Goal: Information Seeking & Learning: Learn about a topic

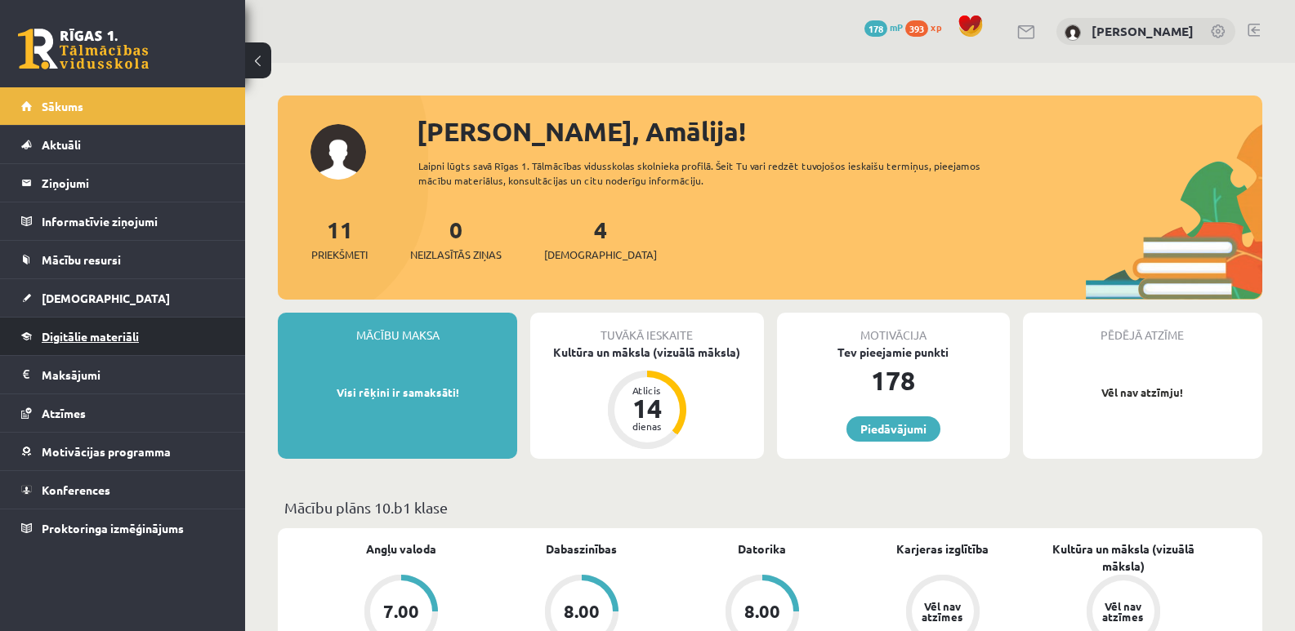
click at [129, 332] on span "Digitālie materiāli" at bounding box center [90, 336] width 97 height 15
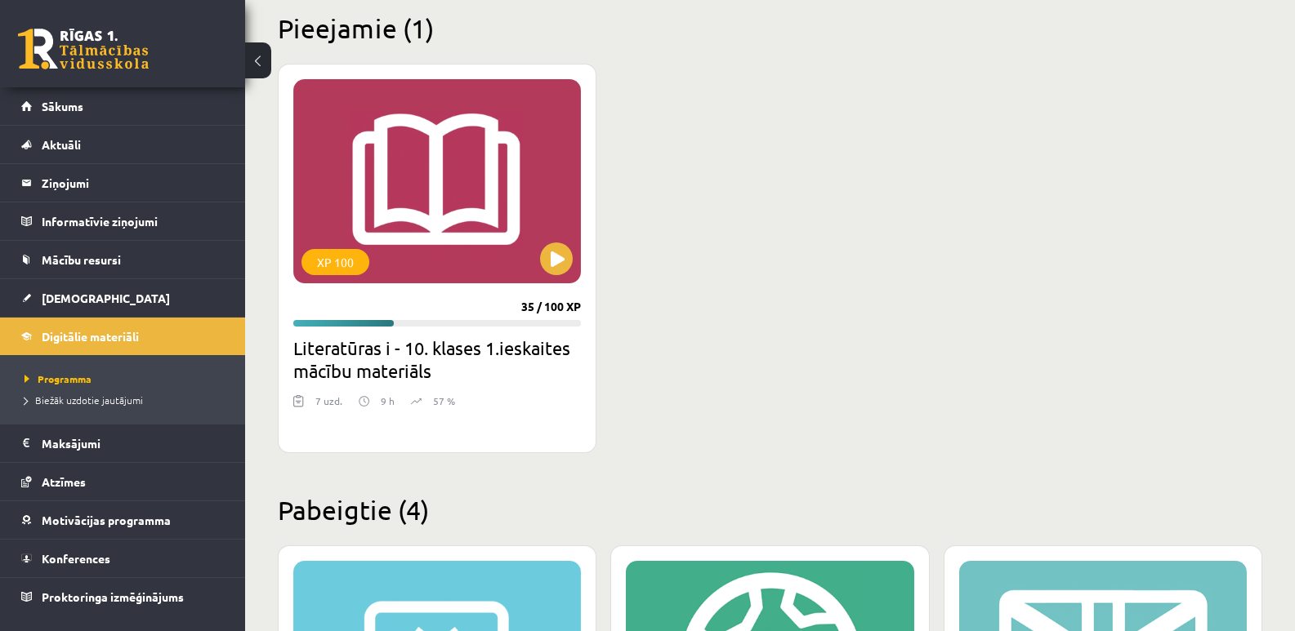
scroll to position [408, 0]
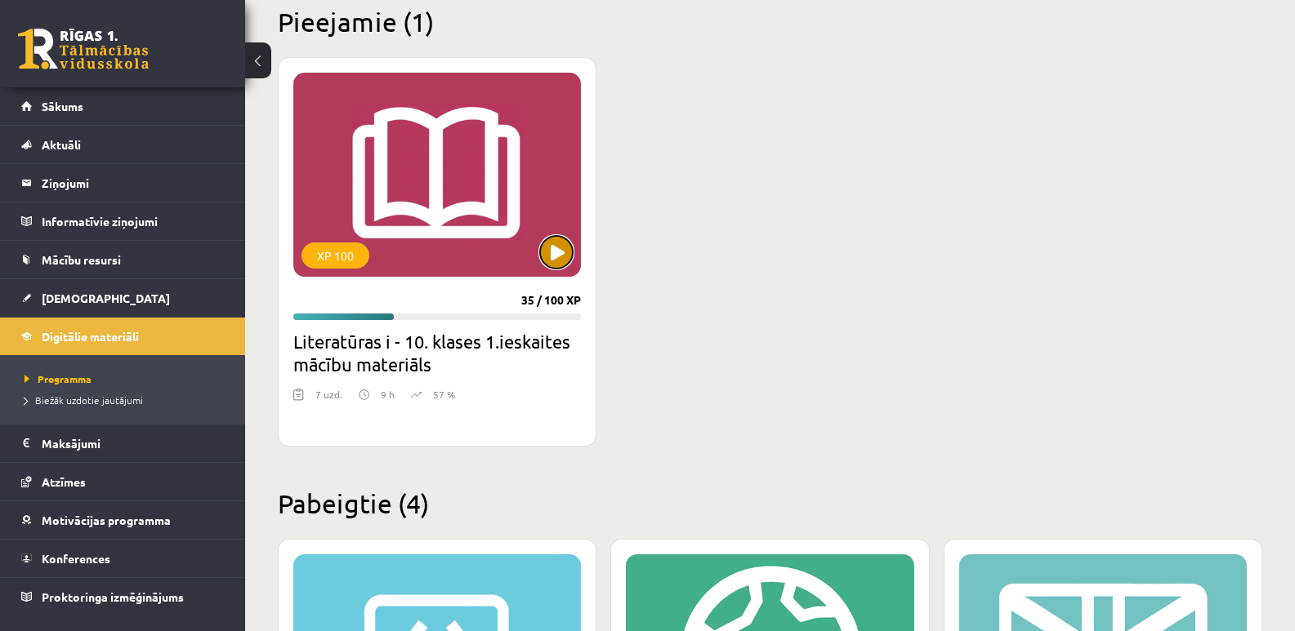
click at [544, 248] on button at bounding box center [556, 252] width 33 height 33
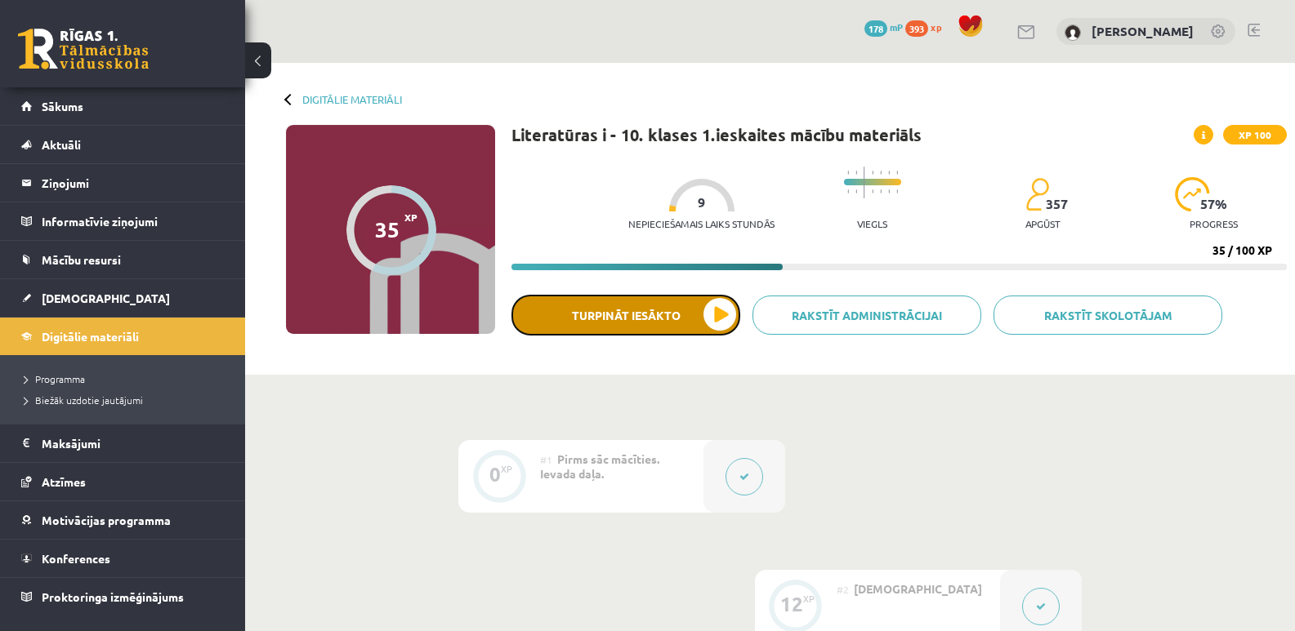
click at [645, 318] on button "Turpināt iesākto" at bounding box center [625, 315] width 229 height 41
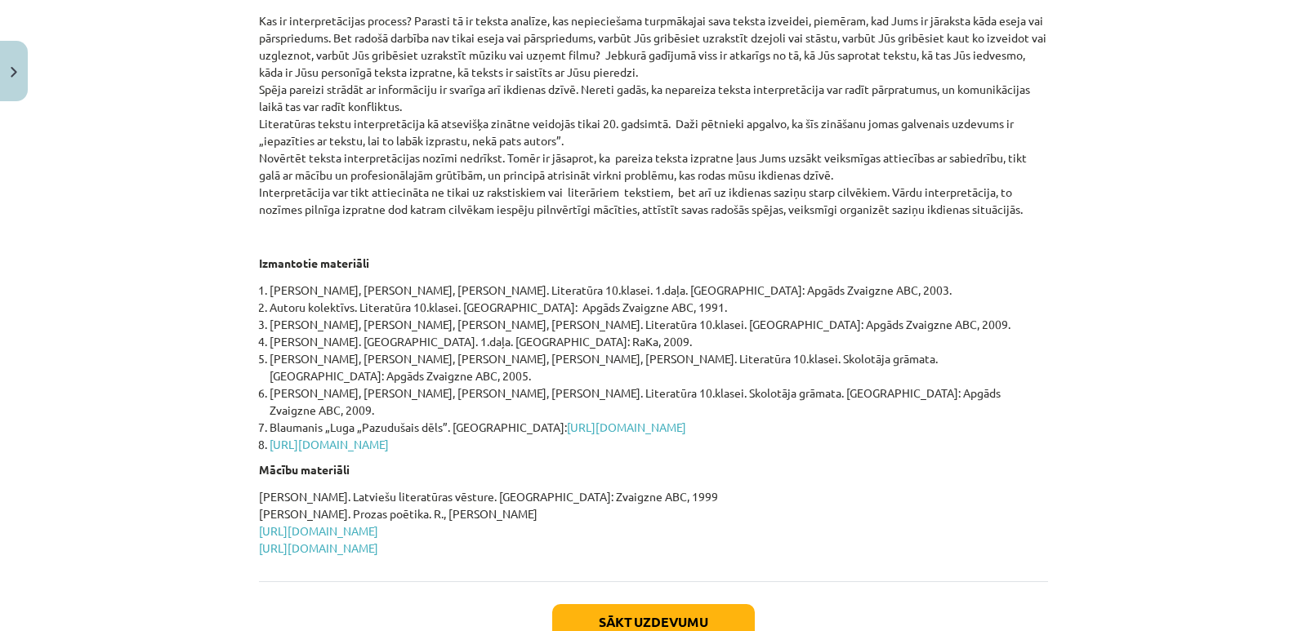
scroll to position [697, 0]
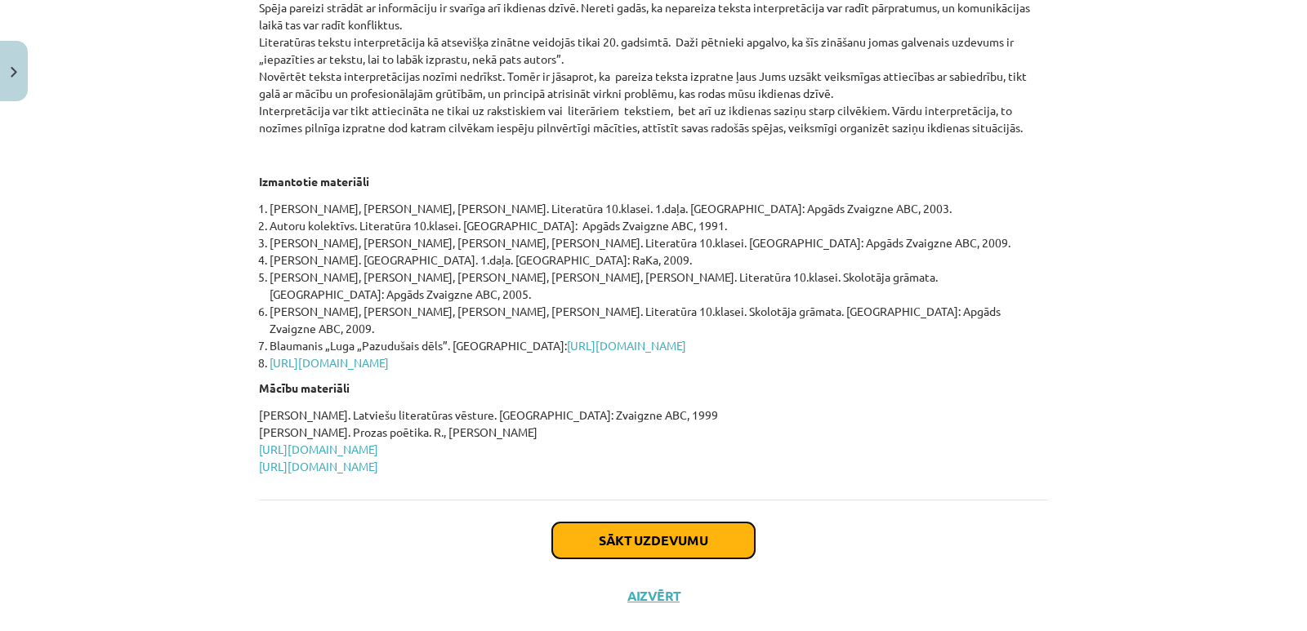
click at [590, 523] on button "Sākt uzdevumu" at bounding box center [653, 541] width 203 height 36
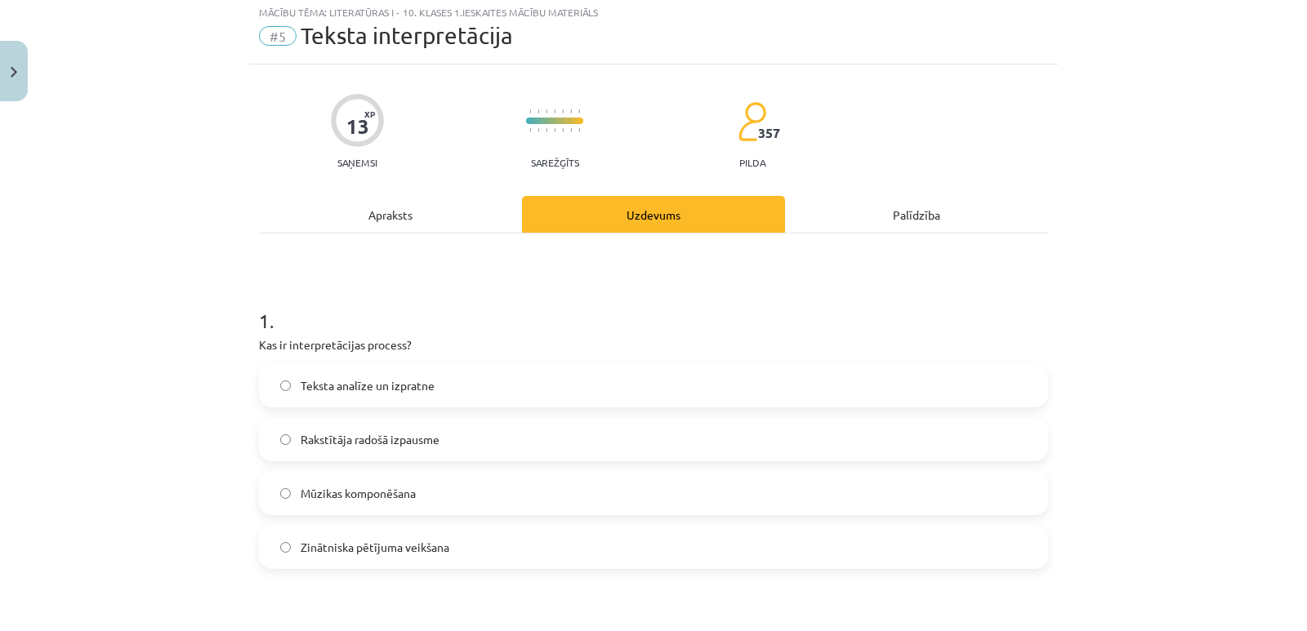
scroll to position [41, 0]
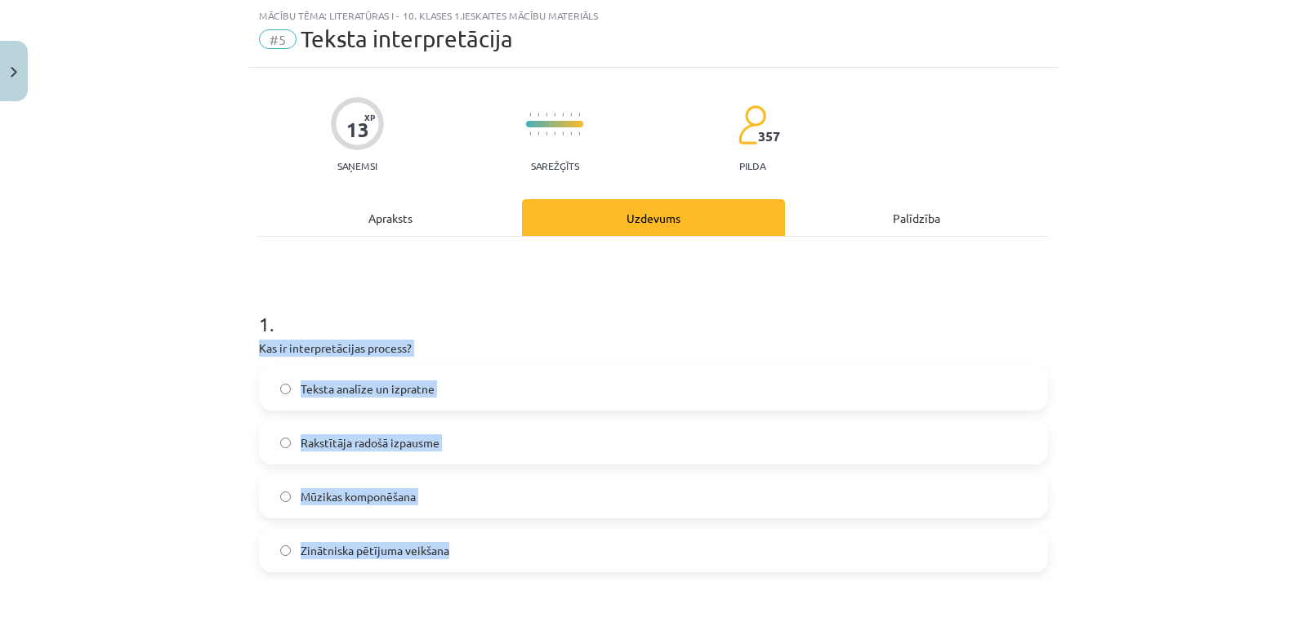
drag, startPoint x: 252, startPoint y: 345, endPoint x: 485, endPoint y: 553, distance: 312.4
click at [485, 553] on div "1 . Kas ir interpretācijas process? Teksta analīze un izpratne Rakstītāja radoš…" at bounding box center [653, 428] width 789 height 288
copy div "Kas ir interpretācijas process? Teksta analīze un izpratne Rakstītāja radošā iz…"
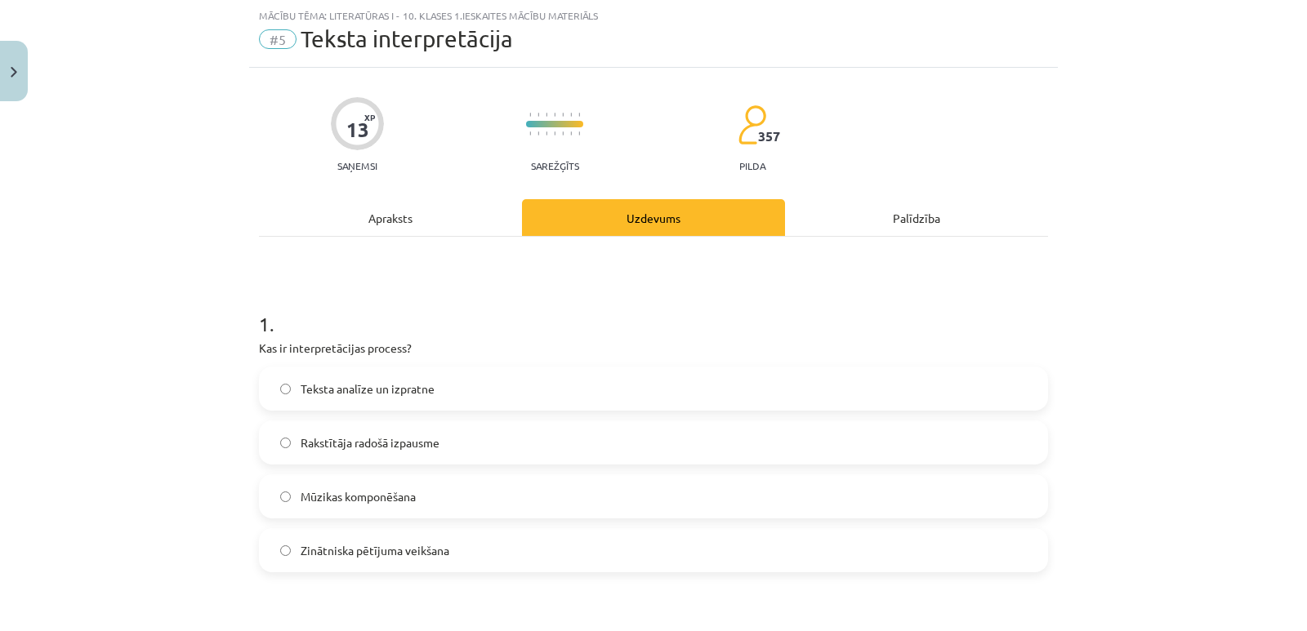
click at [303, 390] on span "Teksta analīze un izpratne" at bounding box center [368, 389] width 134 height 17
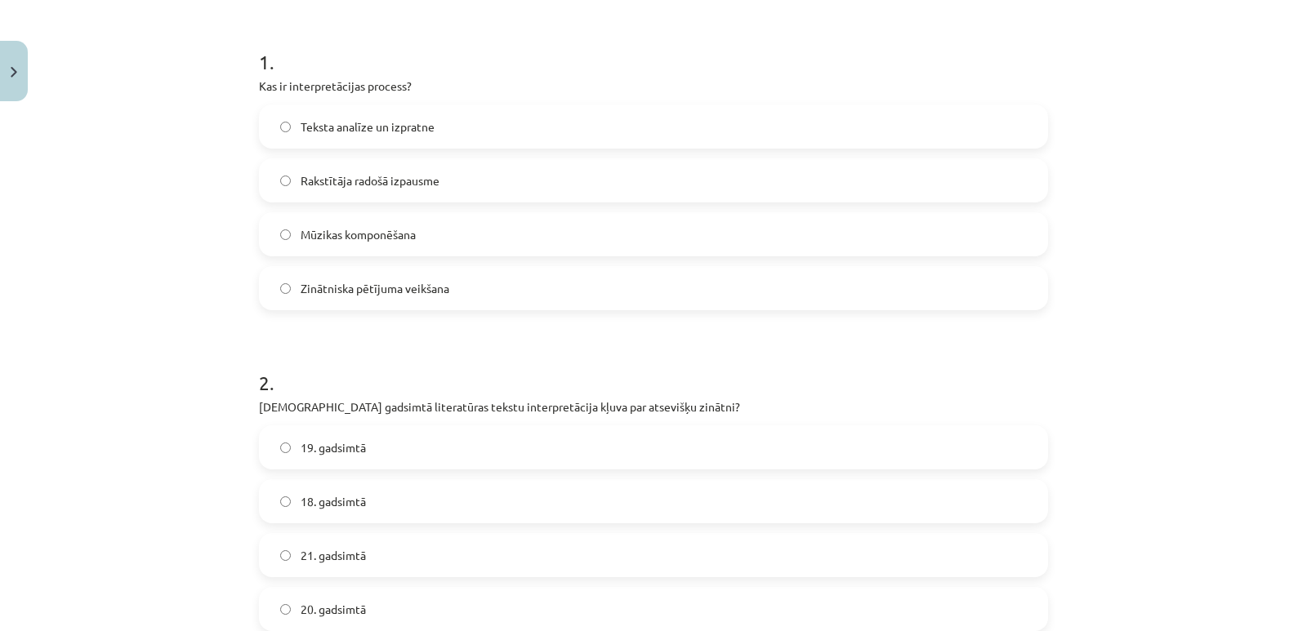
scroll to position [368, 0]
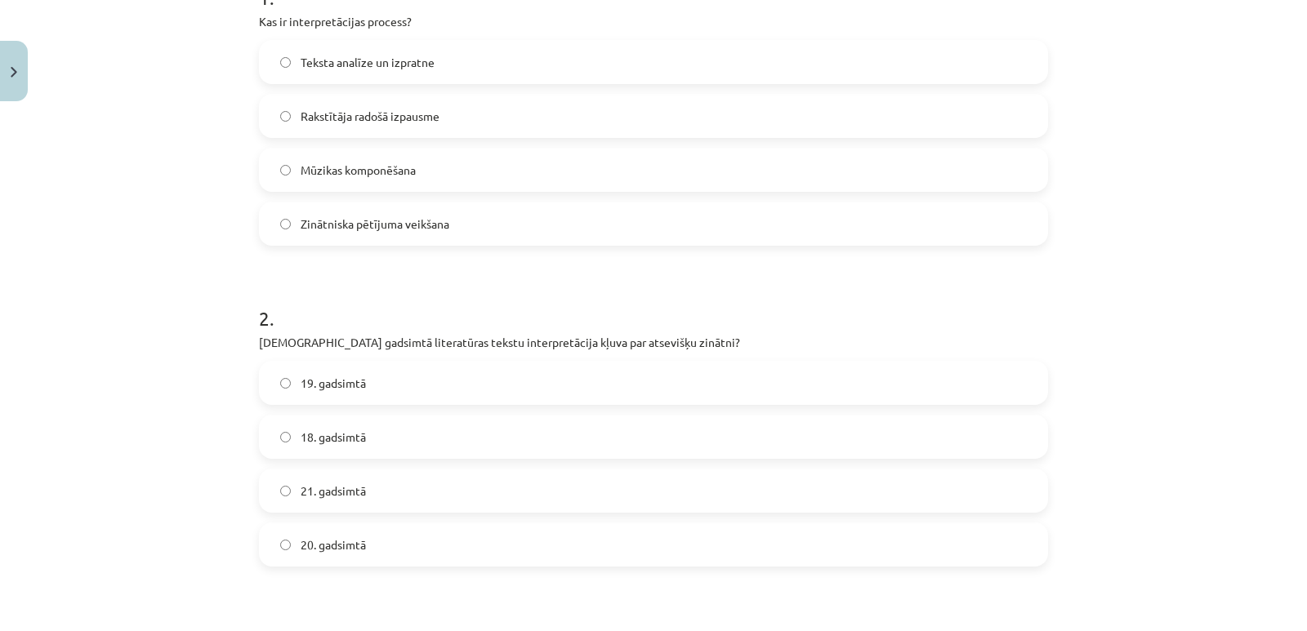
click at [312, 327] on h1 "2 ." at bounding box center [653, 304] width 789 height 51
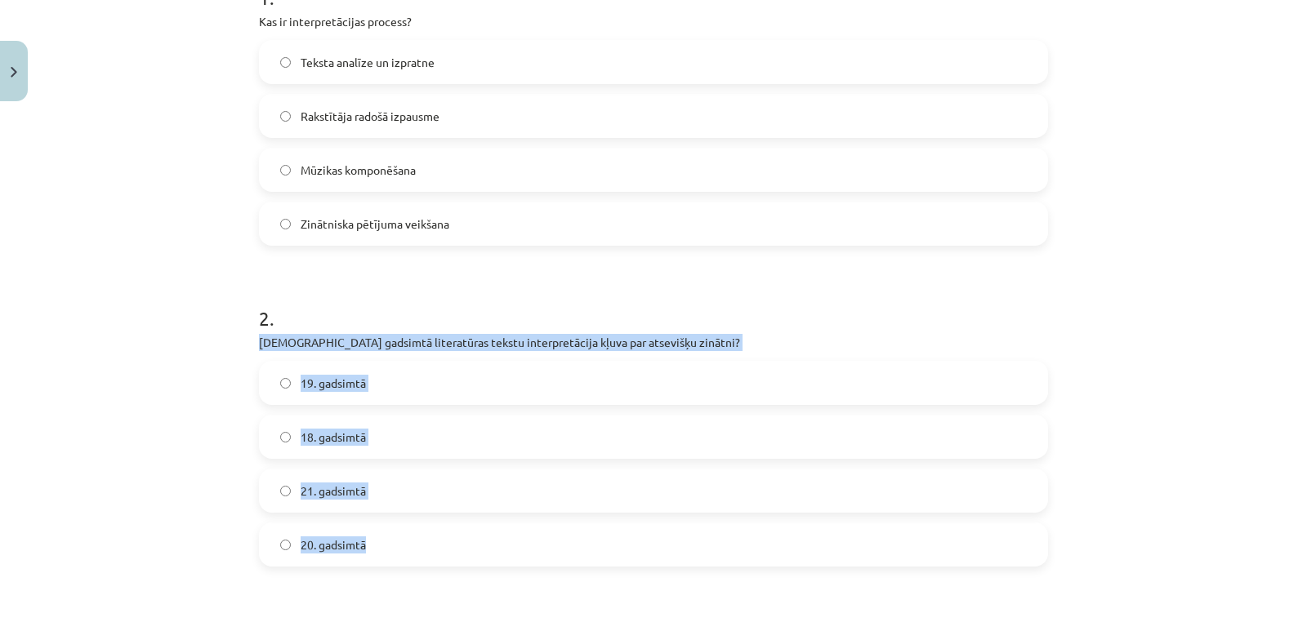
drag, startPoint x: 251, startPoint y: 338, endPoint x: 462, endPoint y: 546, distance: 296.9
copy div "[DEMOGRAPHIC_DATA] gadsimtā literatūras tekstu interpretācija kļuva par atseviš…"
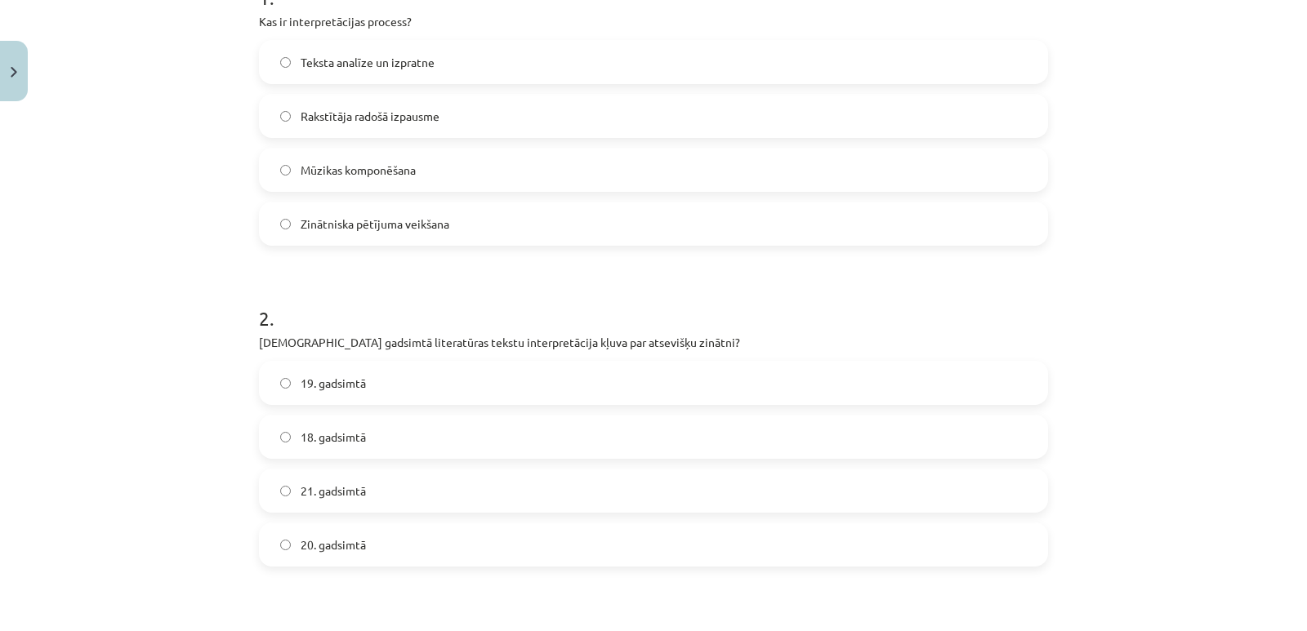
click at [314, 294] on h1 "2 ." at bounding box center [653, 304] width 789 height 51
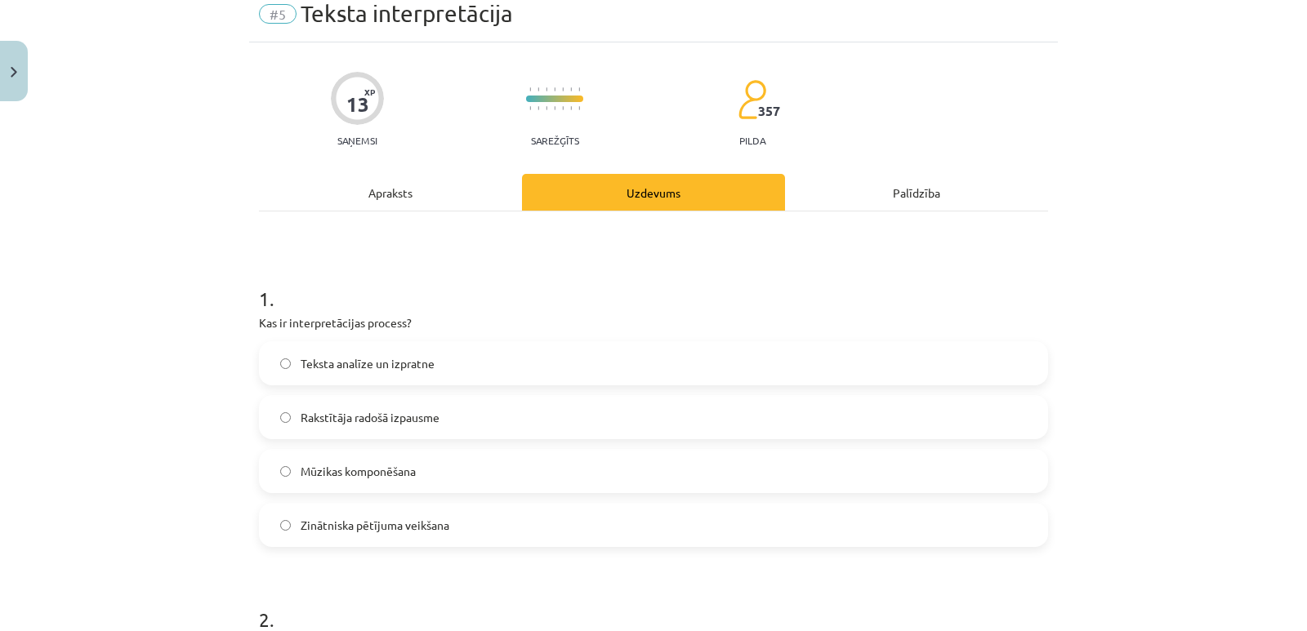
scroll to position [0, 0]
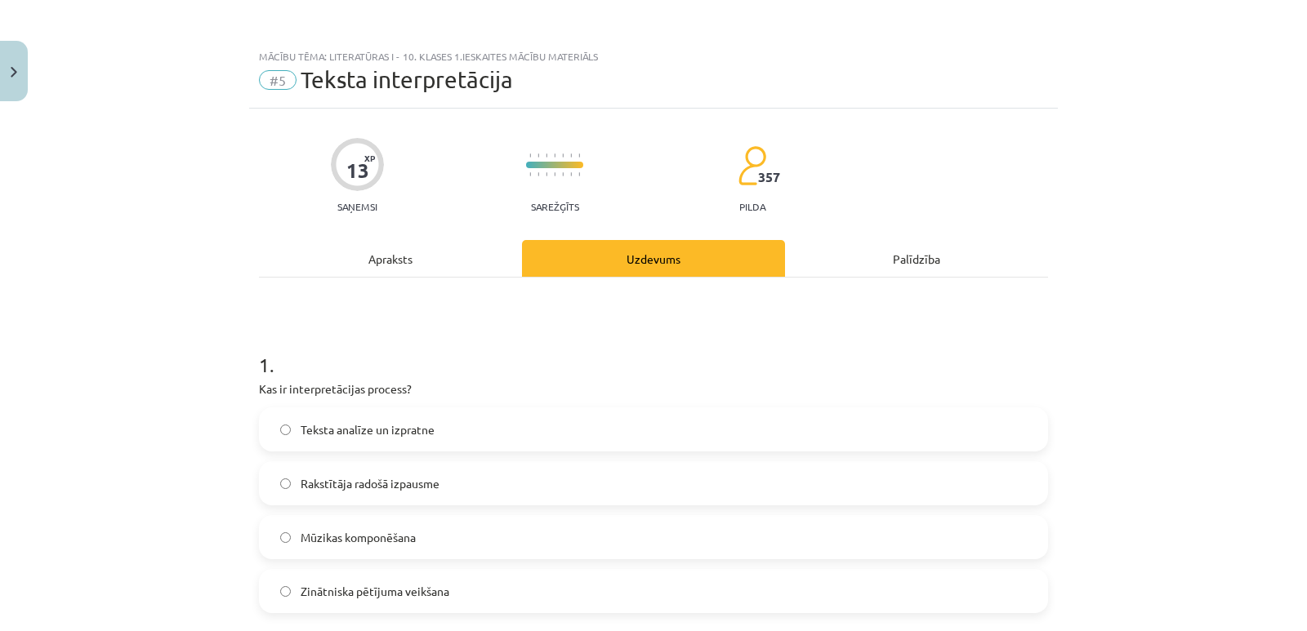
click at [372, 255] on div "Apraksts" at bounding box center [390, 258] width 263 height 37
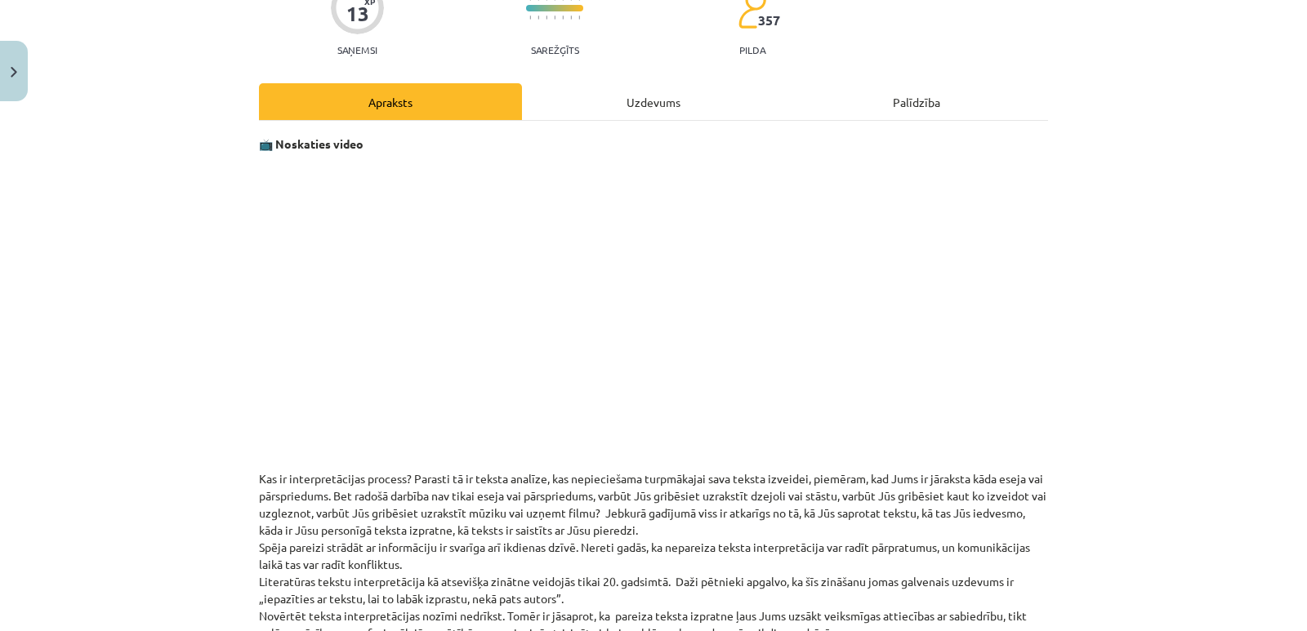
scroll to position [125, 0]
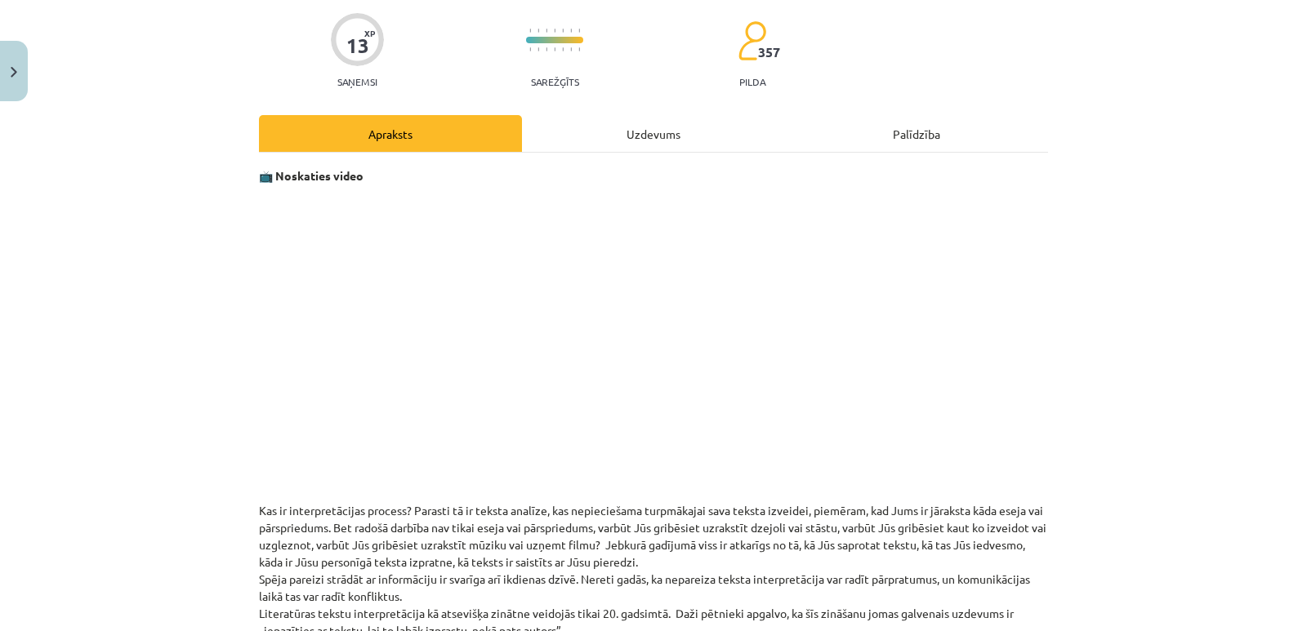
click at [639, 136] on div "Uzdevums" at bounding box center [653, 133] width 263 height 37
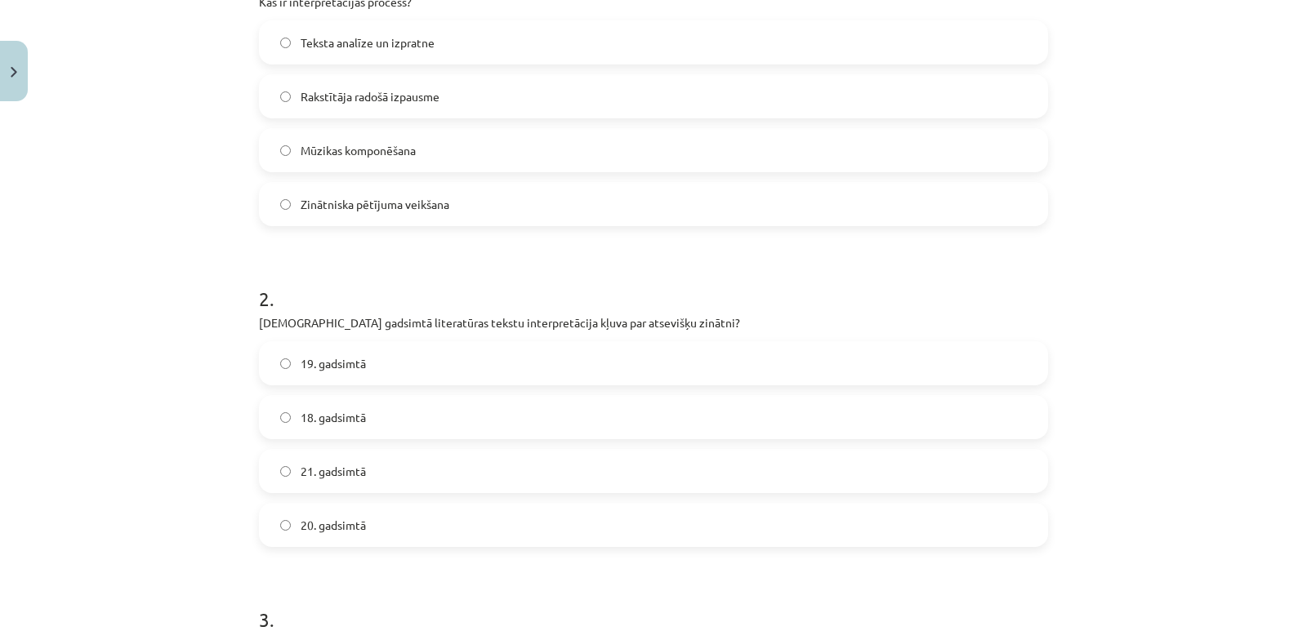
scroll to position [531, 0]
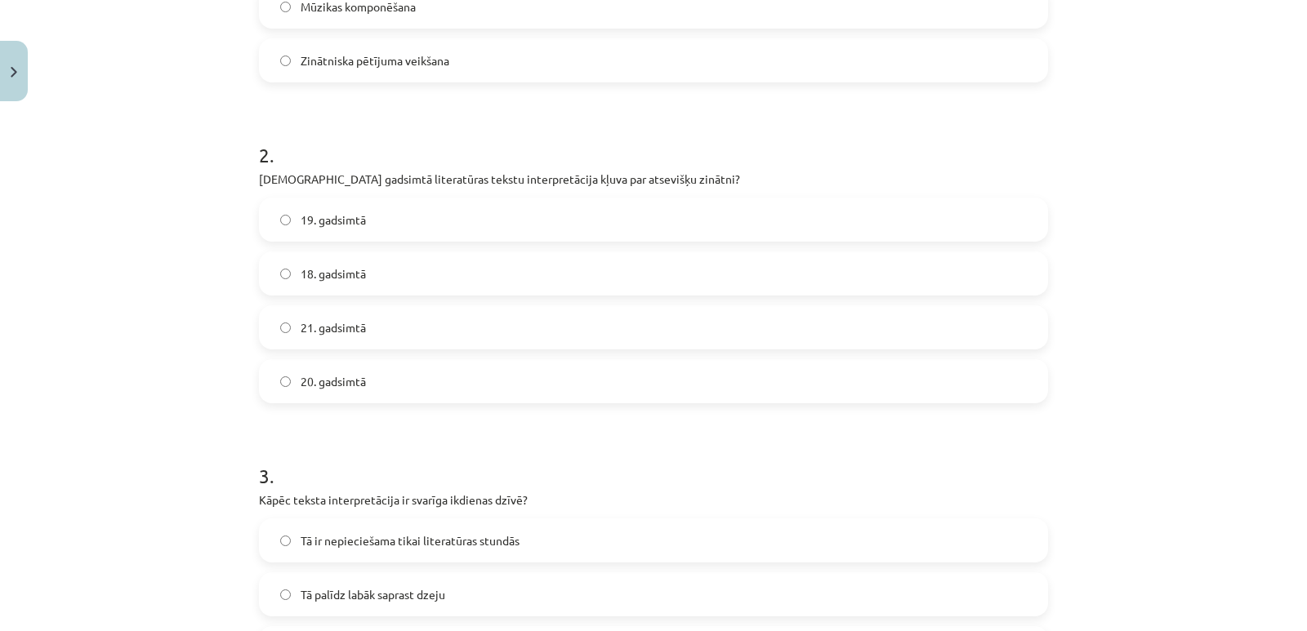
click at [350, 386] on span "20. gadsimtā" at bounding box center [333, 381] width 65 height 17
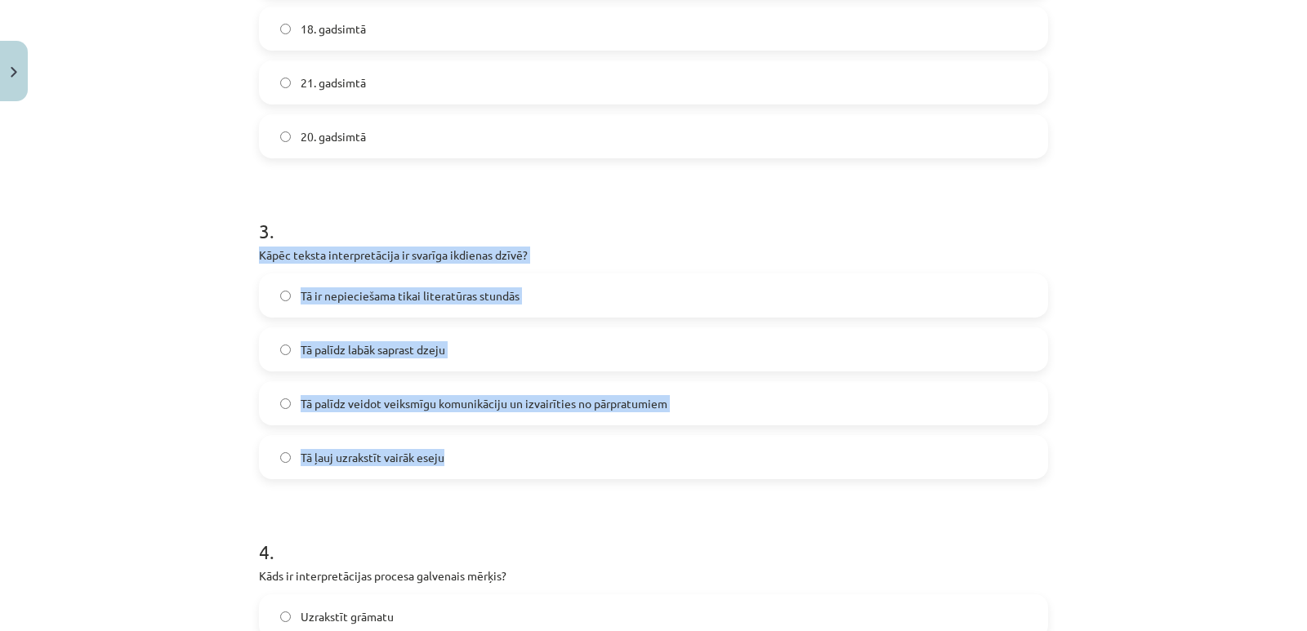
drag, startPoint x: 254, startPoint y: 254, endPoint x: 475, endPoint y: 453, distance: 297.3
click at [475, 453] on div "3 . Kāpēc teksta interpretācija ir svarīga ikdienas dzīvē? Tā ir nepieciešama t…" at bounding box center [653, 335] width 789 height 288
copy div "Kāpēc teksta interpretācija ir svarīga ikdienas dzīvē? Tā ir nepieciešama tikai…"
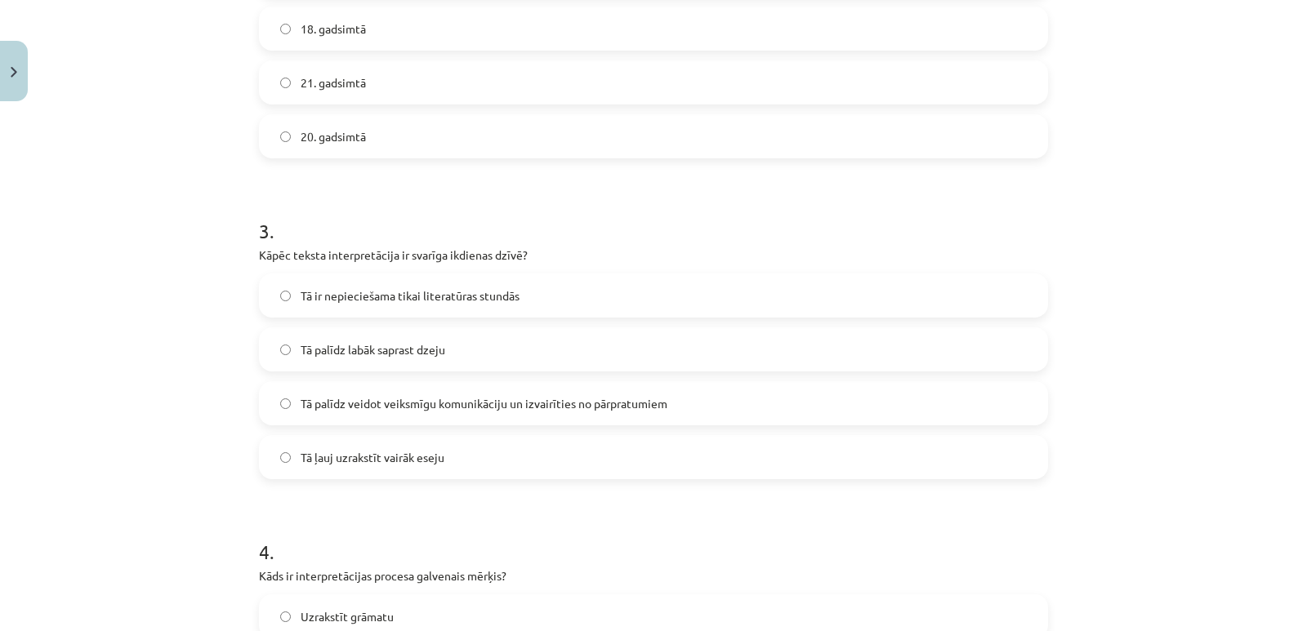
click at [502, 185] on form "1 . Kas ir interpretācijas process? Teksta analīze un izpratne Rakstītāja radoš…" at bounding box center [653, 335] width 789 height 1572
click at [342, 408] on span "Tā palīdz veidot veiksmīgu komunikāciju un izvairīties no pārpratumiem" at bounding box center [484, 403] width 367 height 17
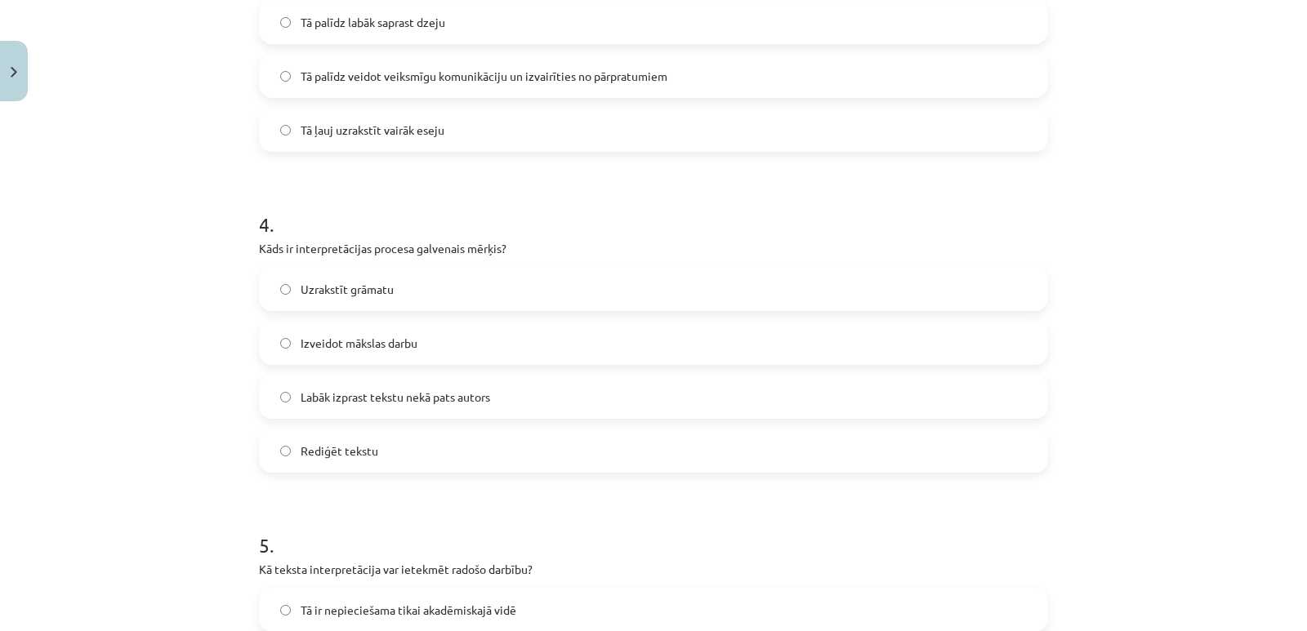
scroll to position [1103, 0]
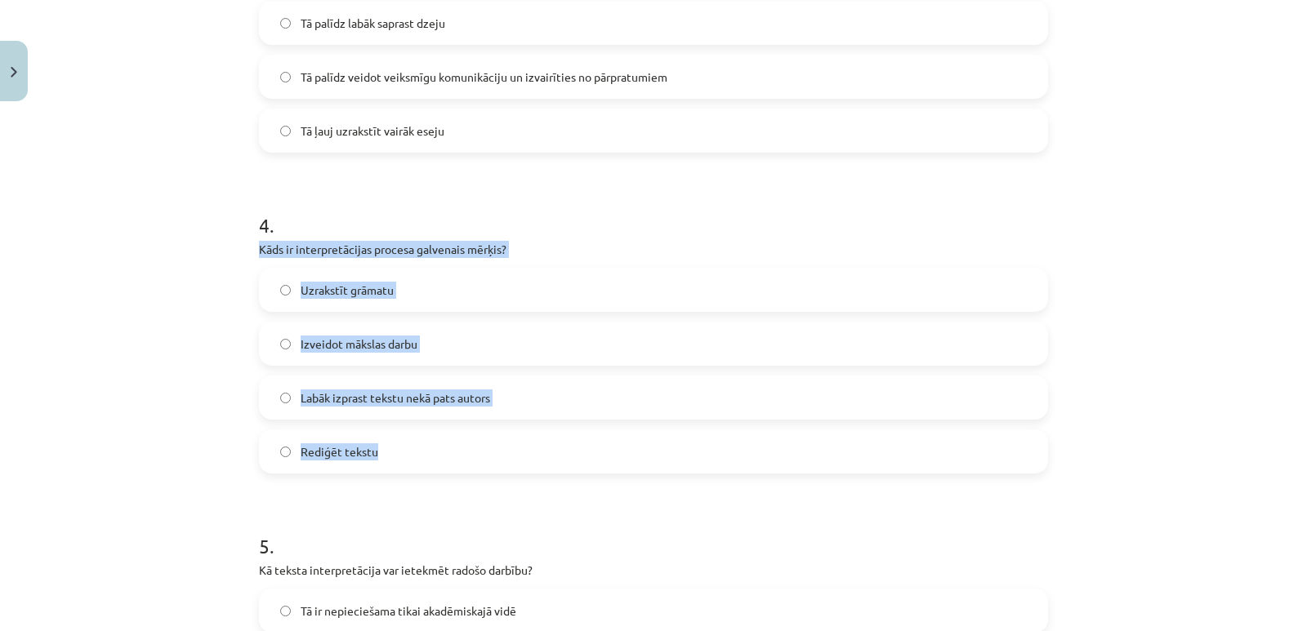
drag, startPoint x: 255, startPoint y: 248, endPoint x: 458, endPoint y: 463, distance: 296.4
click at [458, 463] on div "4 . Kāds ir interpretācijas procesa galvenais mērķis? Uzrakstīt grāmatu Izveido…" at bounding box center [653, 329] width 789 height 288
copy div "Kāds ir interpretācijas procesa galvenais mērķis? Uzrakstīt grāmatu Izveidot mā…"
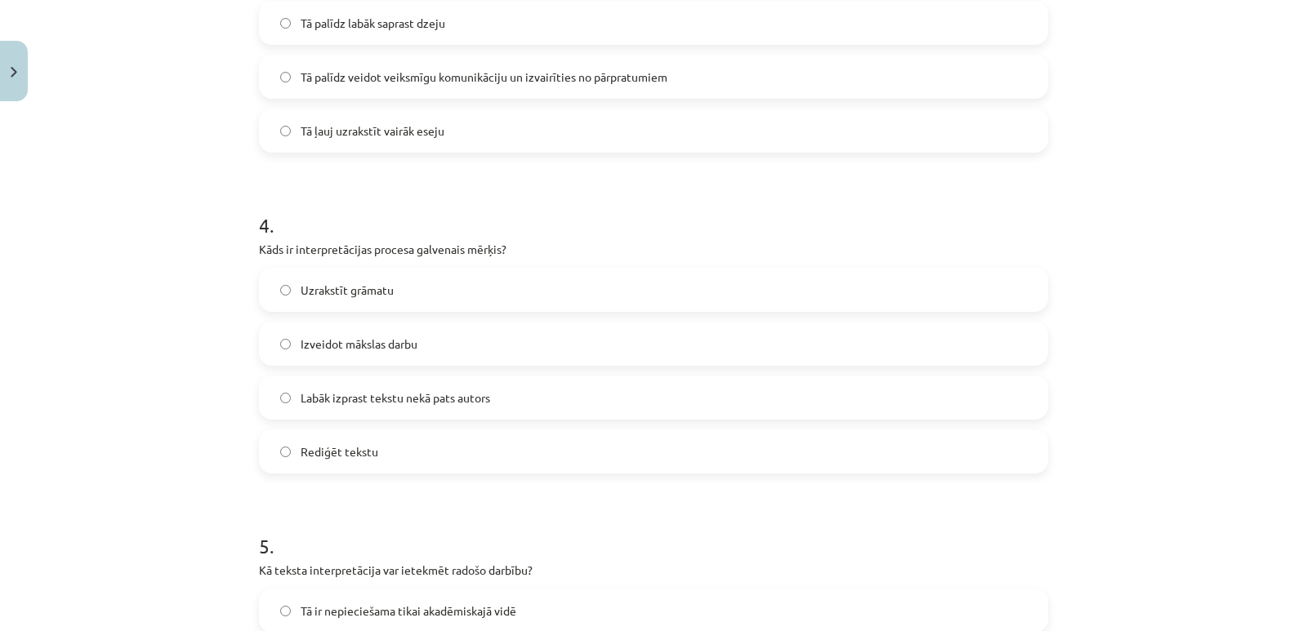
click at [414, 486] on form "1 . Kas ir interpretācijas process? Teksta analīze un izpratne Rakstītāja radoš…" at bounding box center [653, 8] width 789 height 1572
click at [292, 394] on label "Labāk izprast tekstu nekā pats autors" at bounding box center [654, 397] width 786 height 41
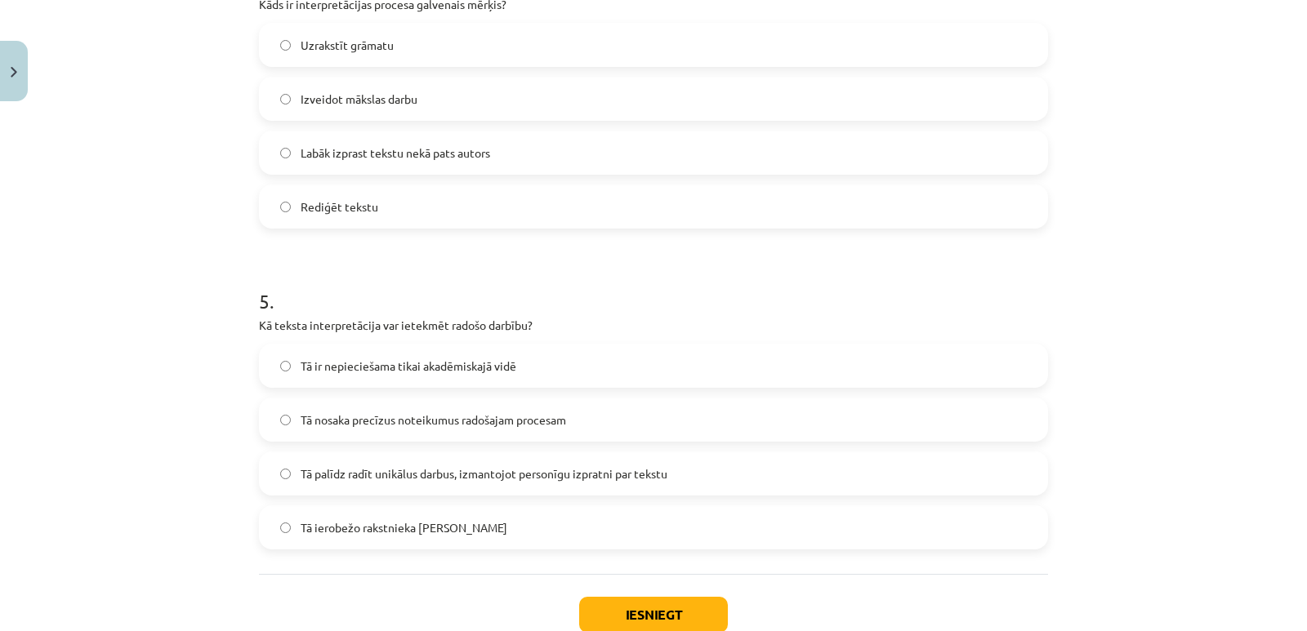
scroll to position [1429, 0]
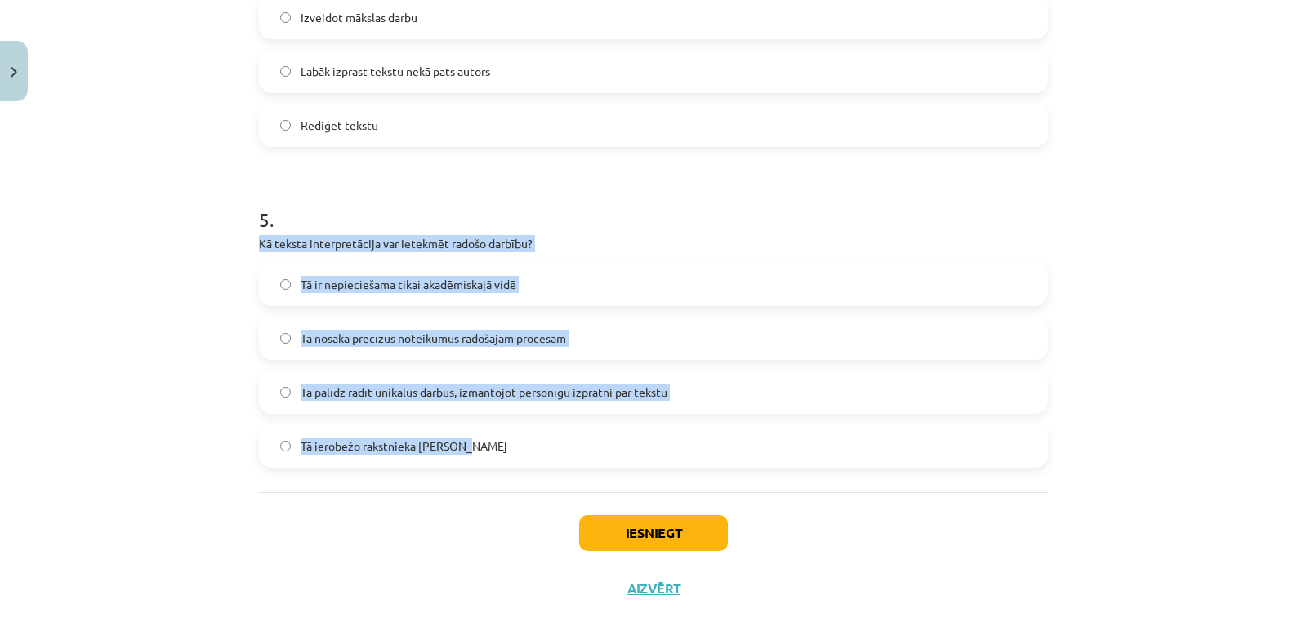
drag, startPoint x: 252, startPoint y: 239, endPoint x: 488, endPoint y: 455, distance: 319.7
copy div "Kā teksta interpretācija var ietekmēt radošo darbību? Tā ir nepieciešama tikai …"
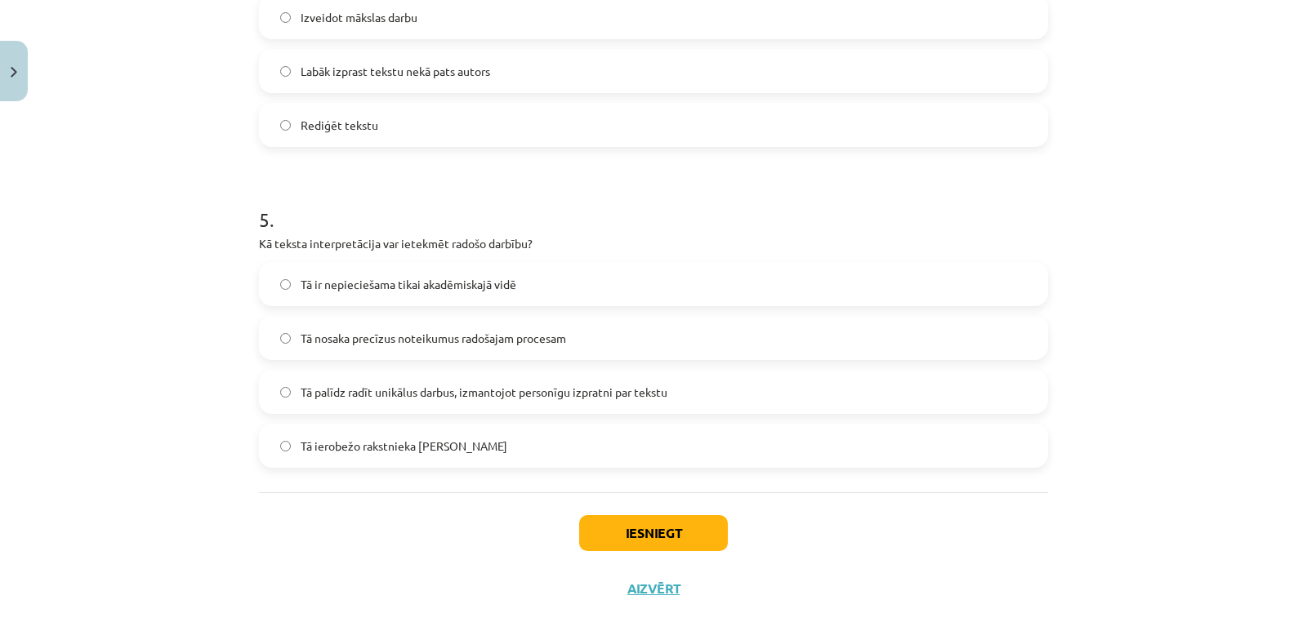
click at [270, 499] on div "Iesniegt Aizvērt" at bounding box center [653, 550] width 789 height 114
click at [301, 396] on span "Tā palīdz radīt unikālus darbus, izmantojot personīgu izpratni par tekstu" at bounding box center [484, 392] width 367 height 17
click at [631, 532] on button "Iesniegt" at bounding box center [653, 533] width 149 height 36
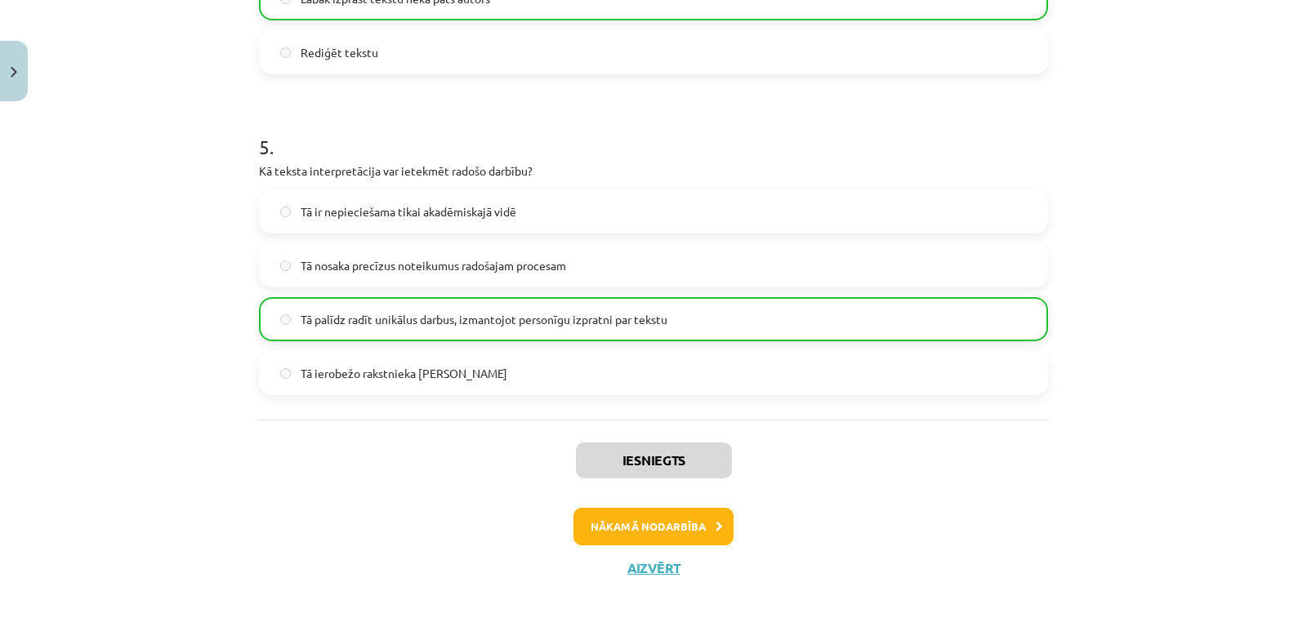
scroll to position [1508, 0]
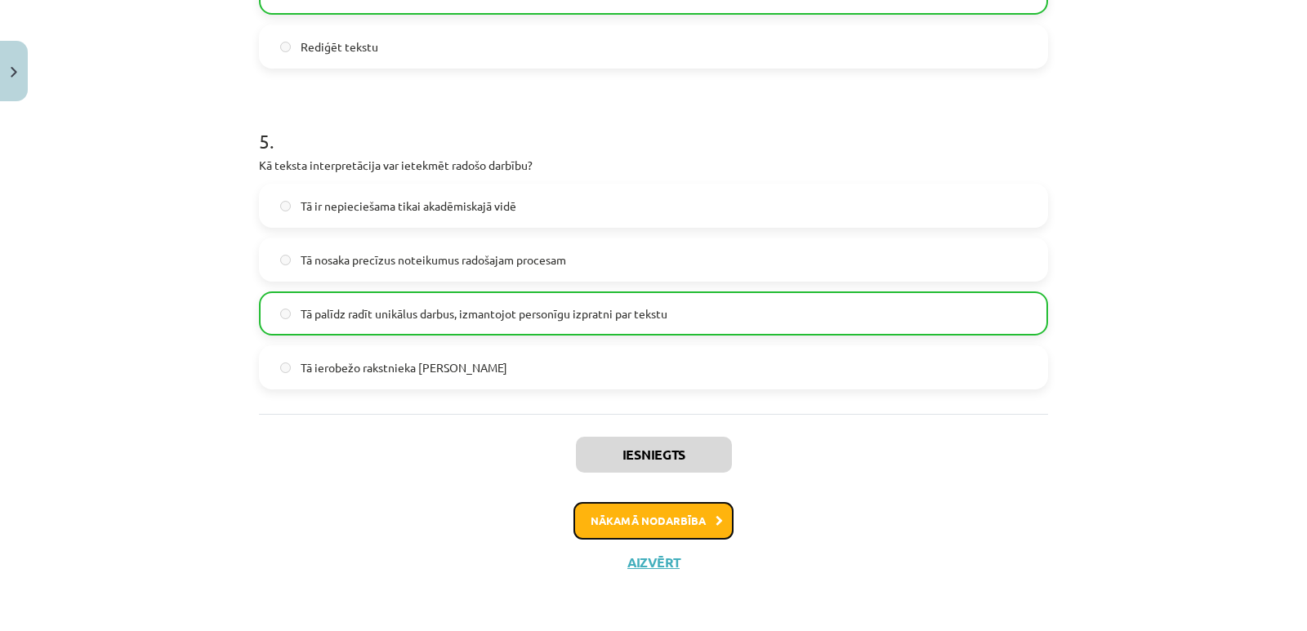
click at [699, 525] on button "Nākamā nodarbība" at bounding box center [653, 521] width 160 height 38
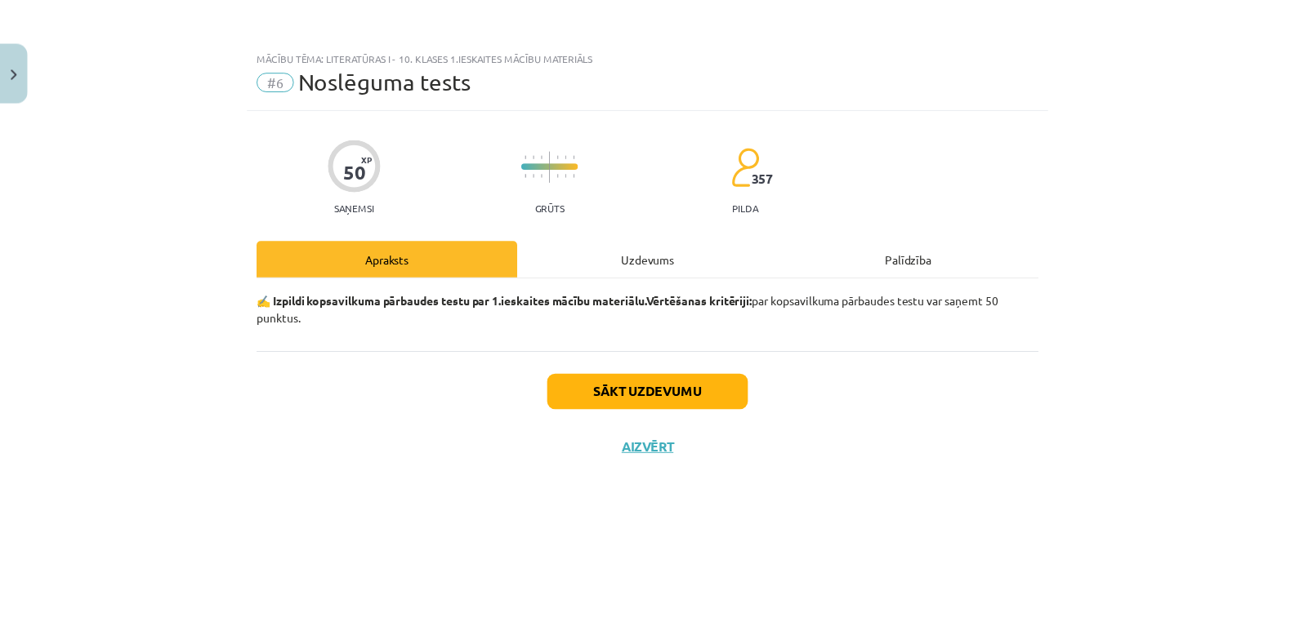
scroll to position [0, 0]
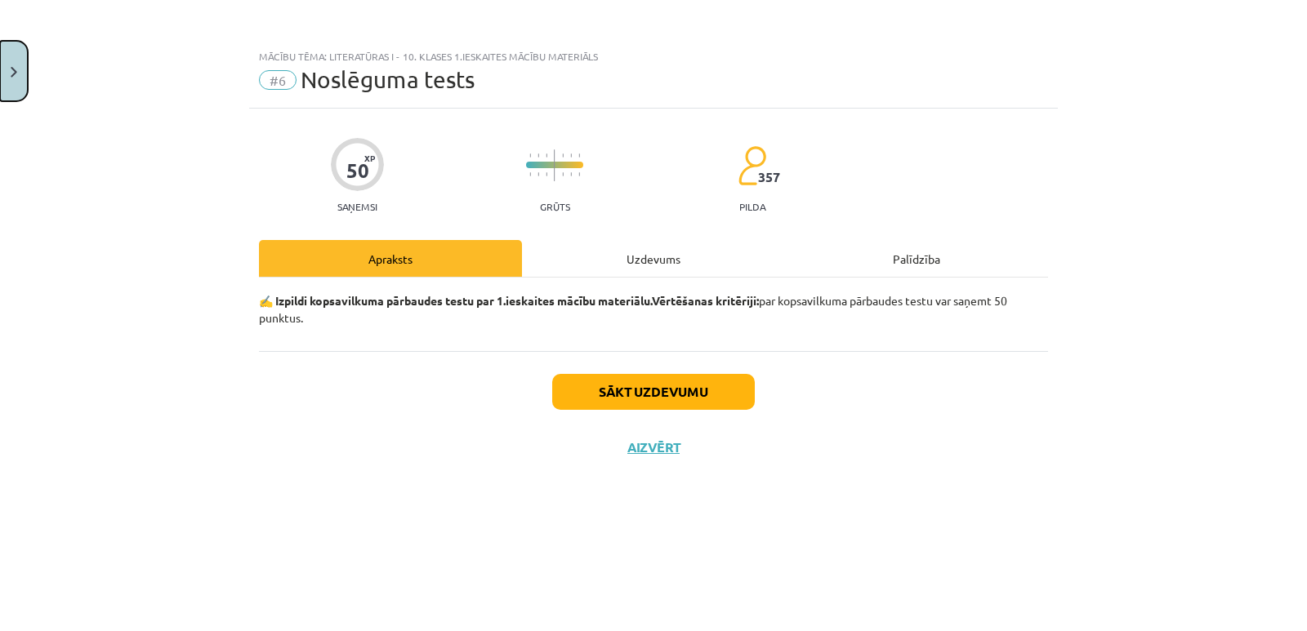
click at [20, 79] on button "Close" at bounding box center [14, 71] width 28 height 60
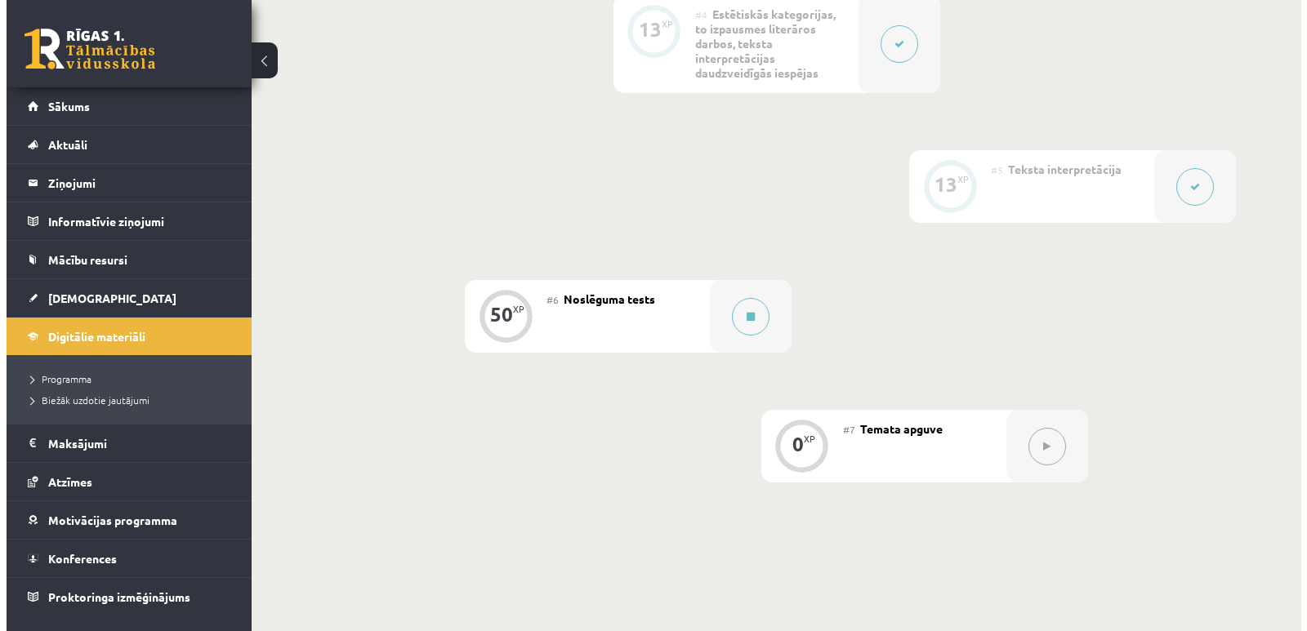
scroll to position [899, 0]
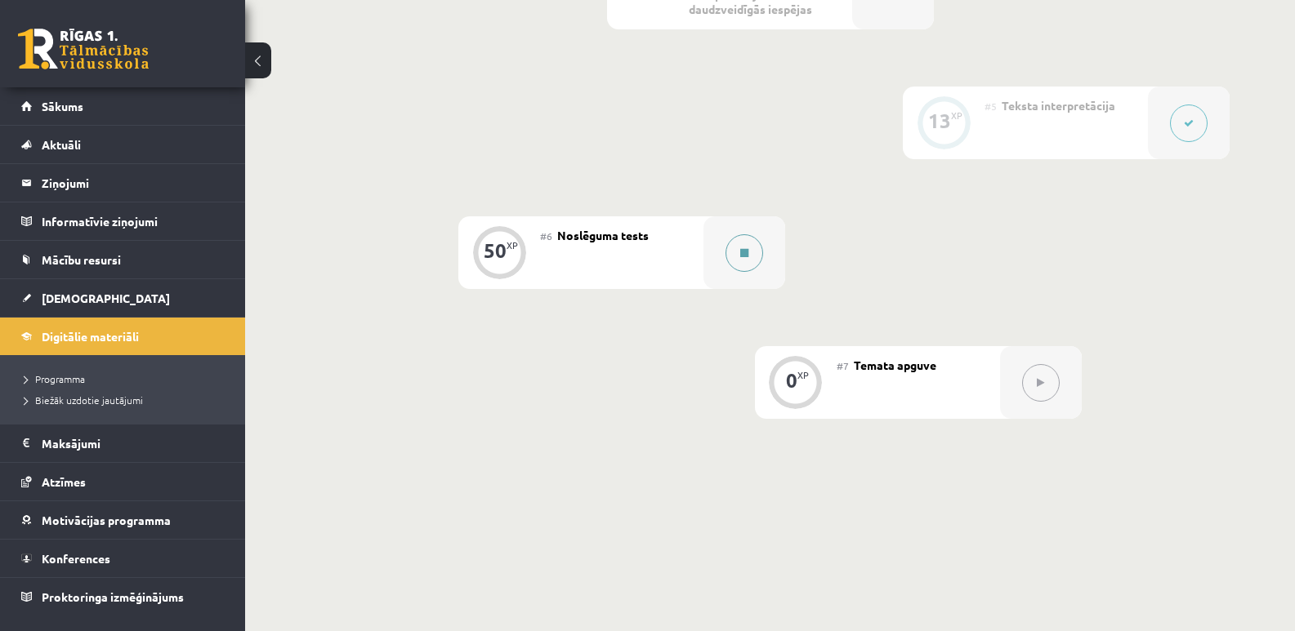
click at [750, 260] on button at bounding box center [744, 253] width 38 height 38
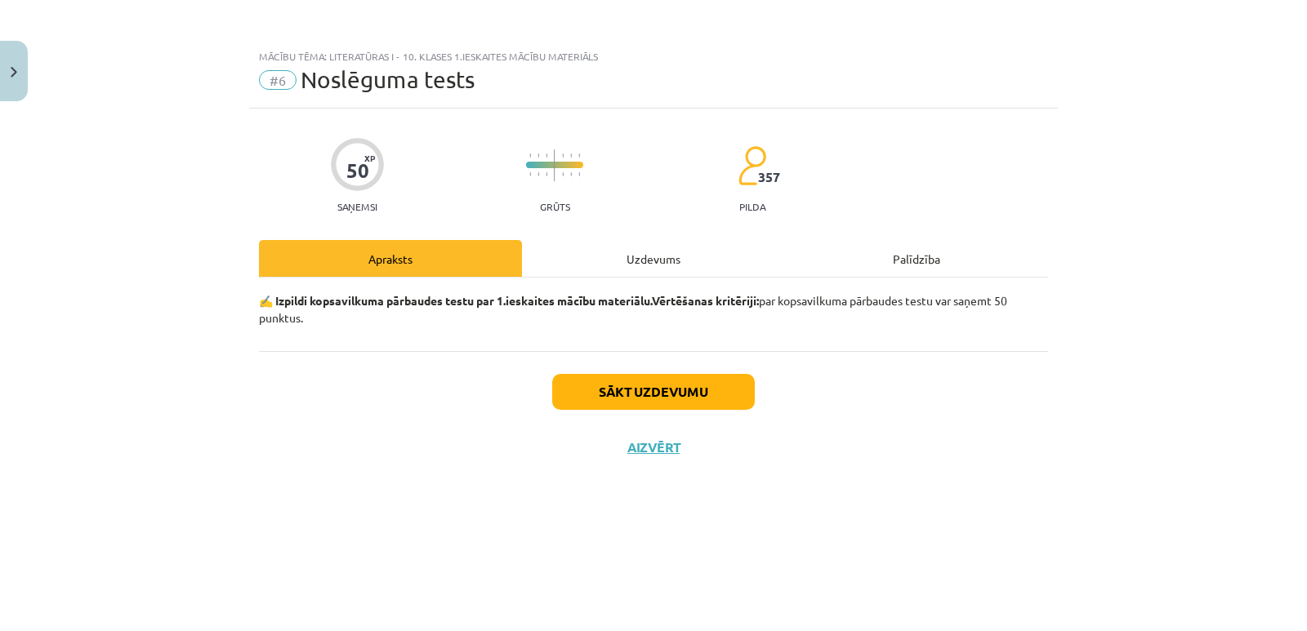
click at [652, 257] on div "Uzdevums" at bounding box center [653, 258] width 263 height 37
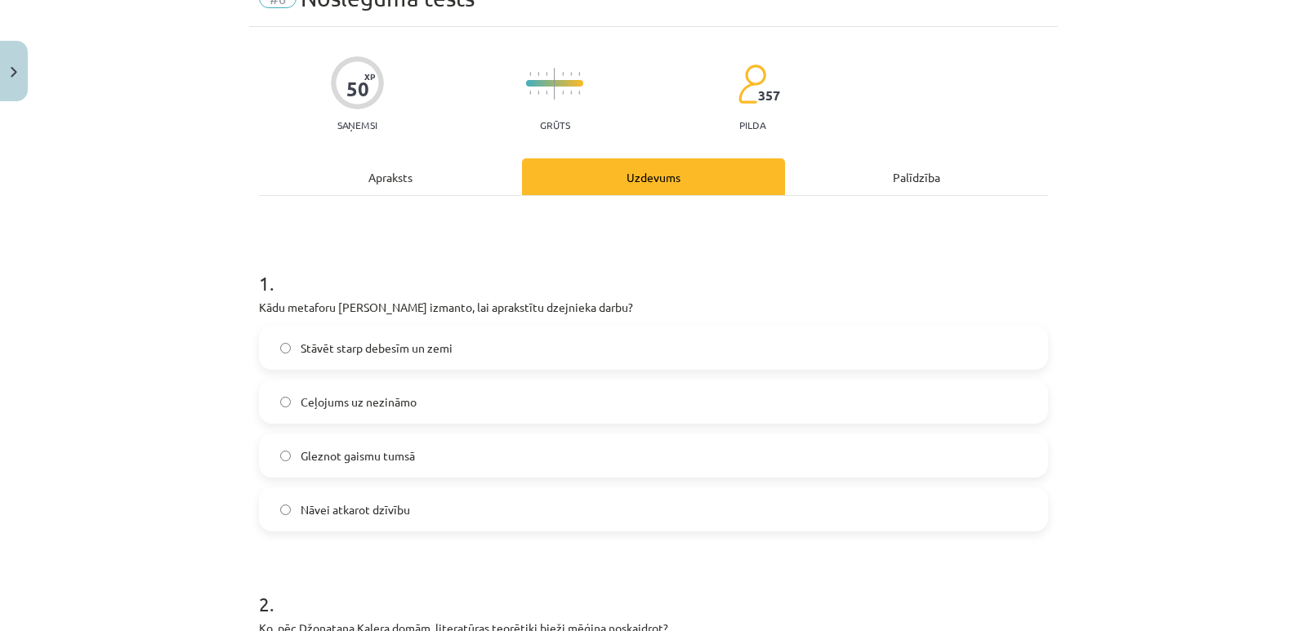
scroll to position [0, 0]
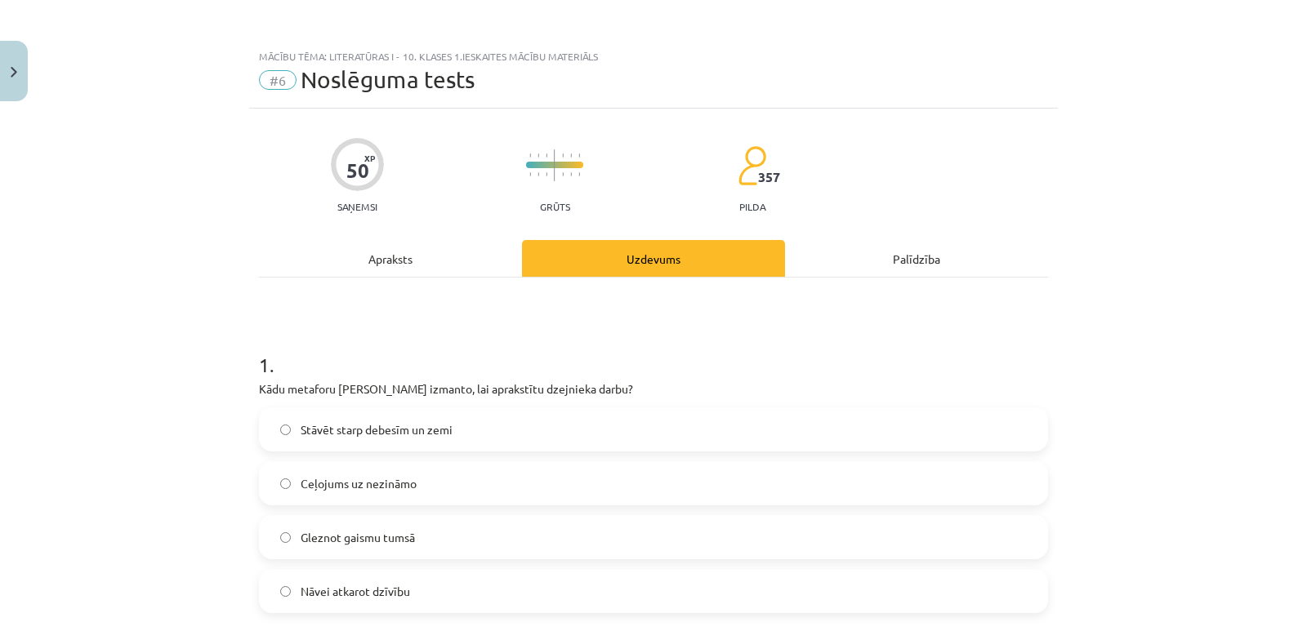
click at [393, 250] on div "Apraksts" at bounding box center [390, 258] width 263 height 37
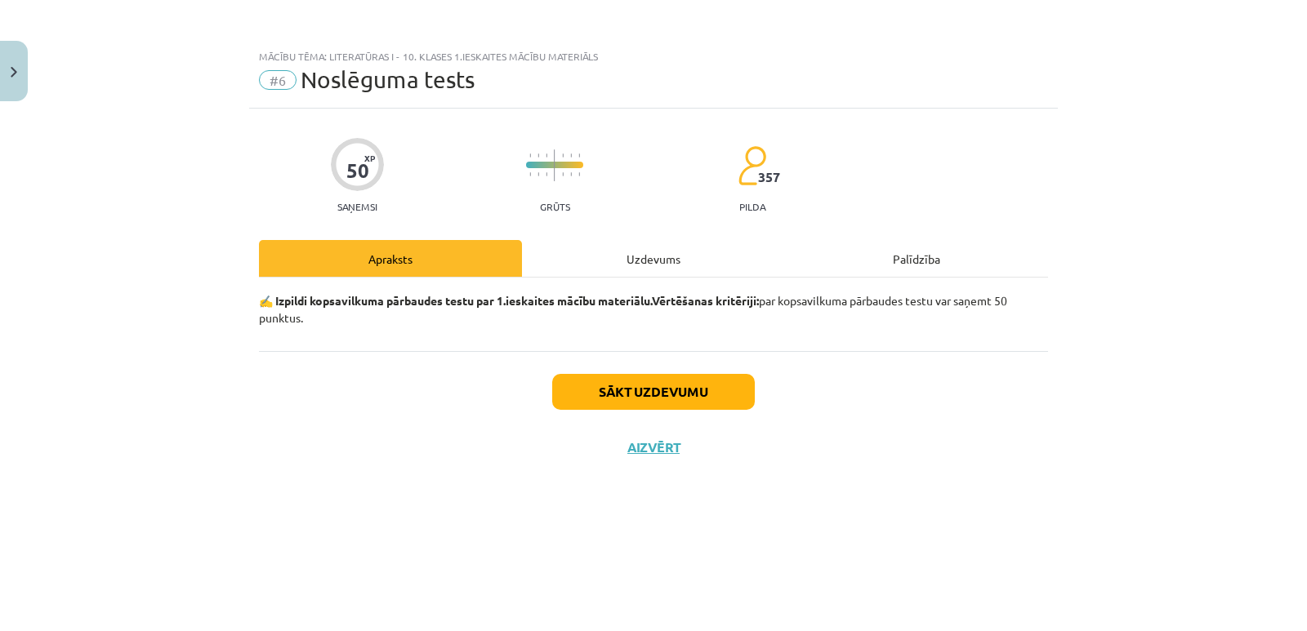
click at [657, 257] on div "Uzdevums" at bounding box center [653, 258] width 263 height 37
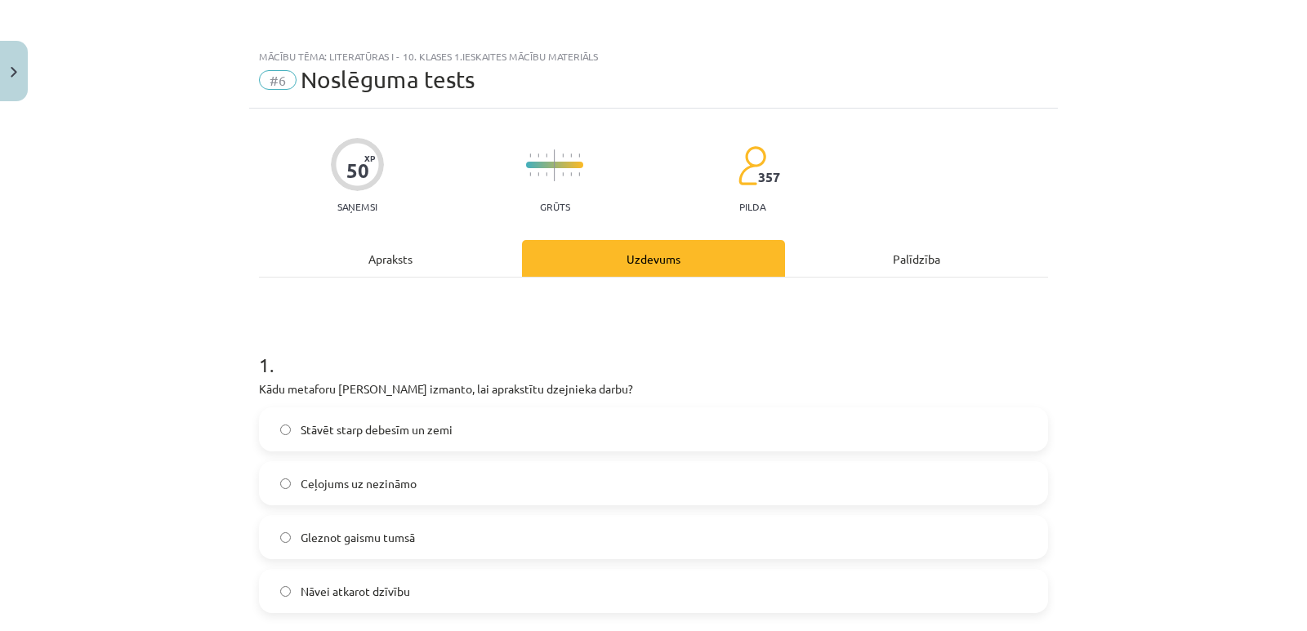
click at [388, 258] on div "Apraksts" at bounding box center [390, 258] width 263 height 37
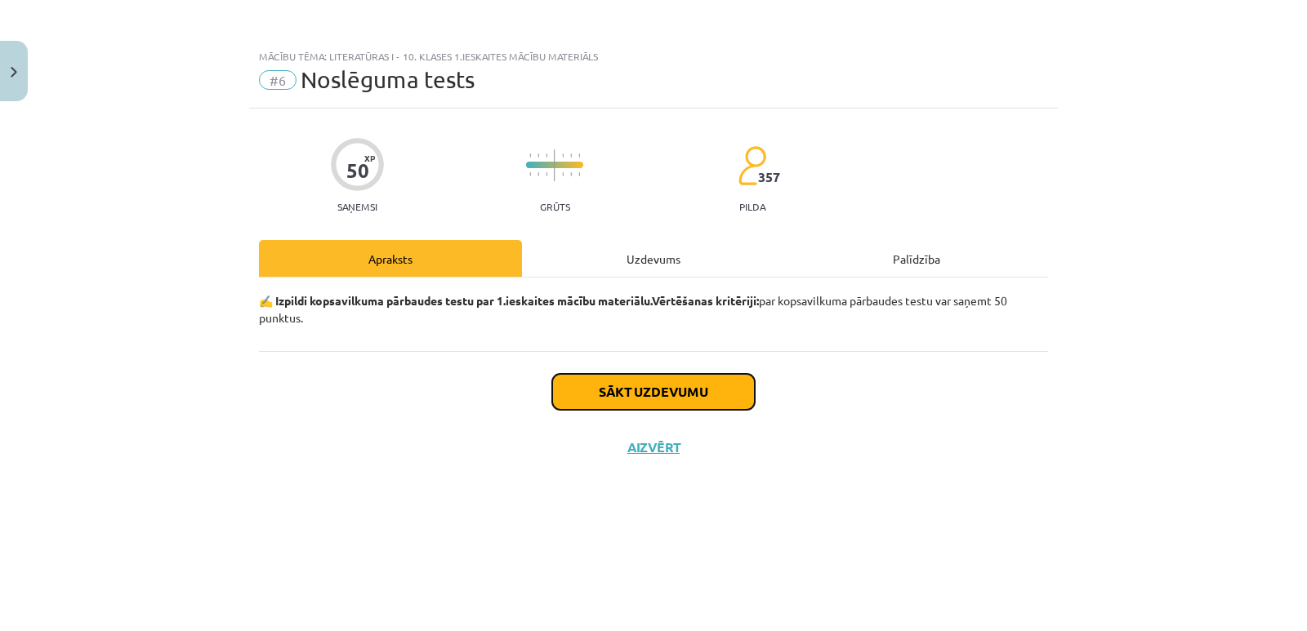
click at [660, 393] on button "Sākt uzdevumu" at bounding box center [653, 392] width 203 height 36
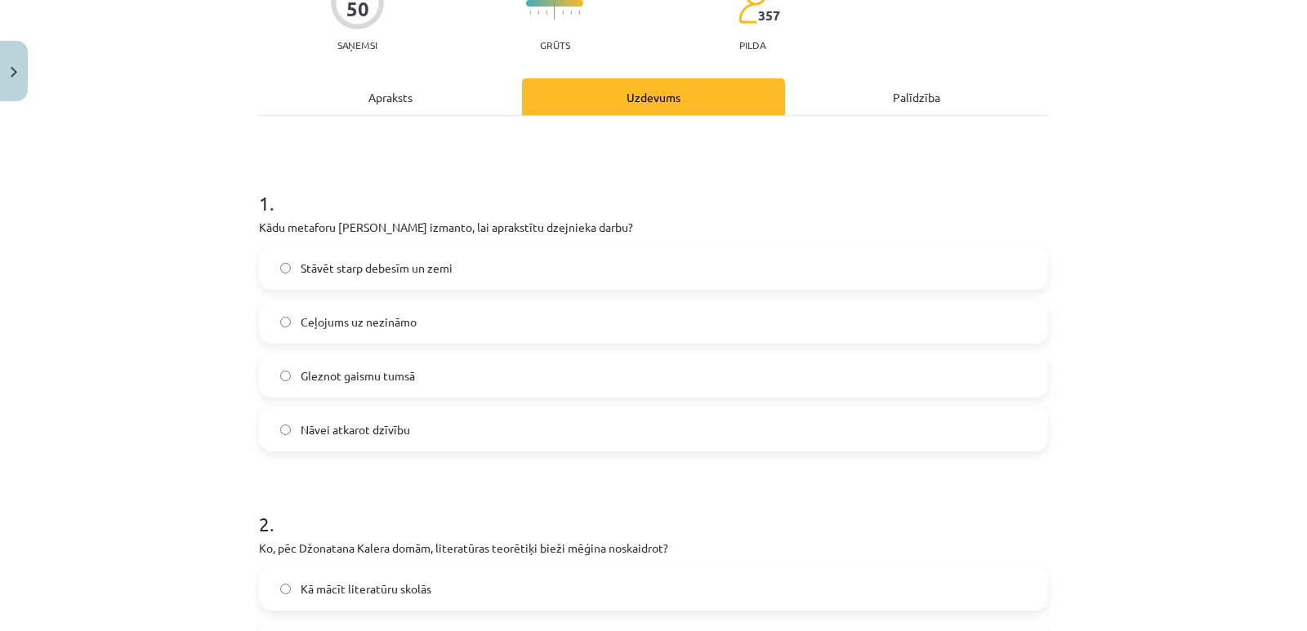
scroll to position [163, 0]
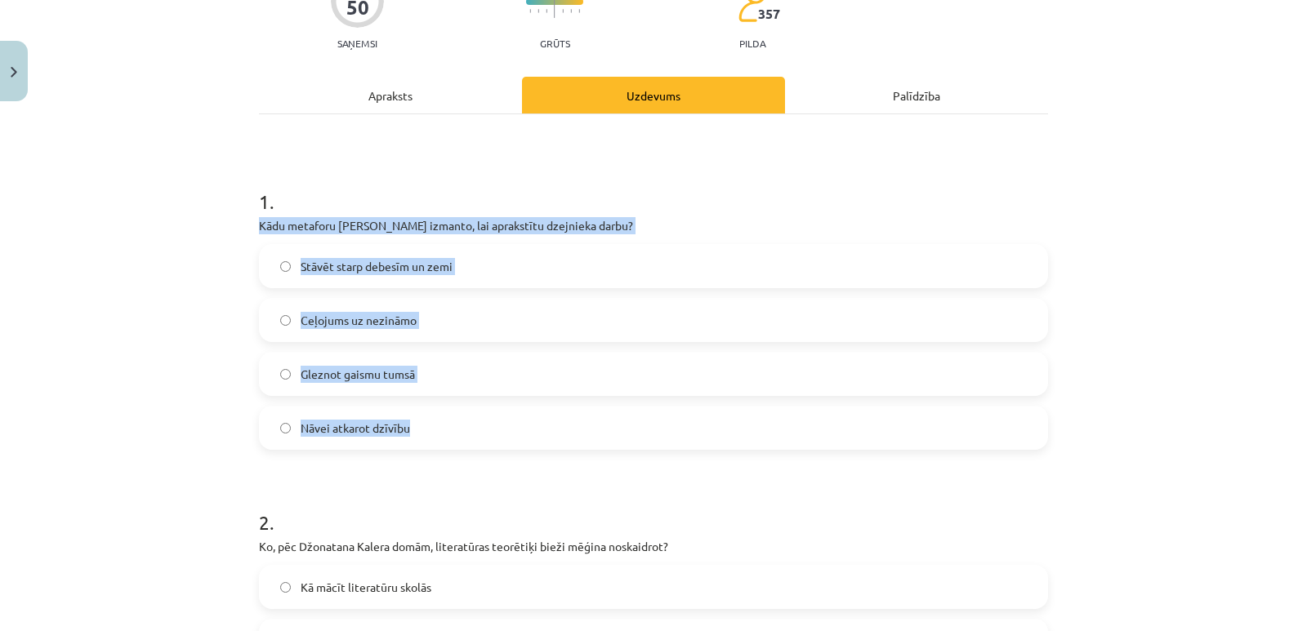
drag, startPoint x: 255, startPoint y: 222, endPoint x: 463, endPoint y: 441, distance: 302.2
click at [463, 441] on div "1 . Kādu metaforu [PERSON_NAME] izmanto, lai aprakstītu dzejnieka darbu? Stāvēt…" at bounding box center [653, 306] width 789 height 288
copy div "Kādu metaforu [PERSON_NAME] izmanto, lai aprakstītu dzejnieka darbu? Stāvēt sta…"
click at [201, 224] on div "Mācību tēma: Literatūras i - 10. klases 1.ieskaites mācību materiāls #6 Noslēgu…" at bounding box center [653, 315] width 1307 height 631
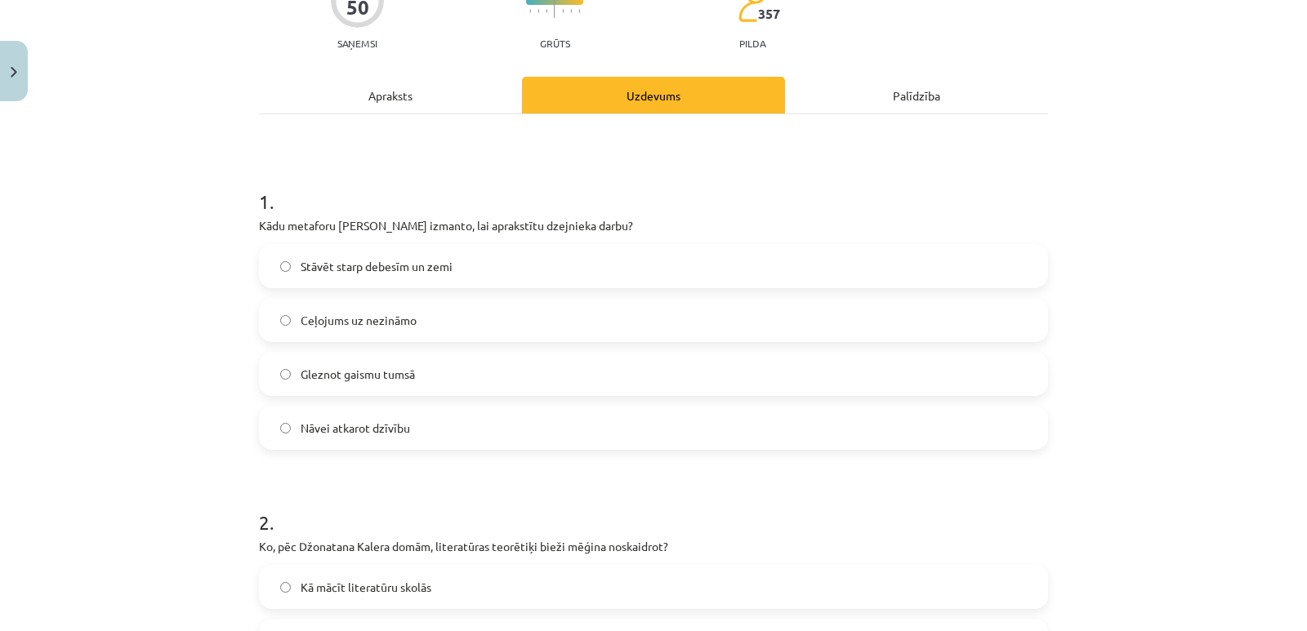
click at [359, 270] on span "Stāvēt starp debesīm un zemi" at bounding box center [377, 266] width 152 height 17
drag, startPoint x: 311, startPoint y: 224, endPoint x: 419, endPoint y: 228, distance: 107.9
click at [419, 228] on p "Kādu metaforu [PERSON_NAME] izmanto, lai aprakstītu dzejnieka darbu?" at bounding box center [653, 225] width 789 height 17
click at [498, 221] on p "Kādu metaforu [PERSON_NAME] izmanto, lai aprakstītu dzejnieka darbu?" at bounding box center [653, 225] width 789 height 17
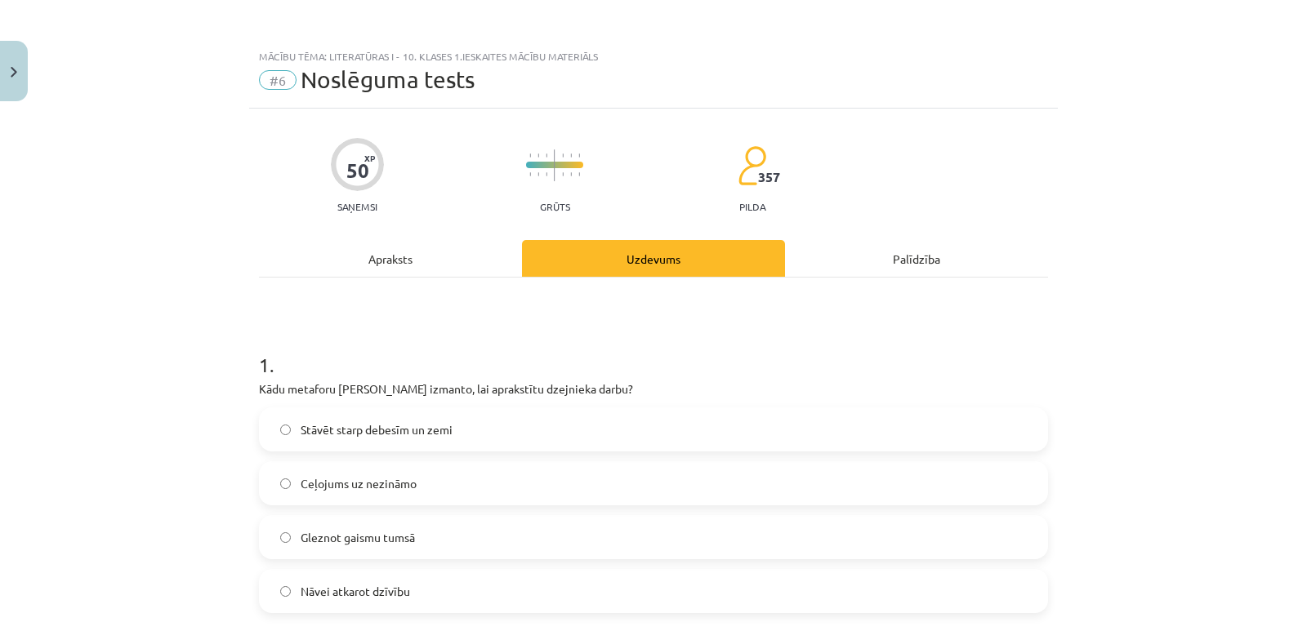
click at [392, 254] on div "Apraksts" at bounding box center [390, 258] width 263 height 37
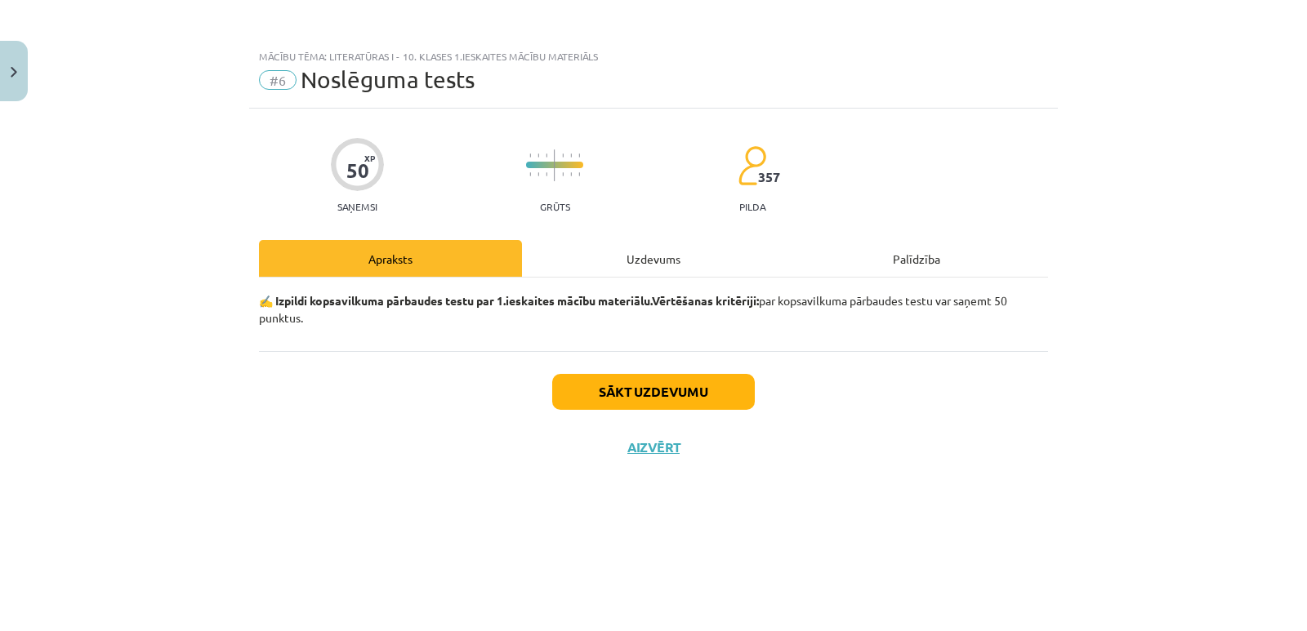
click at [649, 256] on div "Uzdevums" at bounding box center [653, 258] width 263 height 37
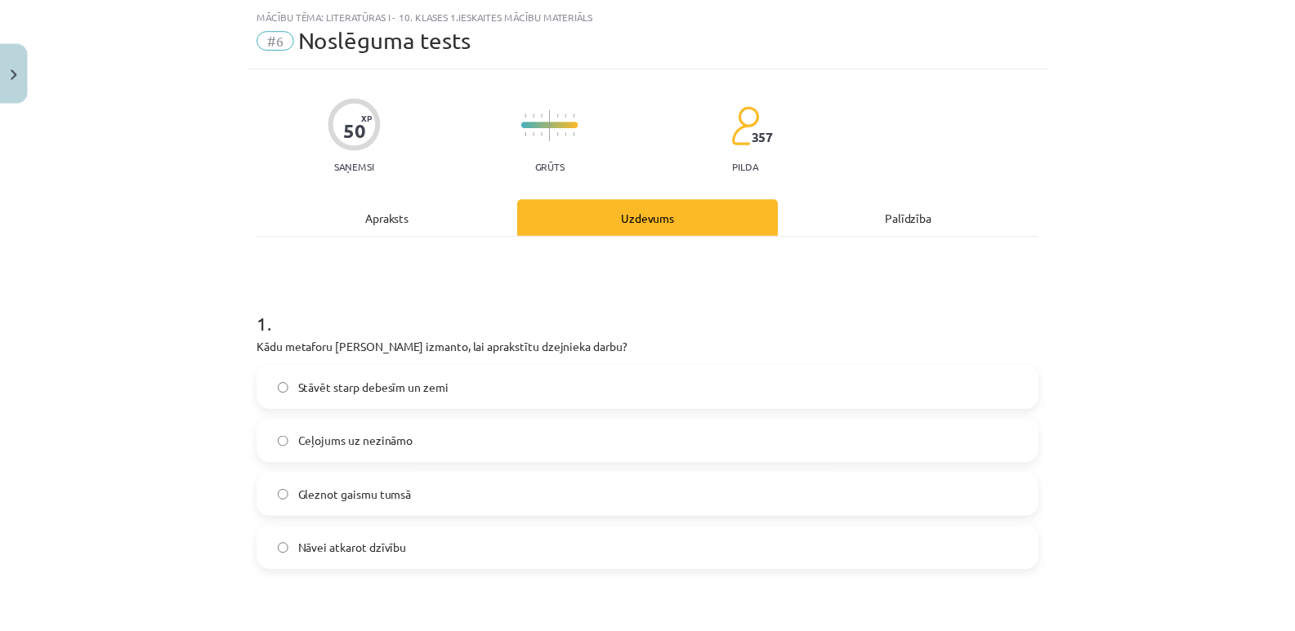
scroll to position [82, 0]
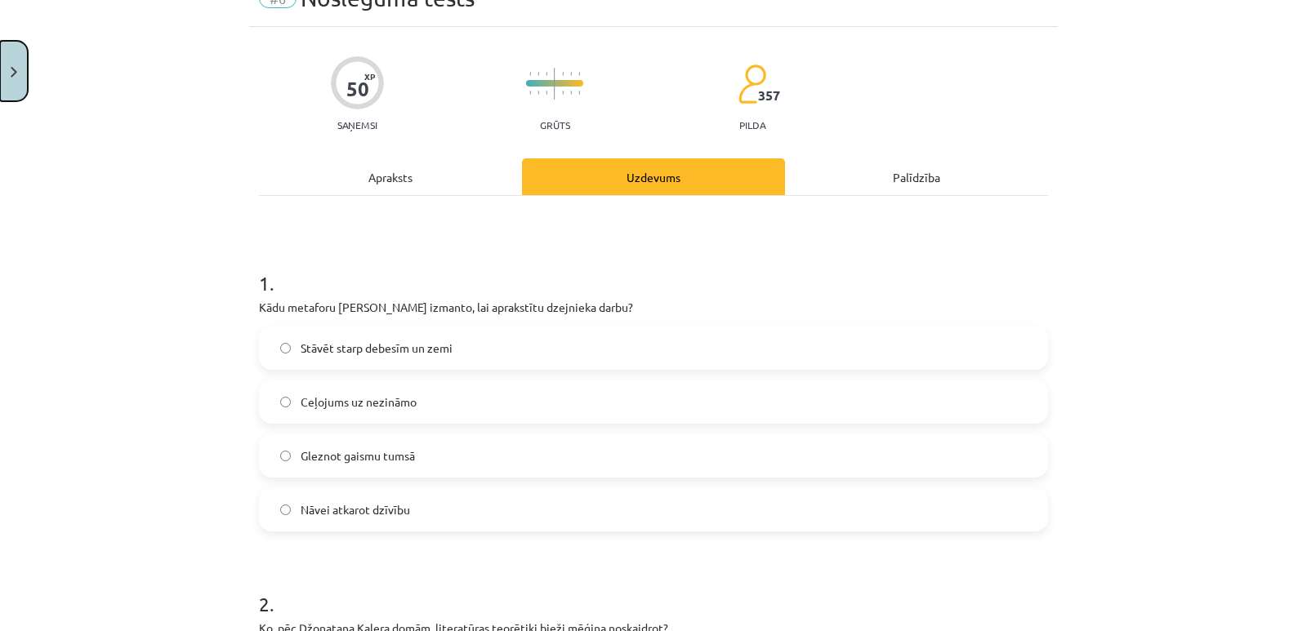
click at [14, 79] on button "Close" at bounding box center [14, 71] width 28 height 60
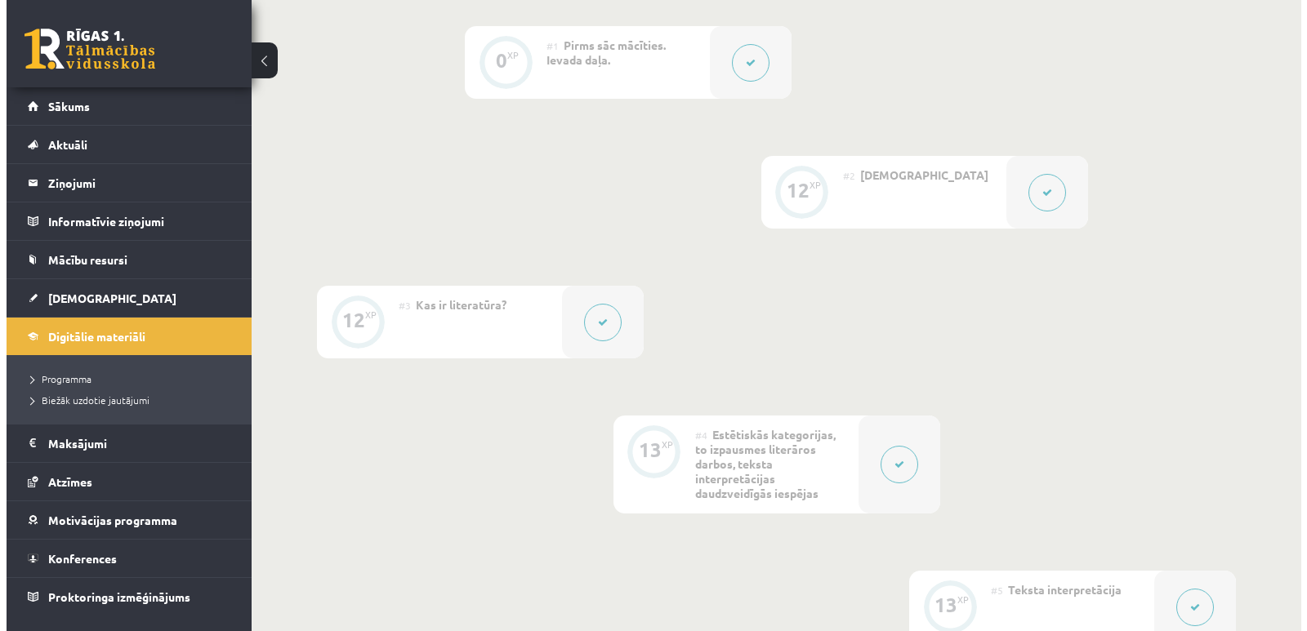
scroll to position [408, 0]
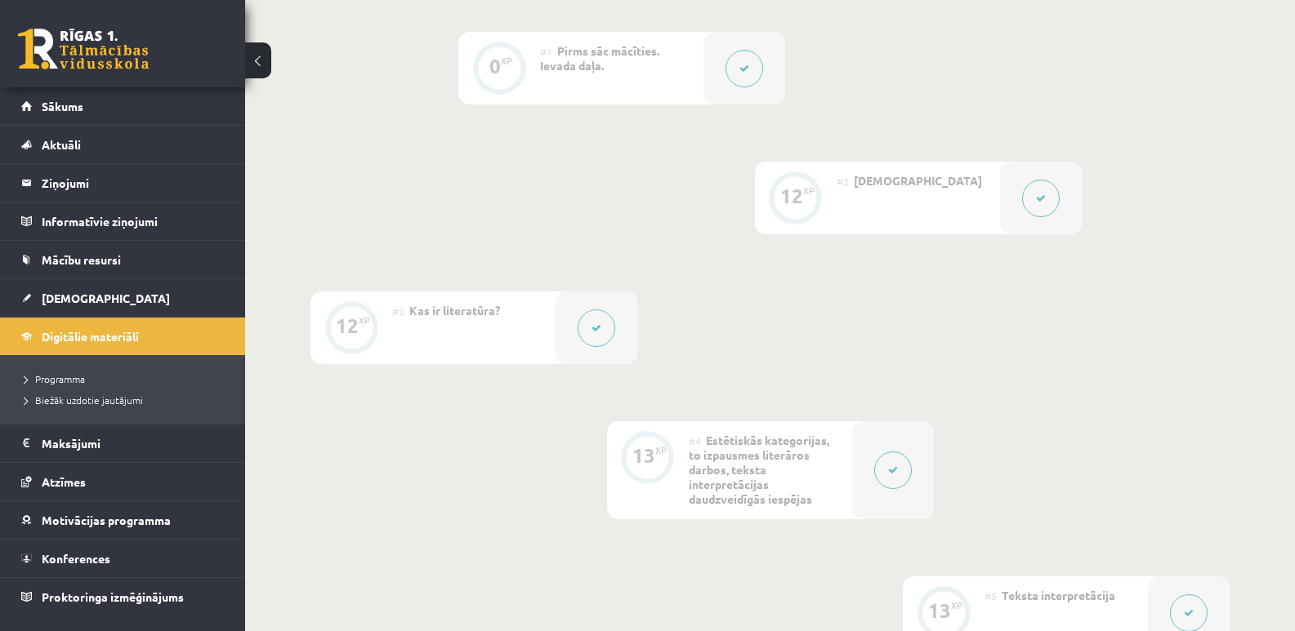
click at [600, 323] on icon at bounding box center [596, 328] width 10 height 10
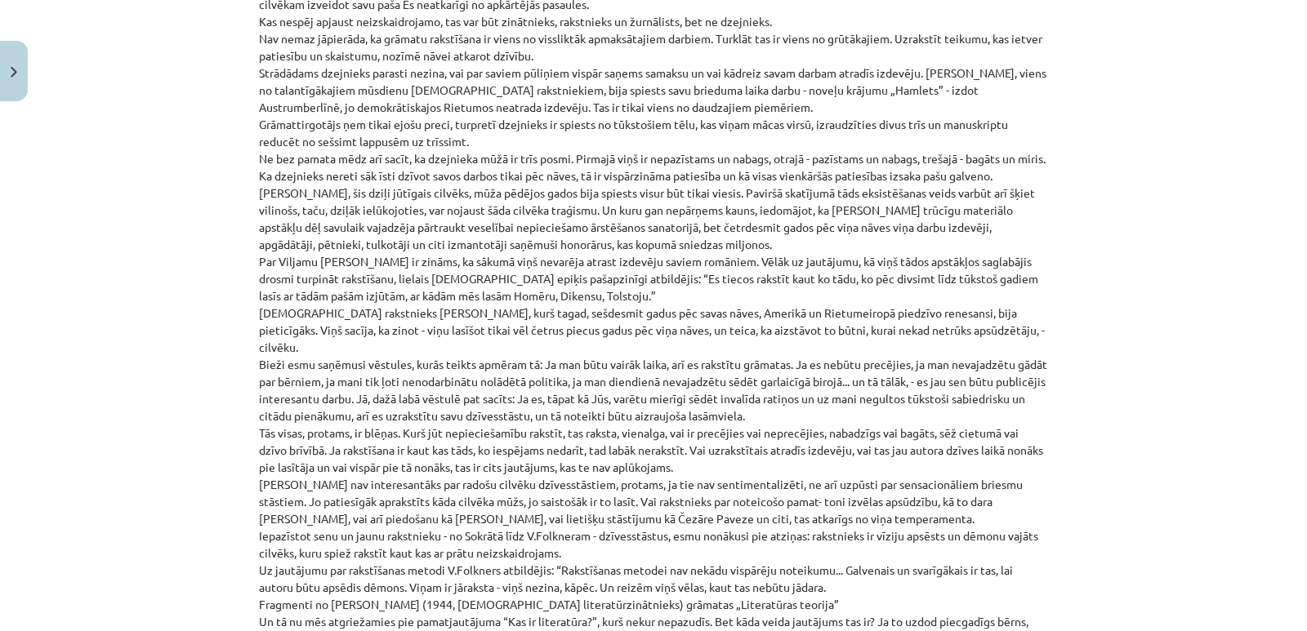
scroll to position [817, 0]
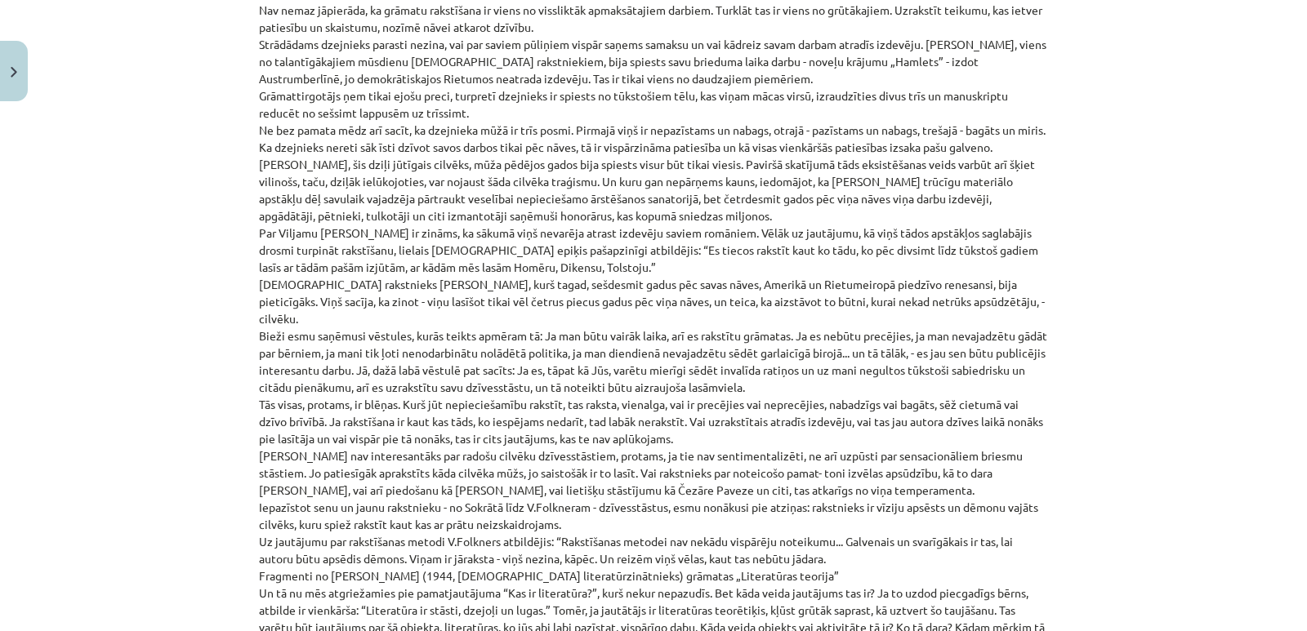
drag, startPoint x: 584, startPoint y: 515, endPoint x: 515, endPoint y: 434, distance: 107.2
click at [515, 434] on p "[PERSON_NAME] eseja „Kāpēc dzejnieks raksta?” Kad Nigērijā vairākiem analfabēti…" at bounding box center [653, 593] width 789 height 1458
click at [854, 388] on p "[PERSON_NAME] eseja „Kāpēc dzejnieks raksta?” Kad Nigērijā vairākiem analfabēti…" at bounding box center [653, 593] width 789 height 1458
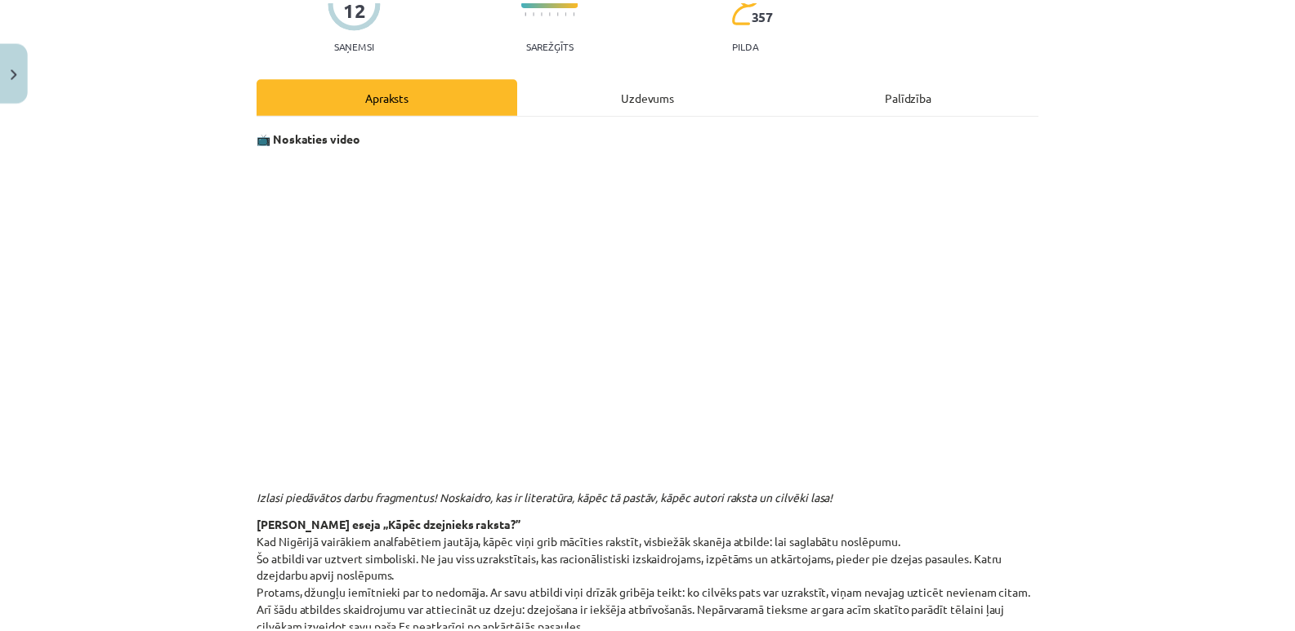
scroll to position [653, 0]
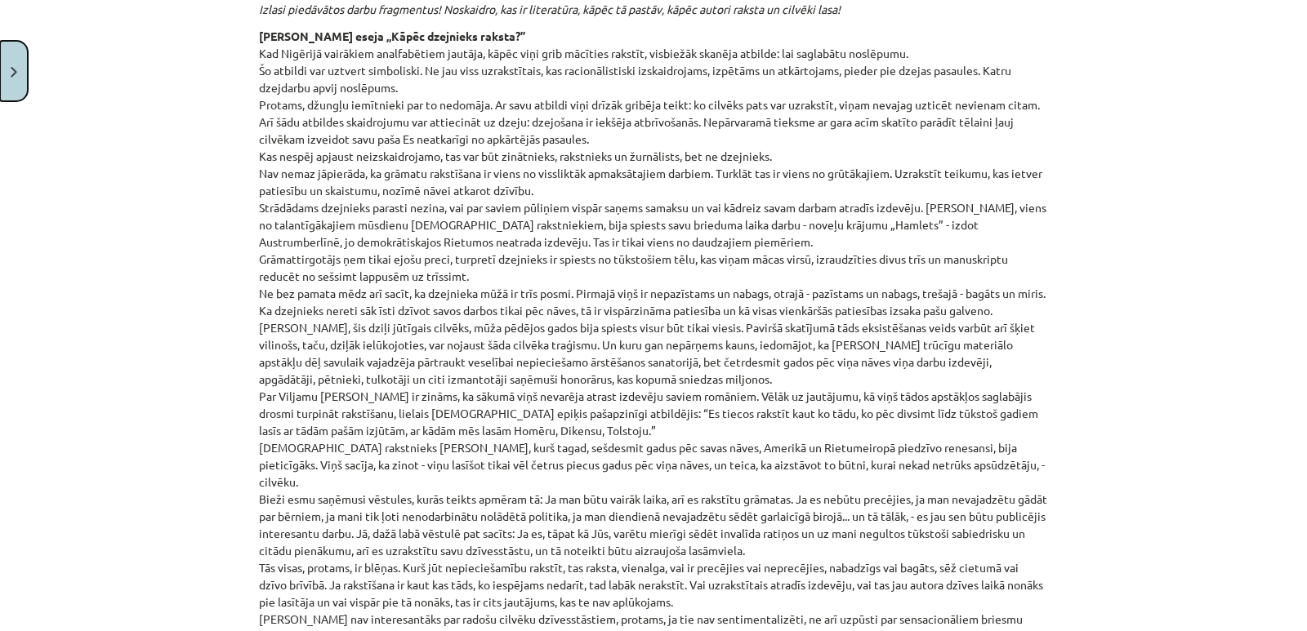
click at [14, 79] on button "Close" at bounding box center [14, 71] width 28 height 60
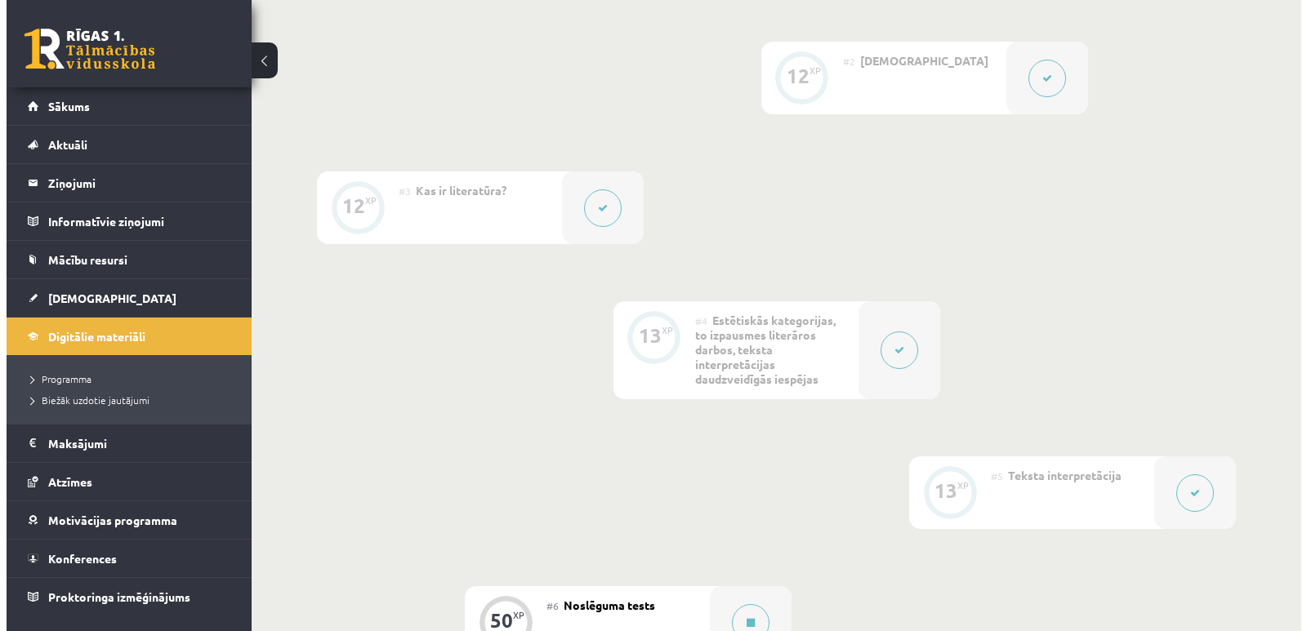
scroll to position [817, 0]
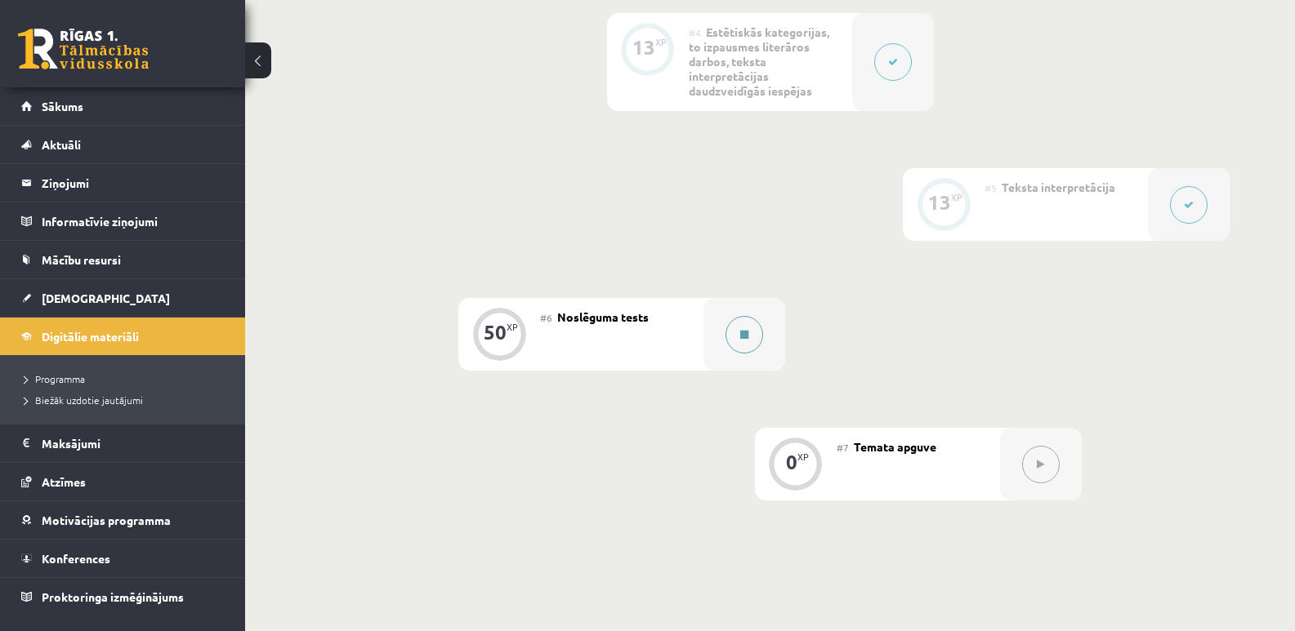
click at [746, 341] on button at bounding box center [744, 335] width 38 height 38
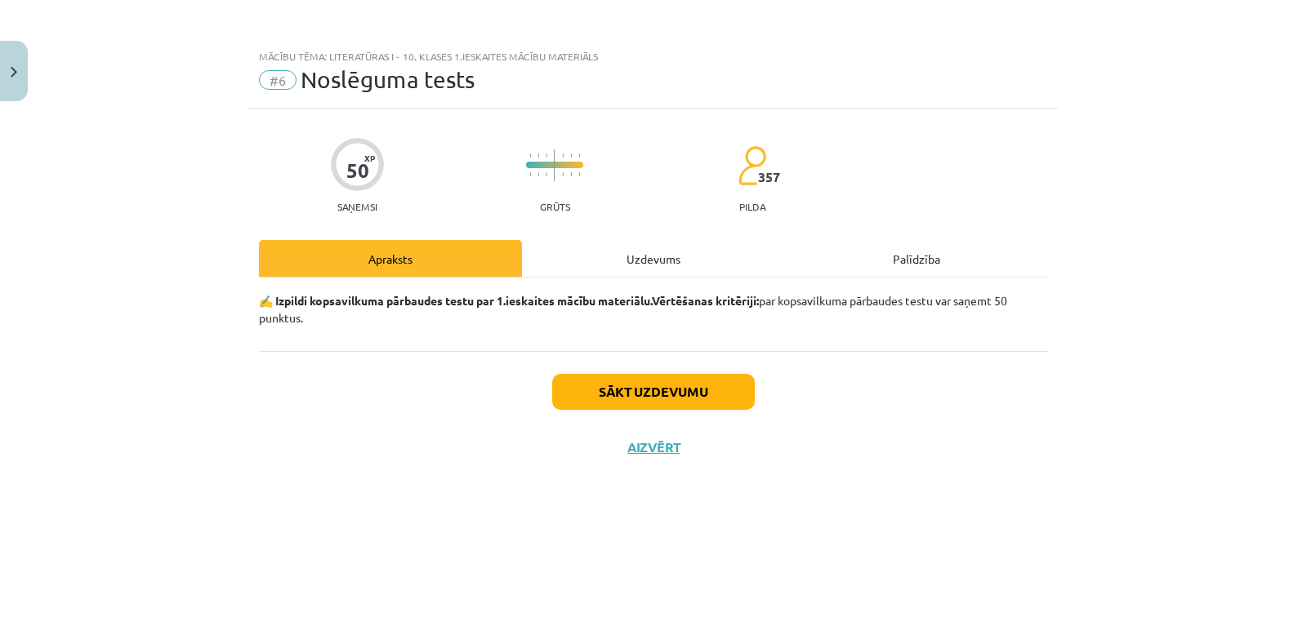
click at [649, 257] on div "Uzdevums" at bounding box center [653, 258] width 263 height 37
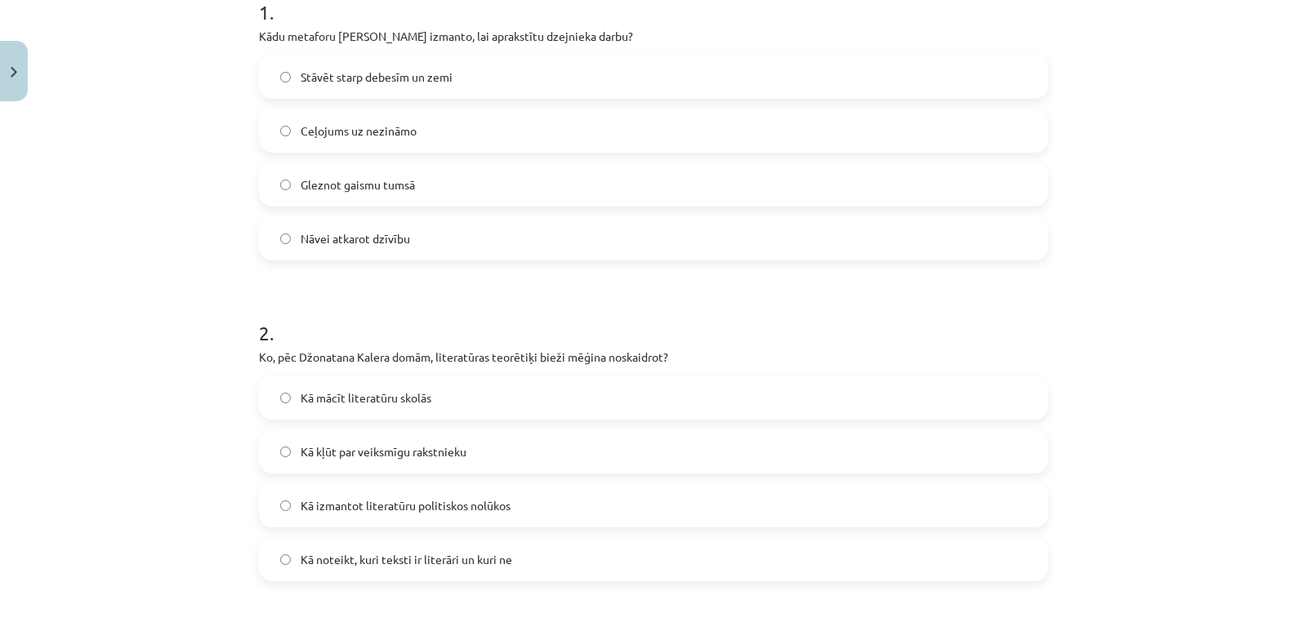
scroll to position [245, 0]
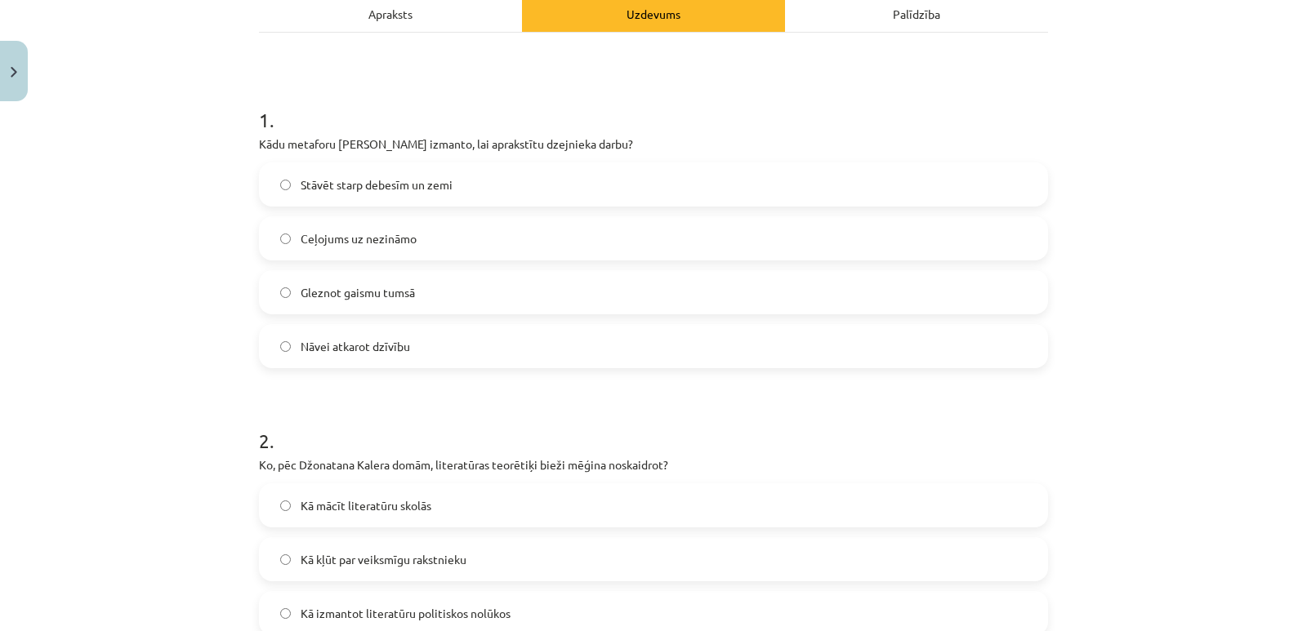
click at [430, 185] on span "Stāvēt starp debesīm un zemi" at bounding box center [377, 184] width 152 height 17
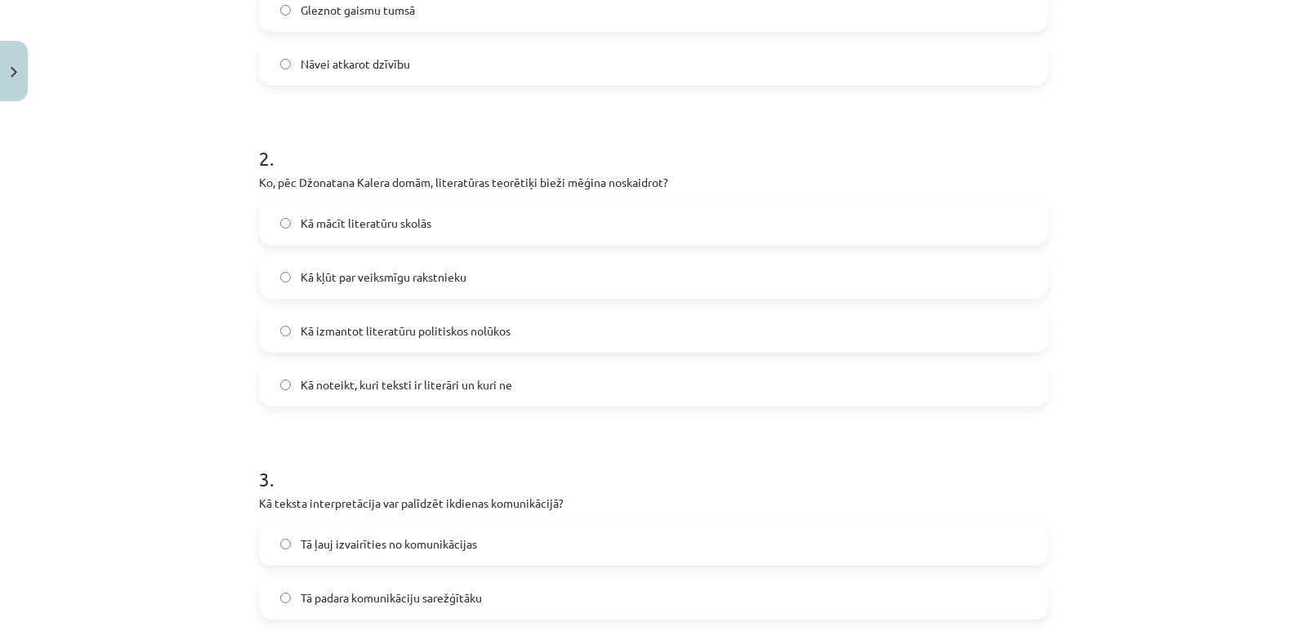
scroll to position [490, 0]
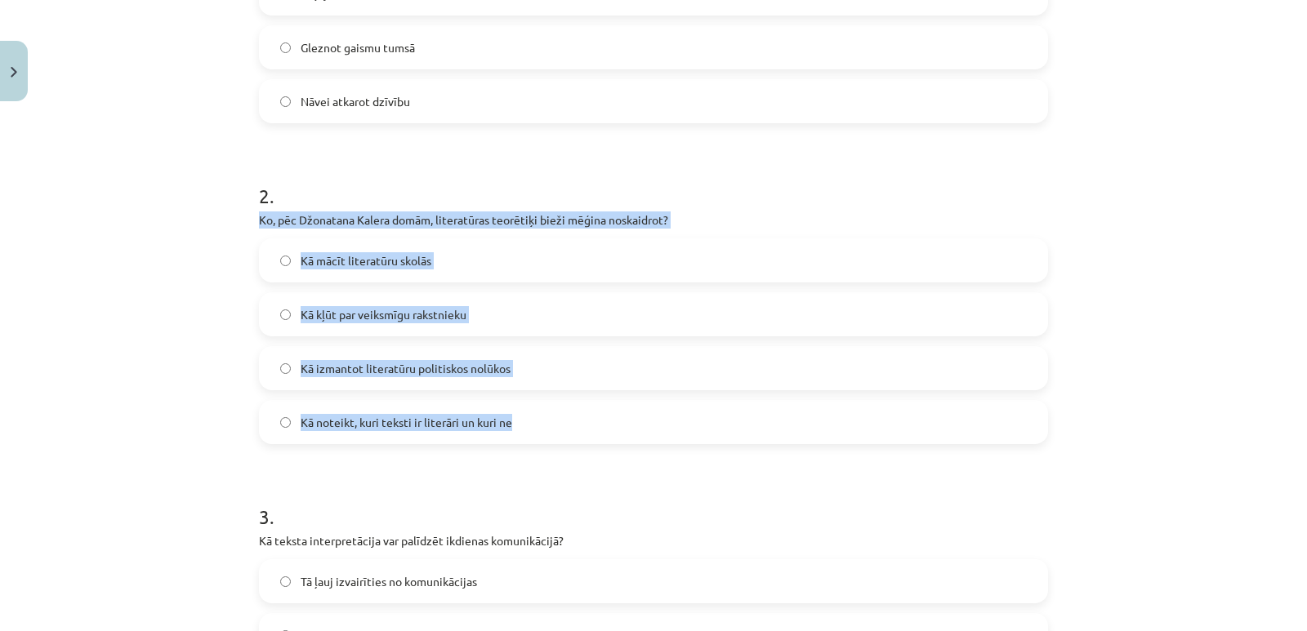
drag, startPoint x: 253, startPoint y: 221, endPoint x: 541, endPoint y: 414, distance: 346.2
click at [541, 414] on div "2 . Ko, pēc Džonatana Kalera domām, literatūras teorētiķi bieži mēģina noskaidr…" at bounding box center [653, 300] width 789 height 288
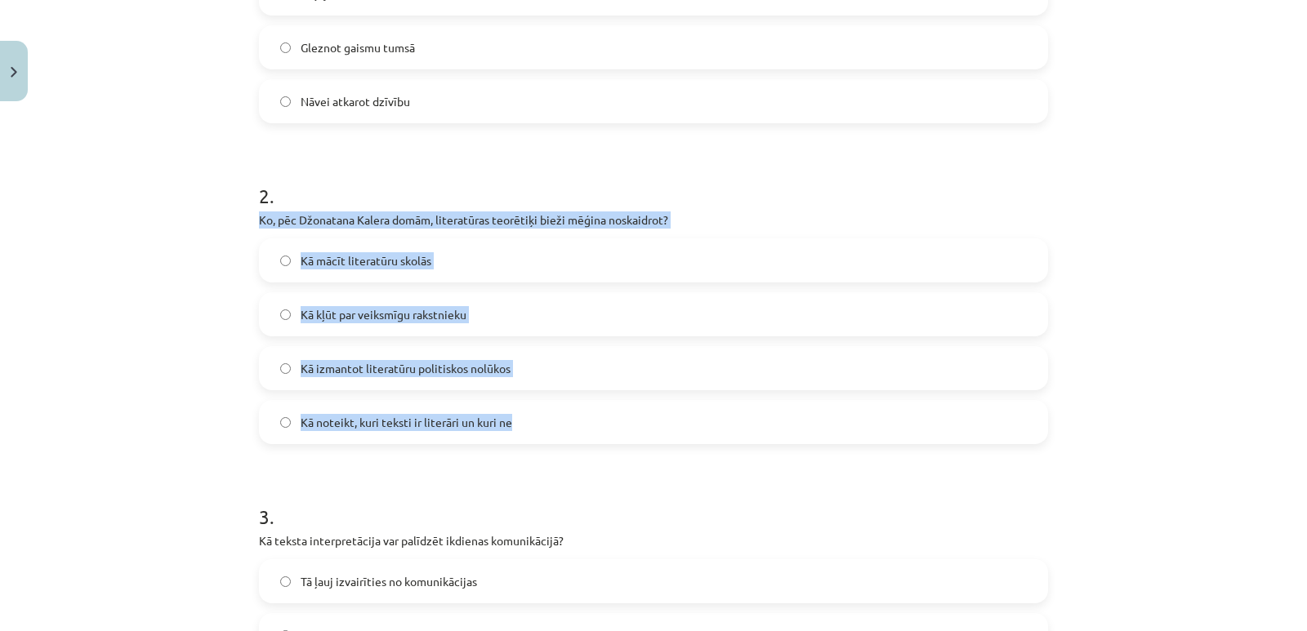
drag, startPoint x: 254, startPoint y: 219, endPoint x: 523, endPoint y: 419, distance: 335.1
click at [523, 419] on div "2 . Ko, pēc Džonatana Kalera domām, literatūras teorētiķi bieži mēģina noskaidr…" at bounding box center [653, 300] width 789 height 288
copy div "Ko, pēc Džonatana Kalera domām, literatūras teorētiķi bieži mēģina noskaidrot? …"
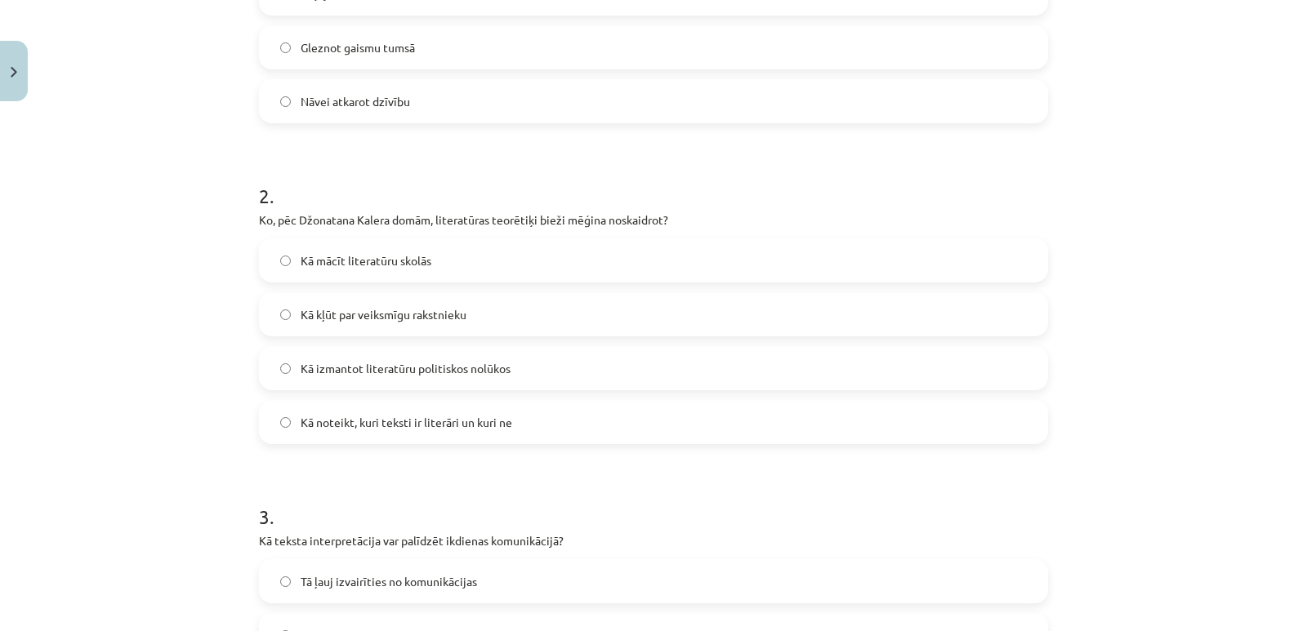
click at [309, 426] on span "Kā noteikt, kuri teksti ir literāri un kuri ne" at bounding box center [407, 422] width 212 height 17
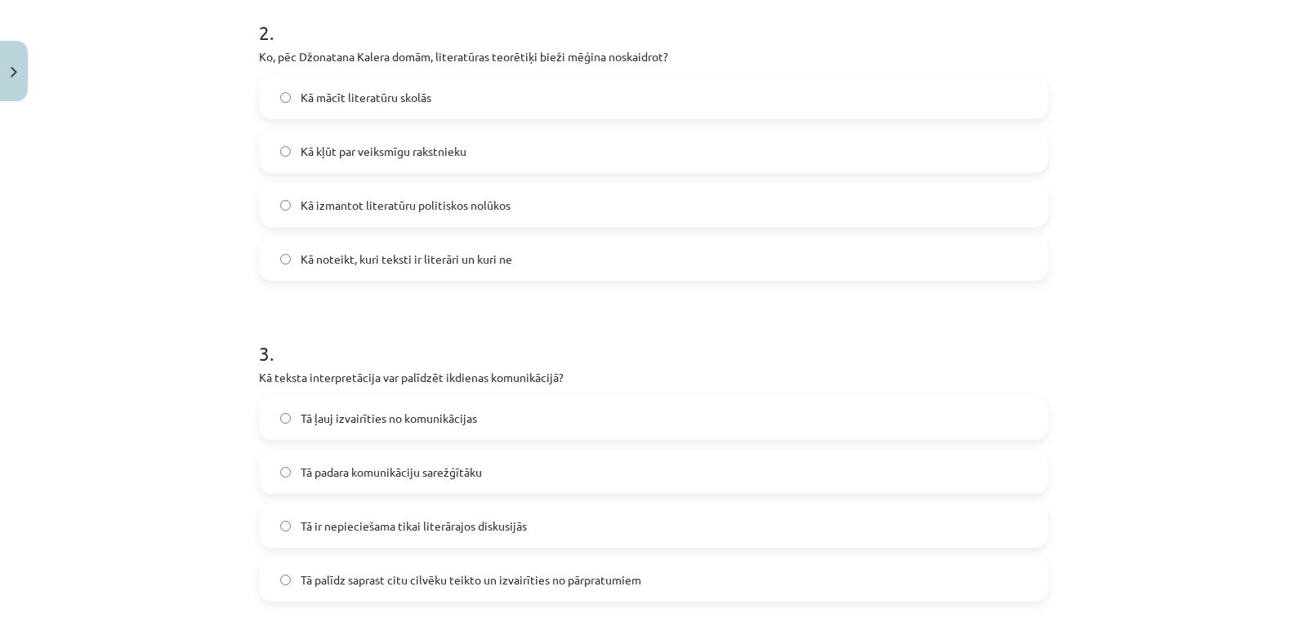
scroll to position [735, 0]
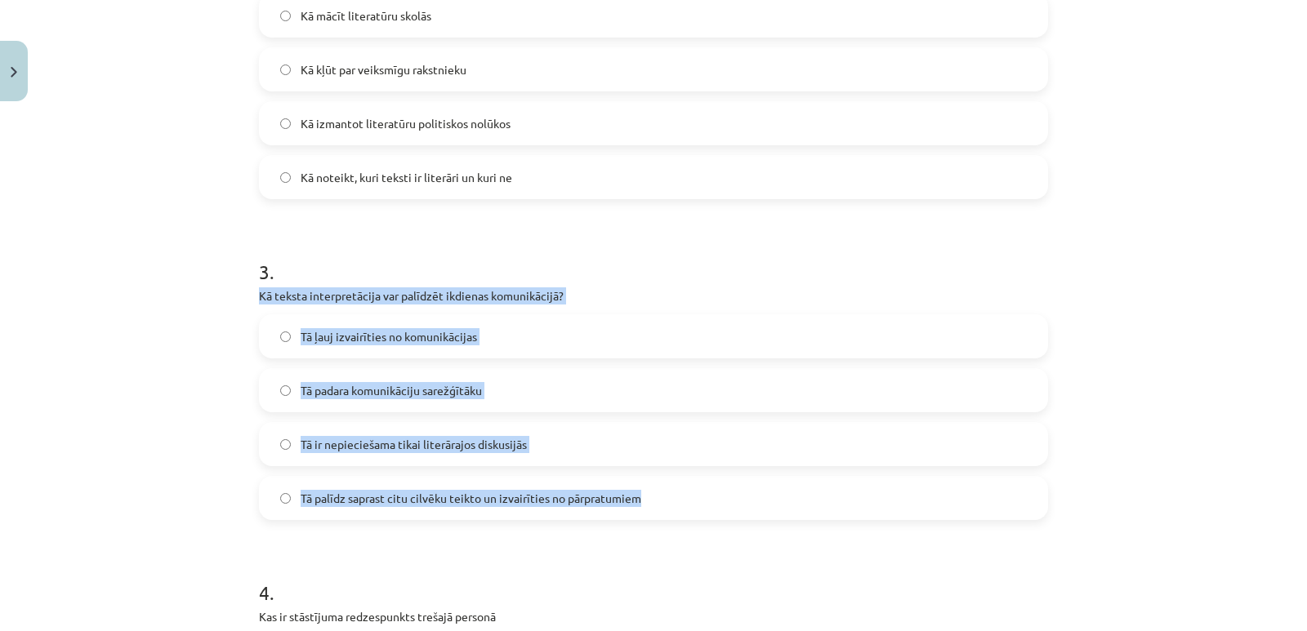
drag, startPoint x: 255, startPoint y: 296, endPoint x: 699, endPoint y: 493, distance: 486.3
click at [699, 493] on div "3 . Kā teksta interpretācija var palīdzēt ikdienas komunikācijā? Tā ļauj izvair…" at bounding box center [653, 376] width 789 height 288
copy div "Kā teksta interpretācija var palīdzēt ikdienas komunikācijā? Tā ļauj izvairītie…"
click at [210, 448] on div "Mācību tēma: Literatūras i - 10. klases 1.ieskaites mācību materiāls #6 Noslēgu…" at bounding box center [653, 315] width 1307 height 631
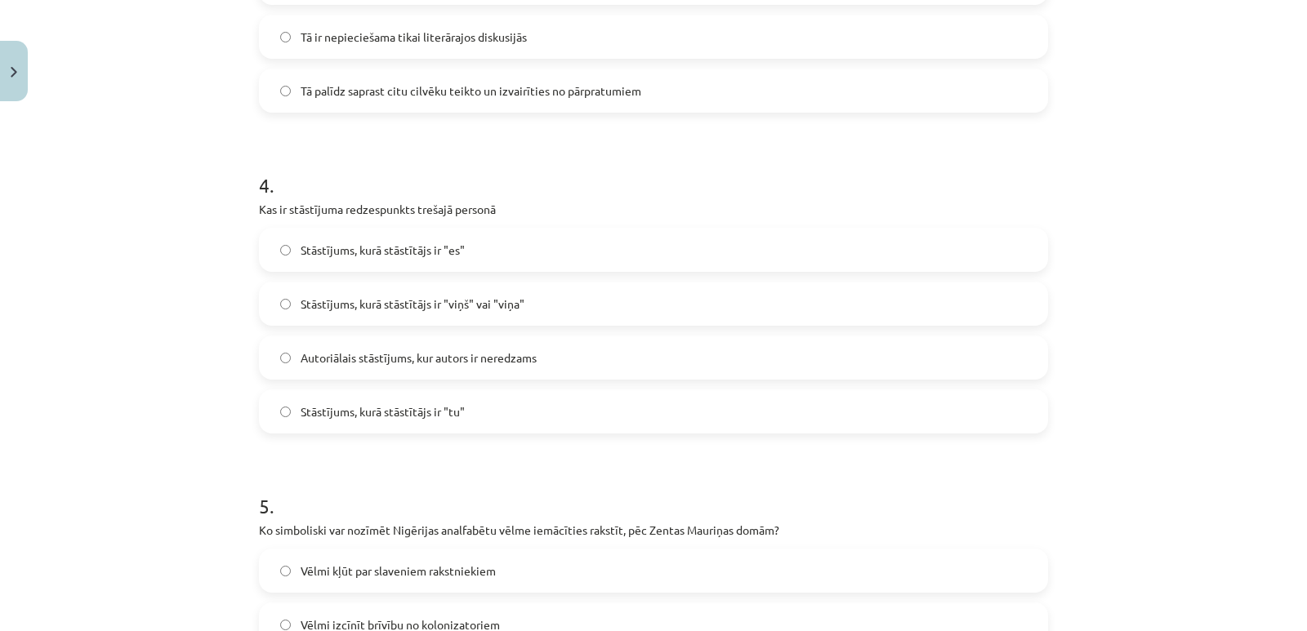
scroll to position [1144, 0]
click at [389, 301] on span "Stāstījums, kurā stāstītājs ir "viņš" vai "viņa"" at bounding box center [413, 303] width 224 height 17
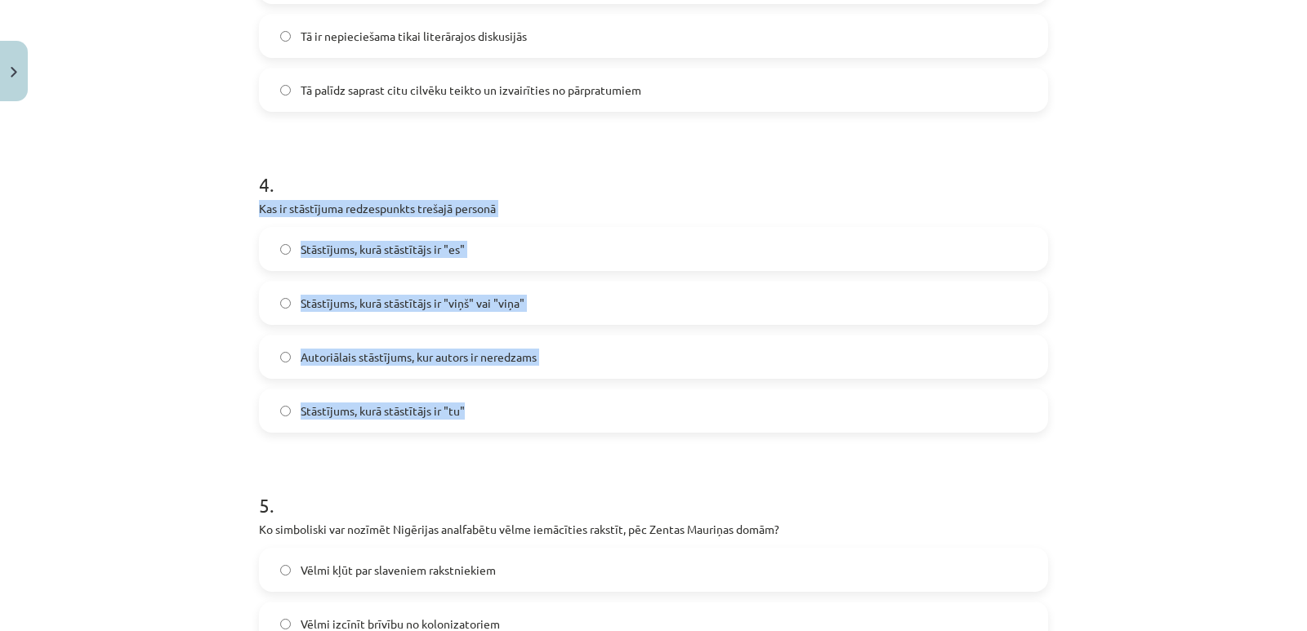
drag, startPoint x: 253, startPoint y: 207, endPoint x: 460, endPoint y: 352, distance: 252.7
click at [474, 407] on div "4 . Kas ir stāstījuma redzespunkts trešajā personā Stāstījums, kurā stāstītājs …" at bounding box center [653, 289] width 789 height 288
copy div "Kas ir stāstījuma redzespunkts trešajā personā Stāstījums, kurā stāstītājs ir "…"
click at [173, 372] on div "Mācību tēma: Literatūras i - 10. klases 1.ieskaites mācību materiāls #6 Noslēgu…" at bounding box center [653, 315] width 1307 height 631
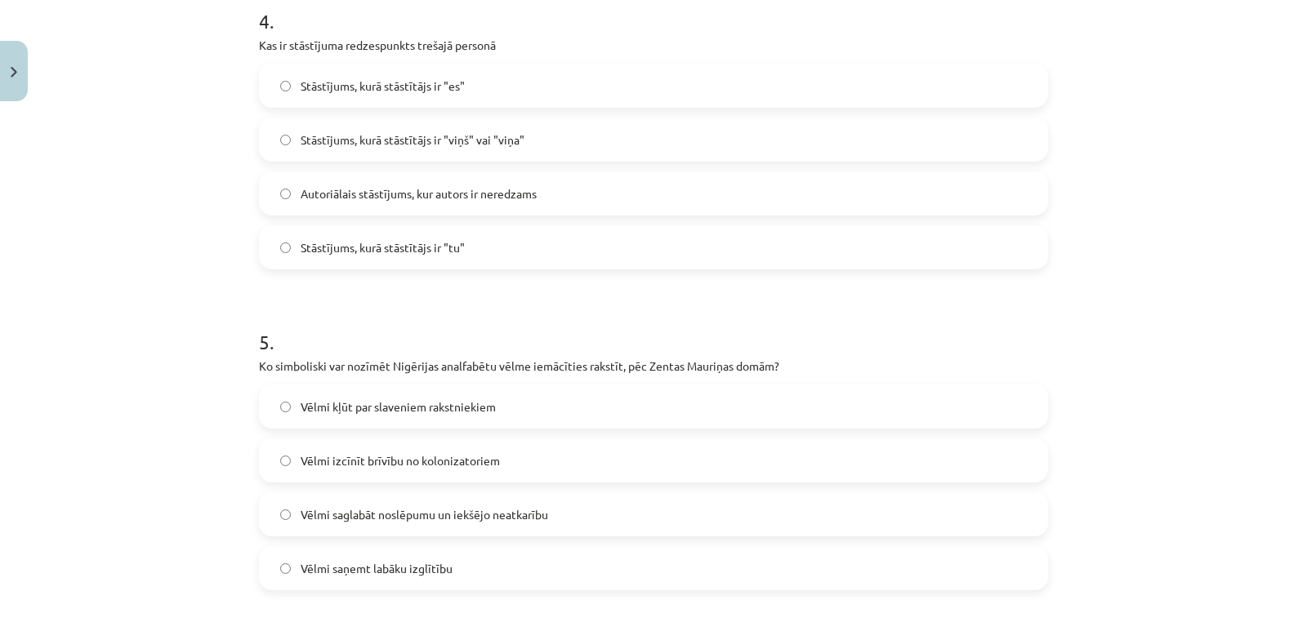
scroll to position [1389, 0]
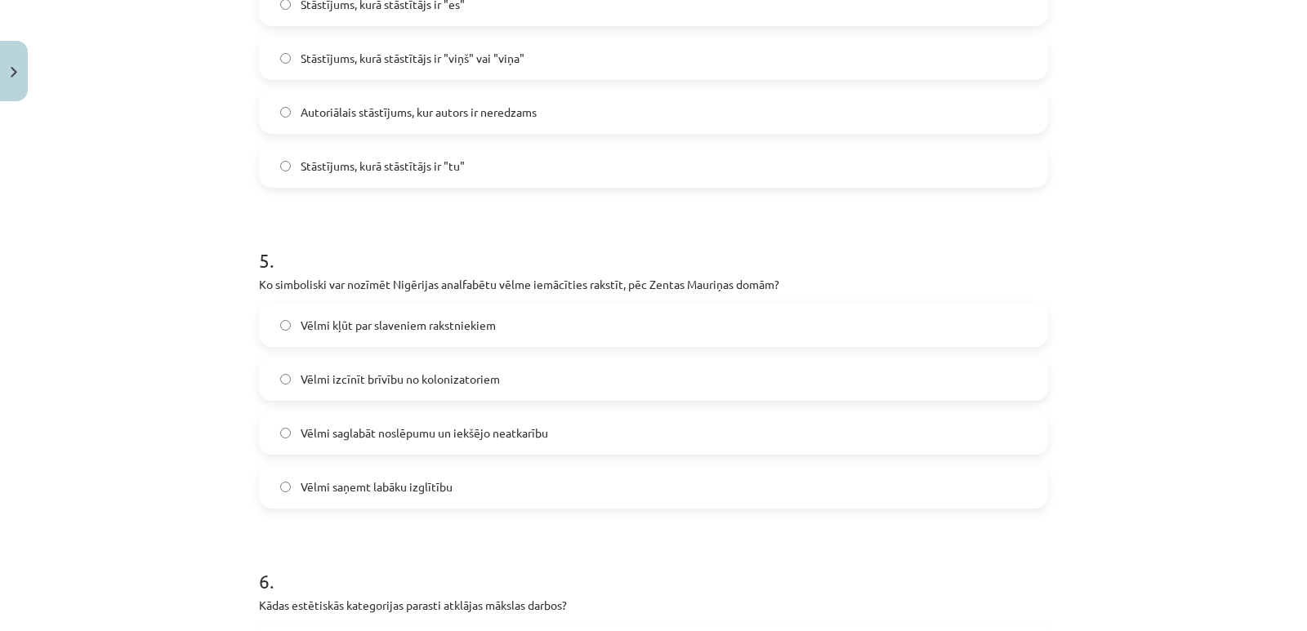
click at [377, 435] on span "Vēlmi saglabāt noslēpumu un iekšējo neatkarību" at bounding box center [425, 433] width 248 height 17
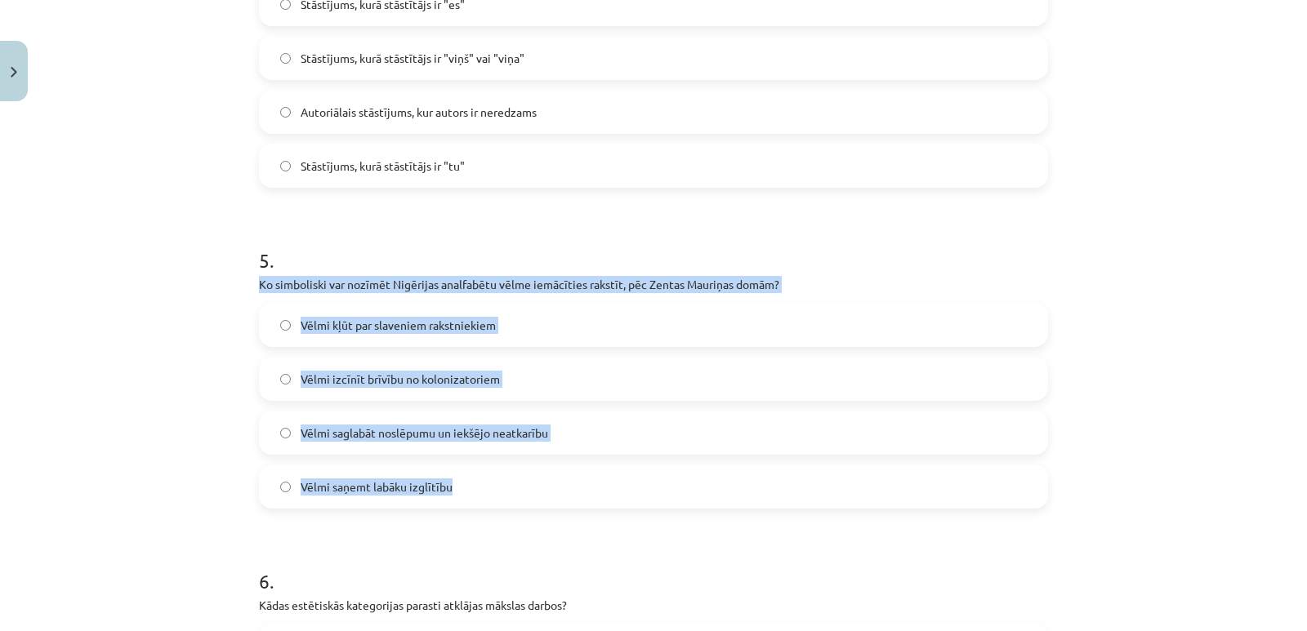
drag, startPoint x: 250, startPoint y: 279, endPoint x: 505, endPoint y: 497, distance: 335.4
click at [505, 497] on div "50 XP Saņemsi Grūts 357 pilda Apraksts Uzdevums Palīdzība 1 . Kādu metaforu [PE…" at bounding box center [653, 491] width 809 height 3543
copy div "Ko simboliski var nozīmēt Nigērijas analfabētu vēlme iemācīties rakstīt, pēc Ze…"
click at [517, 497] on label "Vēlmi saņemt labāku izglītību" at bounding box center [654, 486] width 786 height 41
click at [395, 435] on span "Vēlmi saglabāt noslēpumu un iekšējo neatkarību" at bounding box center [425, 433] width 248 height 17
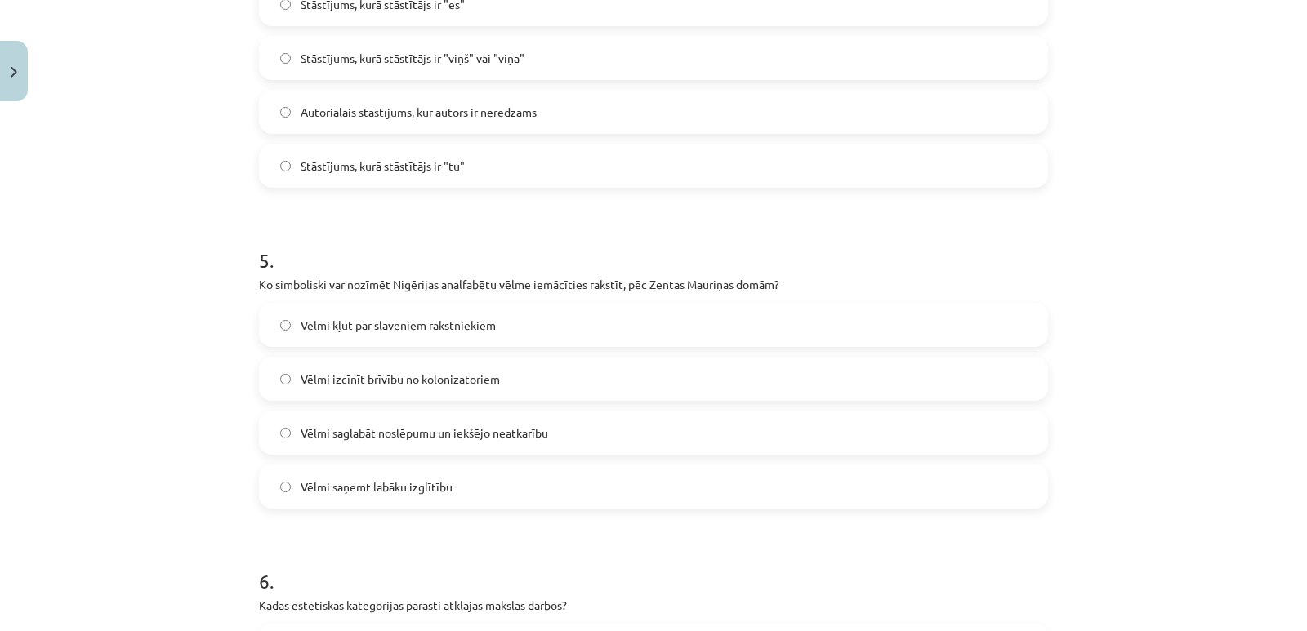
click at [469, 551] on h1 "6 ." at bounding box center [653, 567] width 789 height 51
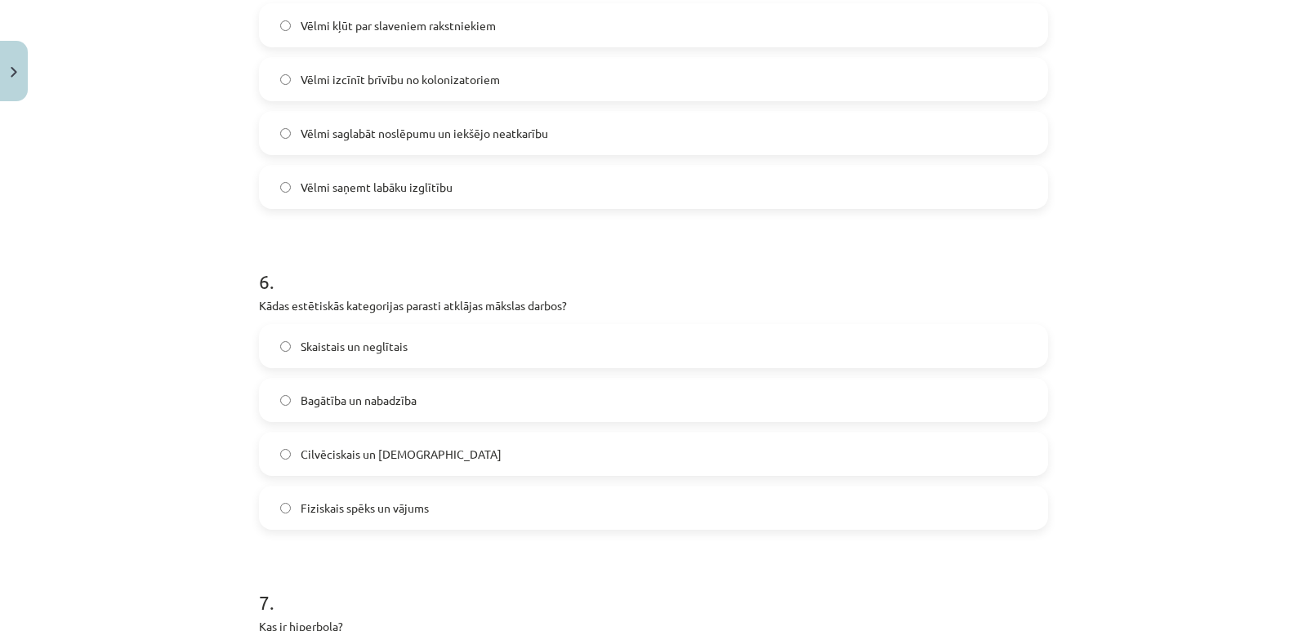
scroll to position [1715, 0]
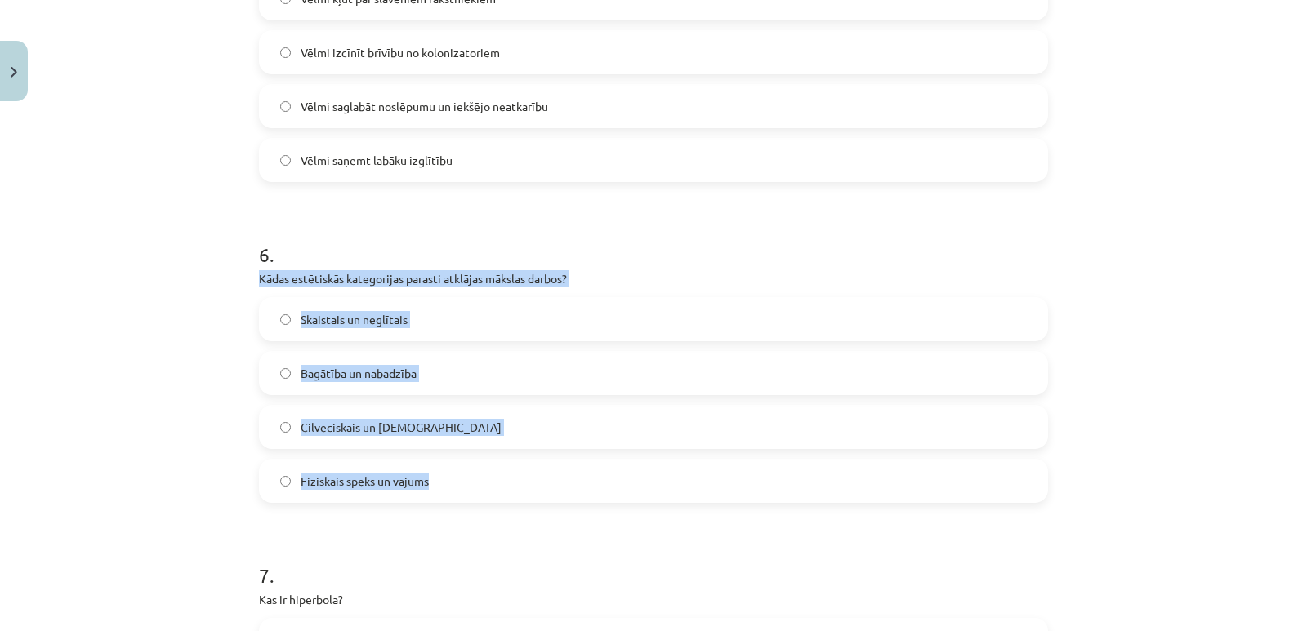
drag, startPoint x: 253, startPoint y: 280, endPoint x: 435, endPoint y: 485, distance: 273.7
click at [435, 485] on div "6 . Kādas estētiskās kategorijas parasti atklājas mākslas darbos? Skaistais un …" at bounding box center [653, 359] width 789 height 288
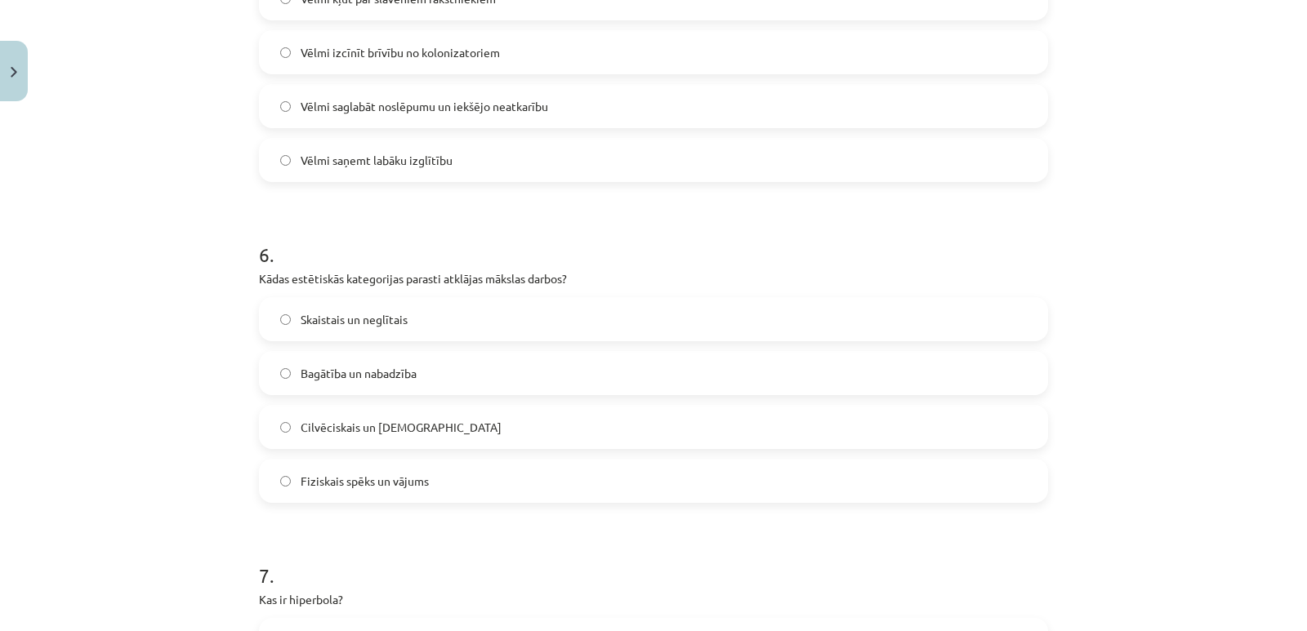
click at [364, 212] on form "1 . Kādu metaforu [PERSON_NAME] izmanto, lai aprakstītu dzejnieka darbu? Stāvēt…" at bounding box center [653, 198] width 789 height 3177
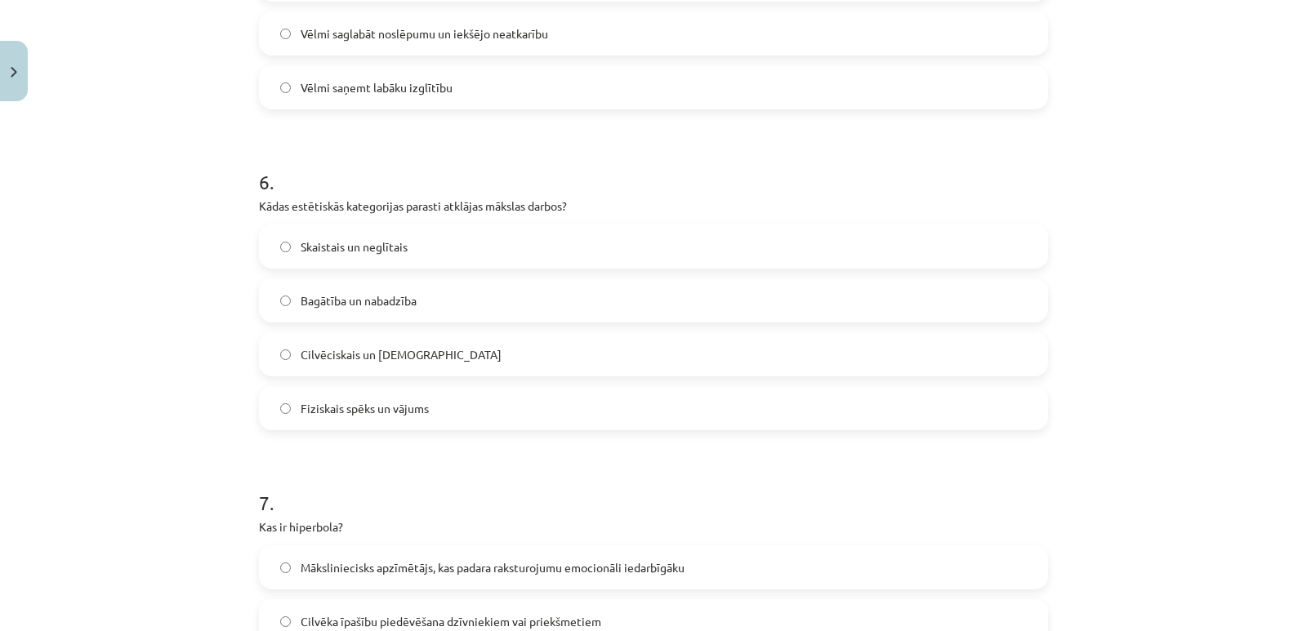
scroll to position [1879, 0]
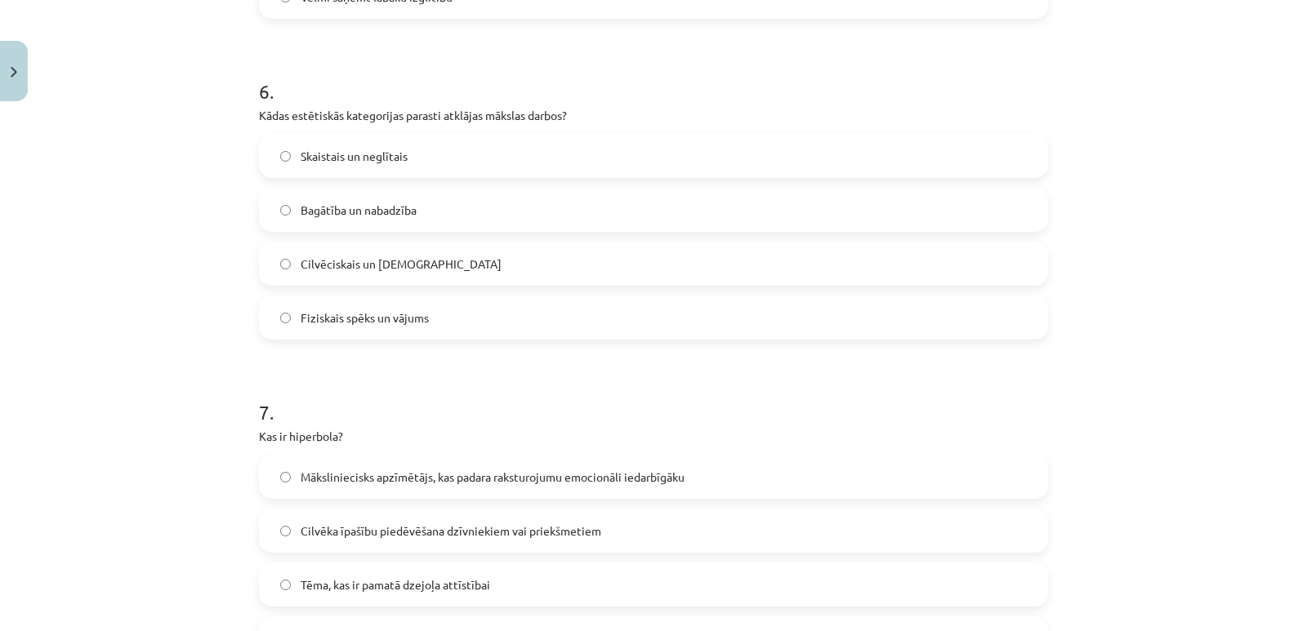
click at [361, 158] on span "Skaistais un neglītais" at bounding box center [354, 156] width 107 height 17
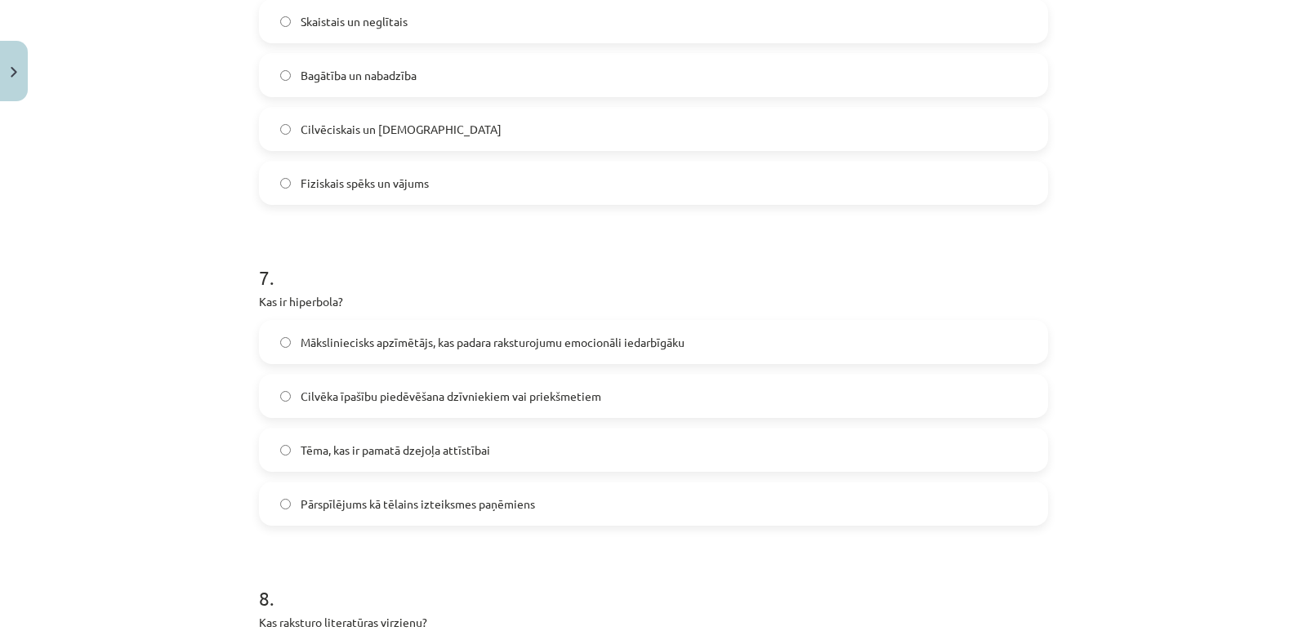
scroll to position [2042, 0]
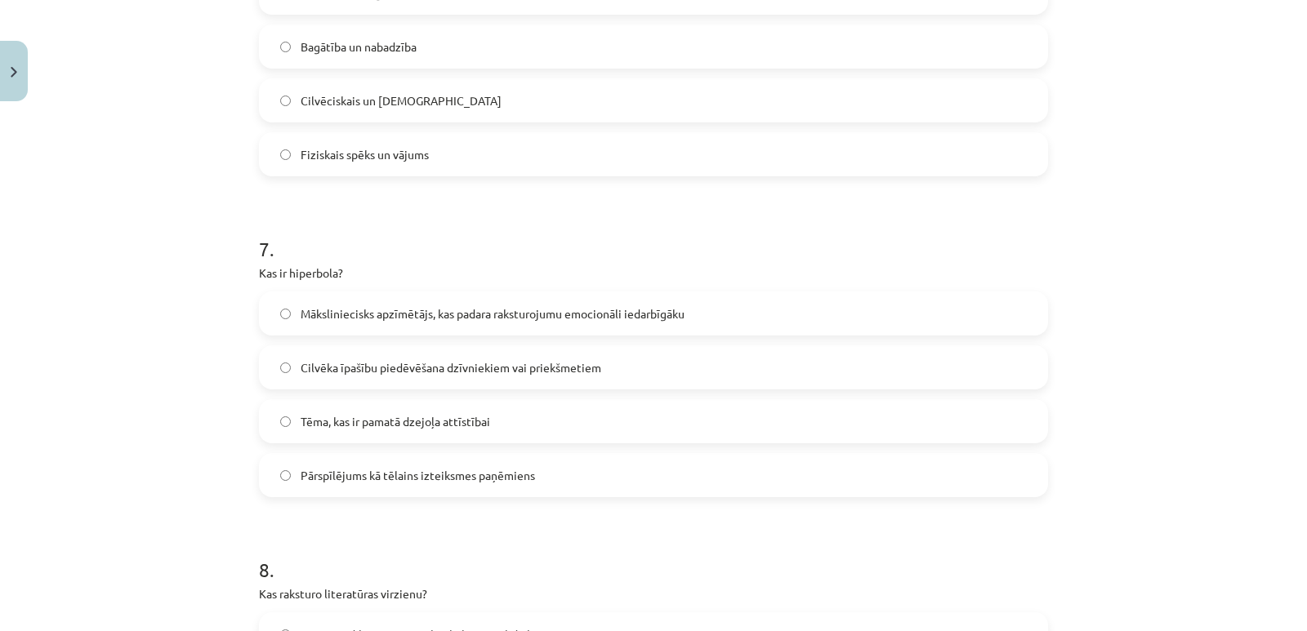
click at [493, 475] on span "Pārspīlējums kā tēlains izteiksmes paņēmiens" at bounding box center [418, 475] width 234 height 17
drag, startPoint x: 337, startPoint y: 522, endPoint x: 322, endPoint y: 503, distance: 23.9
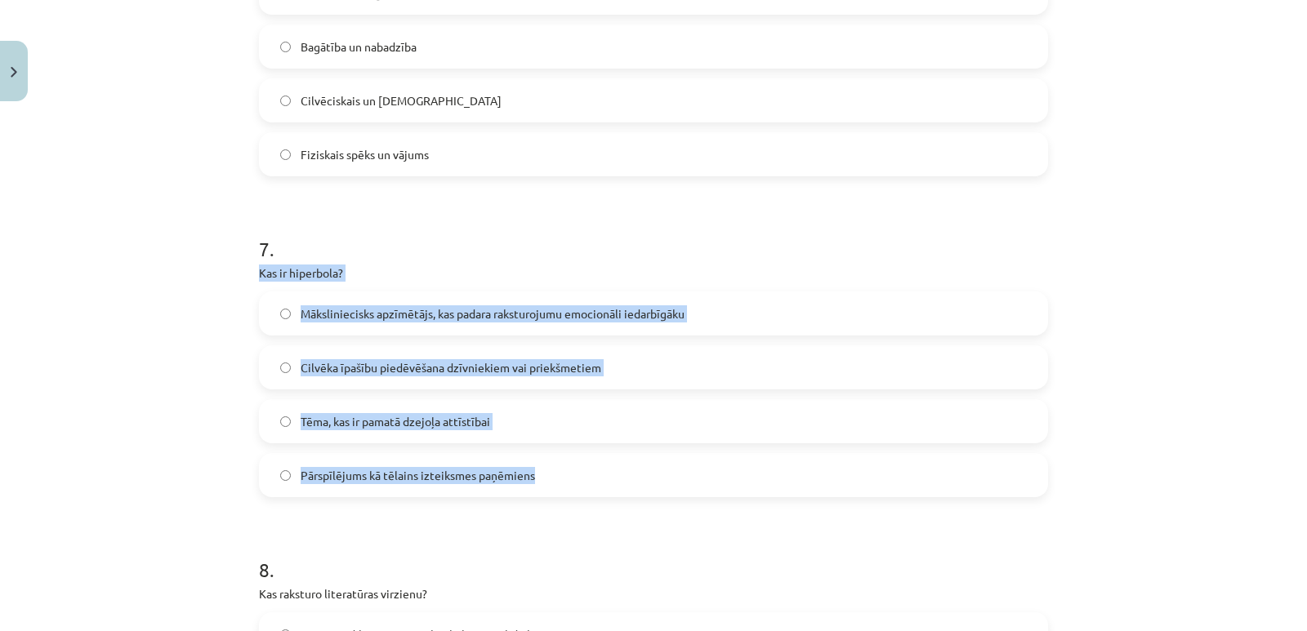
drag, startPoint x: 256, startPoint y: 270, endPoint x: 555, endPoint y: 471, distance: 361.4
click at [555, 471] on div "7 . Kas ir hiperbola? Māksliniecisks apzīmētājs, kas padara raksturojumu emocio…" at bounding box center [653, 353] width 789 height 288
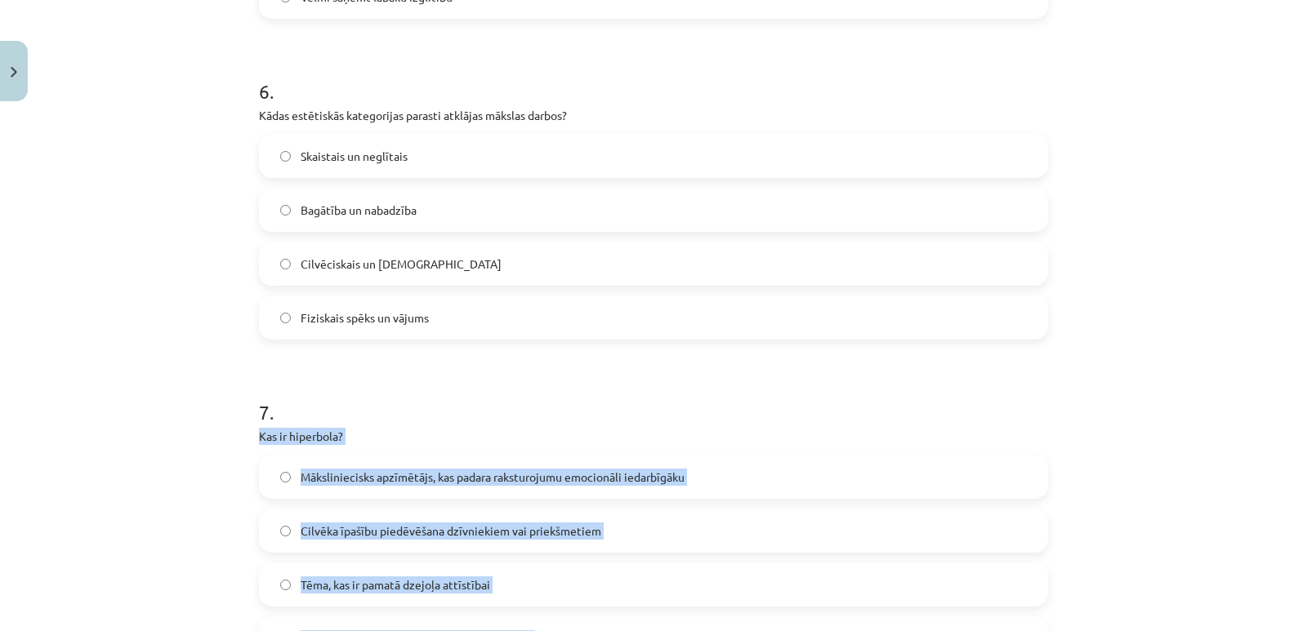
scroll to position [2124, 0]
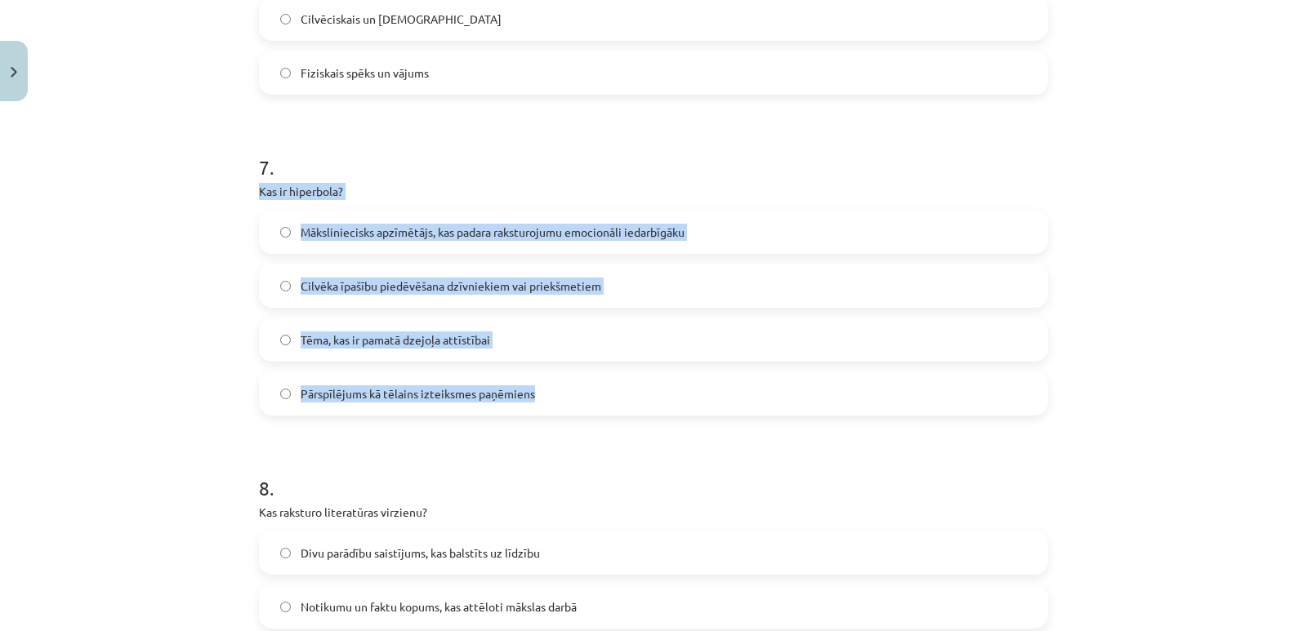
click at [187, 382] on div "Mācību tēma: Literatūras i - 10. klases 1.ieskaites mācību materiāls #6 Noslēgu…" at bounding box center [653, 315] width 1307 height 631
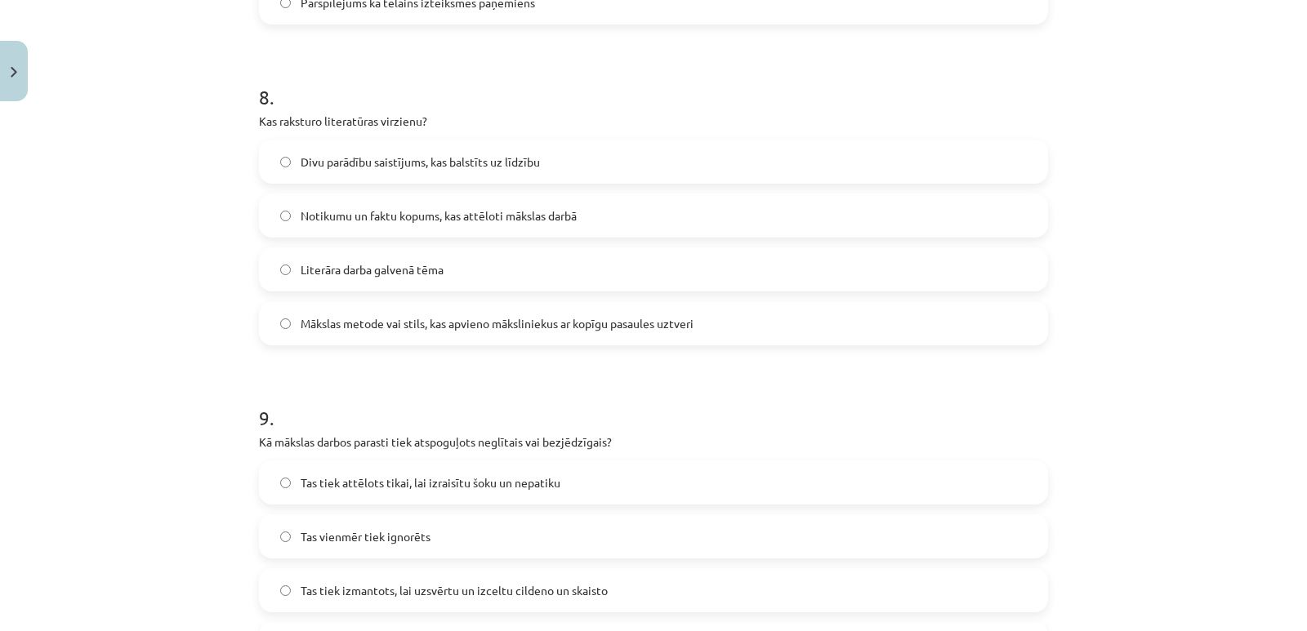
scroll to position [2451, 0]
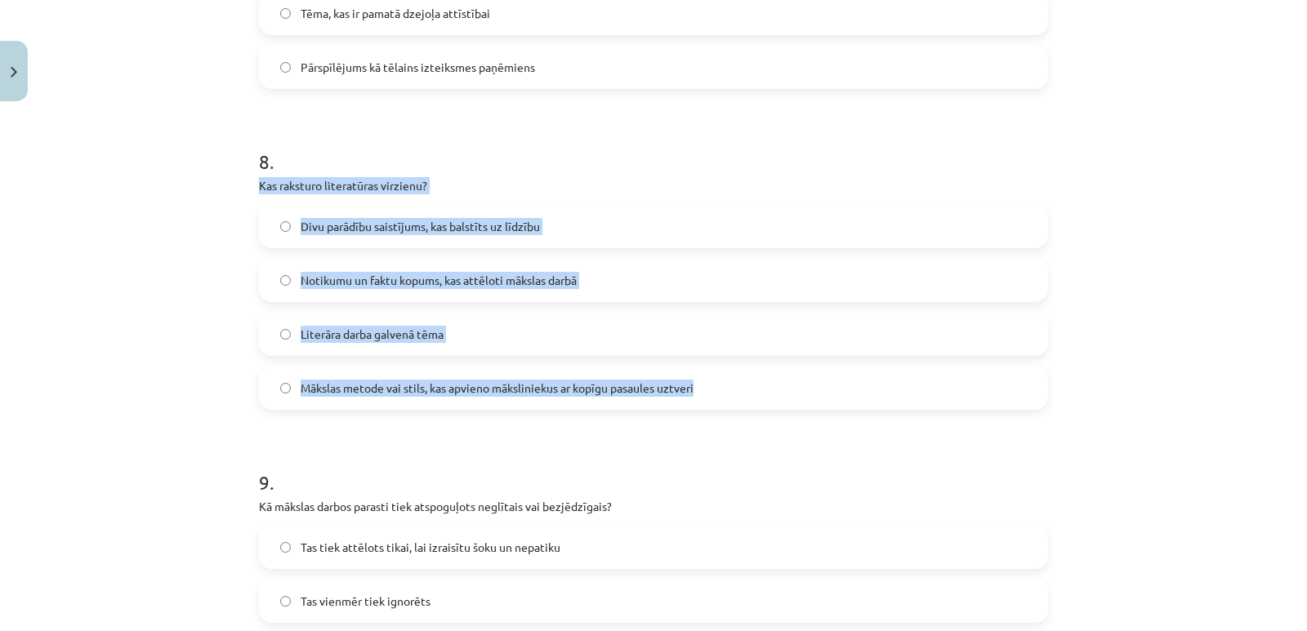
drag, startPoint x: 254, startPoint y: 184, endPoint x: 707, endPoint y: 396, distance: 499.9
click at [707, 396] on div "8 . Kas raksturo literatūras virzienu? Divu parādību saistījums, kas balstīts u…" at bounding box center [653, 266] width 789 height 288
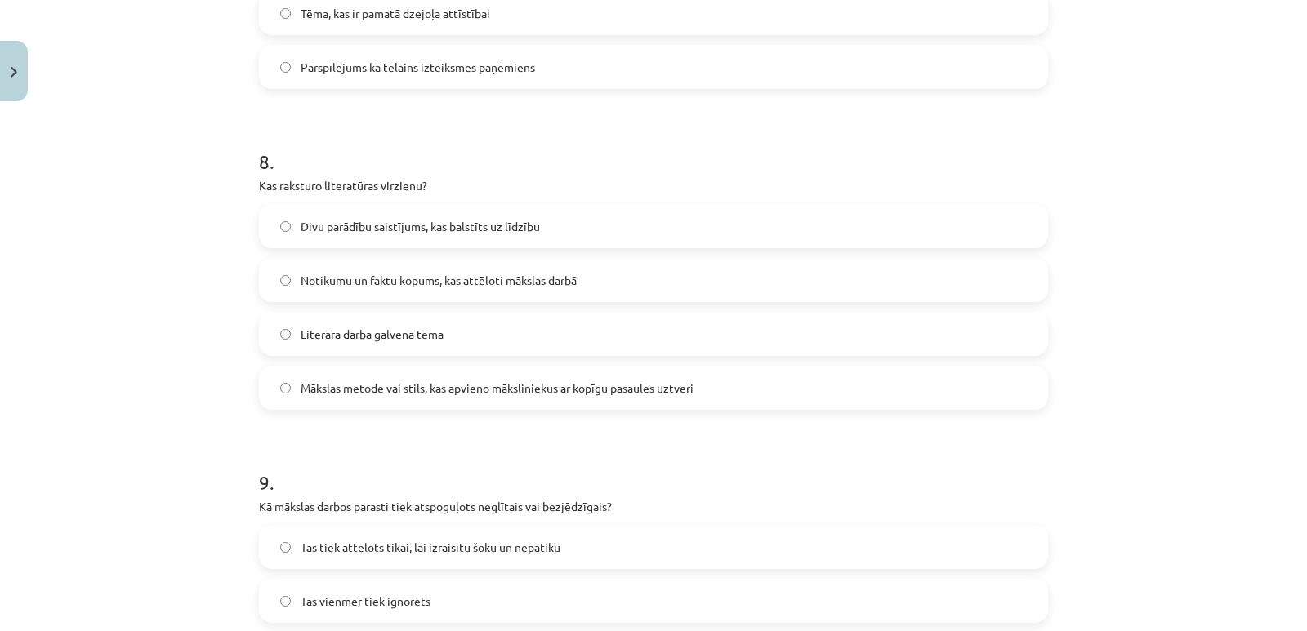
drag, startPoint x: 497, startPoint y: 454, endPoint x: 489, endPoint y: 448, distance: 9.8
click at [496, 453] on h1 "9 ." at bounding box center [653, 468] width 789 height 51
click at [381, 386] on span "Mākslas metode vai stils, kas apvieno māksliniekus ar kopīgu pasaules uztveri" at bounding box center [497, 388] width 393 height 17
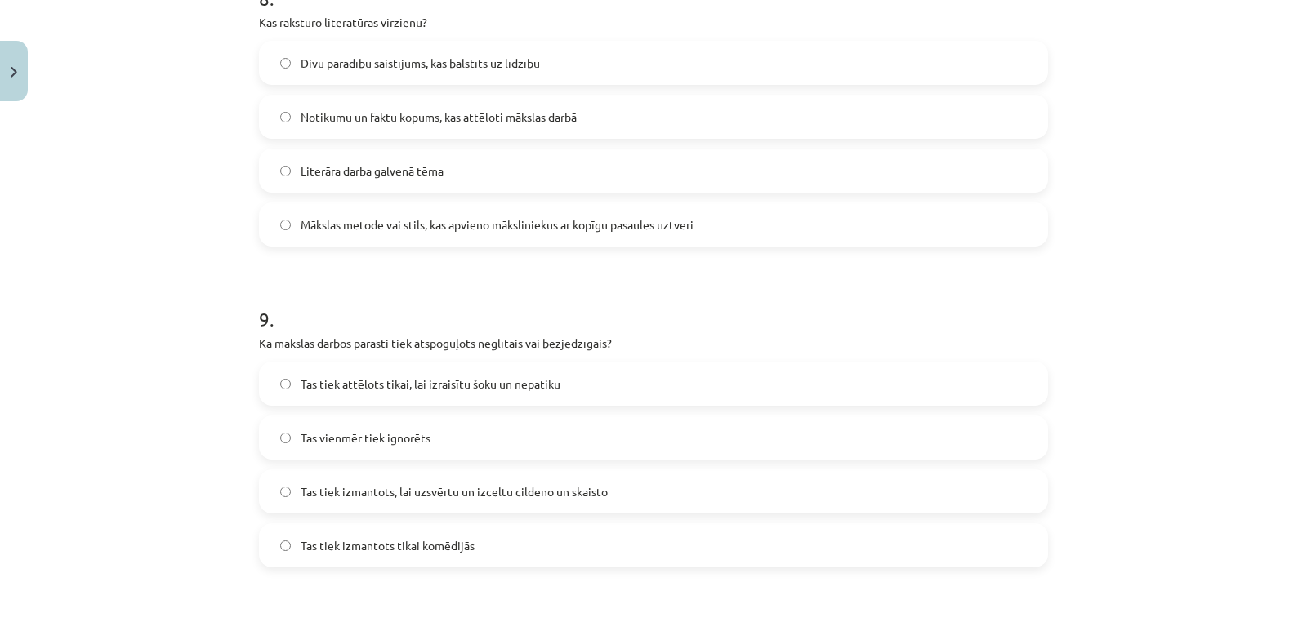
scroll to position [2696, 0]
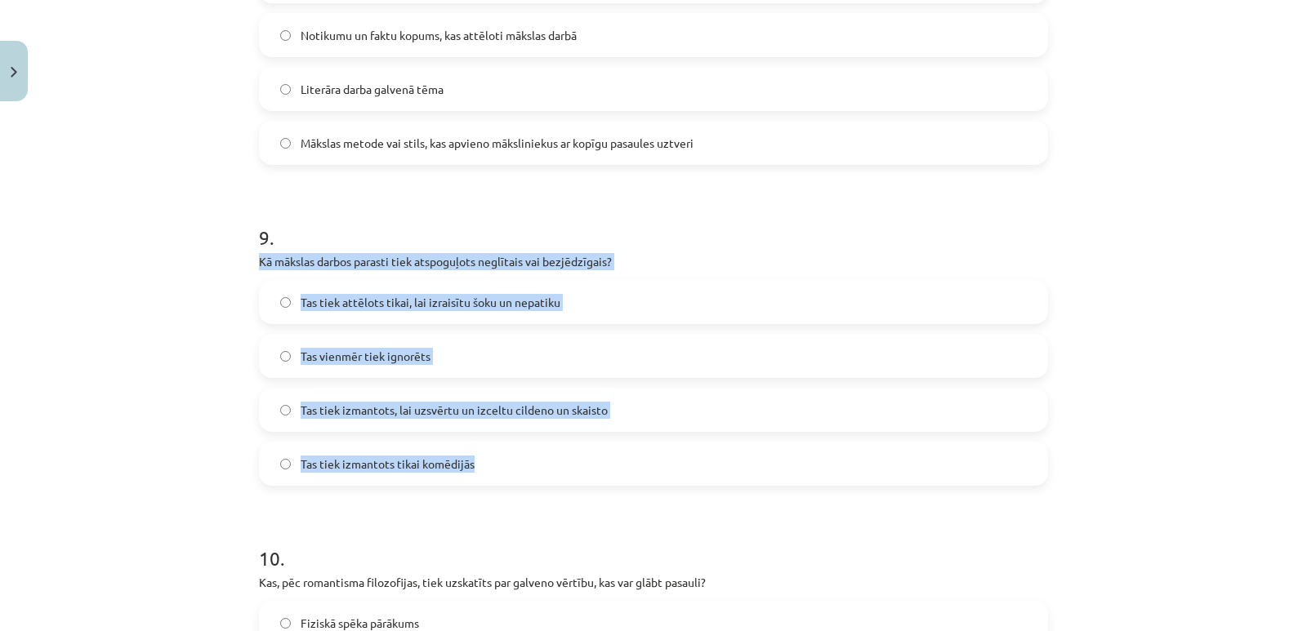
drag, startPoint x: 250, startPoint y: 260, endPoint x: 577, endPoint y: 454, distance: 380.2
click at [225, 396] on div "Mācību tēma: Literatūras i - 10. klases 1.ieskaites mācību materiāls #6 Noslēgu…" at bounding box center [653, 315] width 1307 height 631
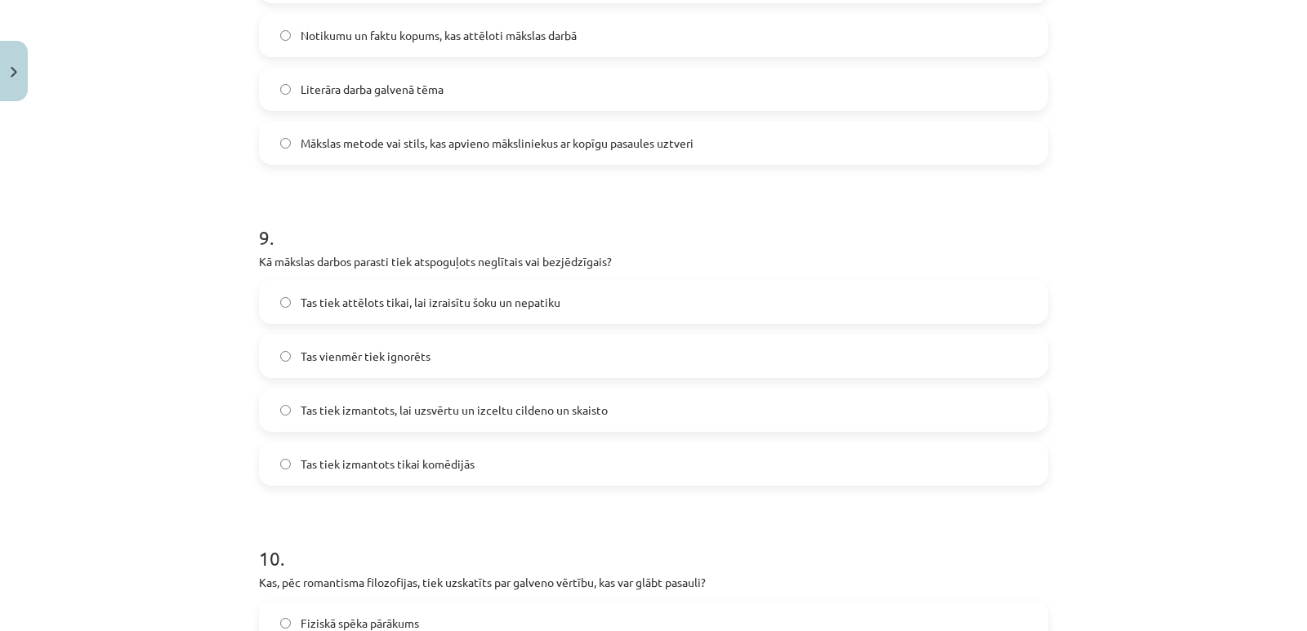
click at [265, 411] on label "Tas tiek izmantots, lai uzsvērtu un izceltu cildeno un skaisto" at bounding box center [654, 410] width 786 height 41
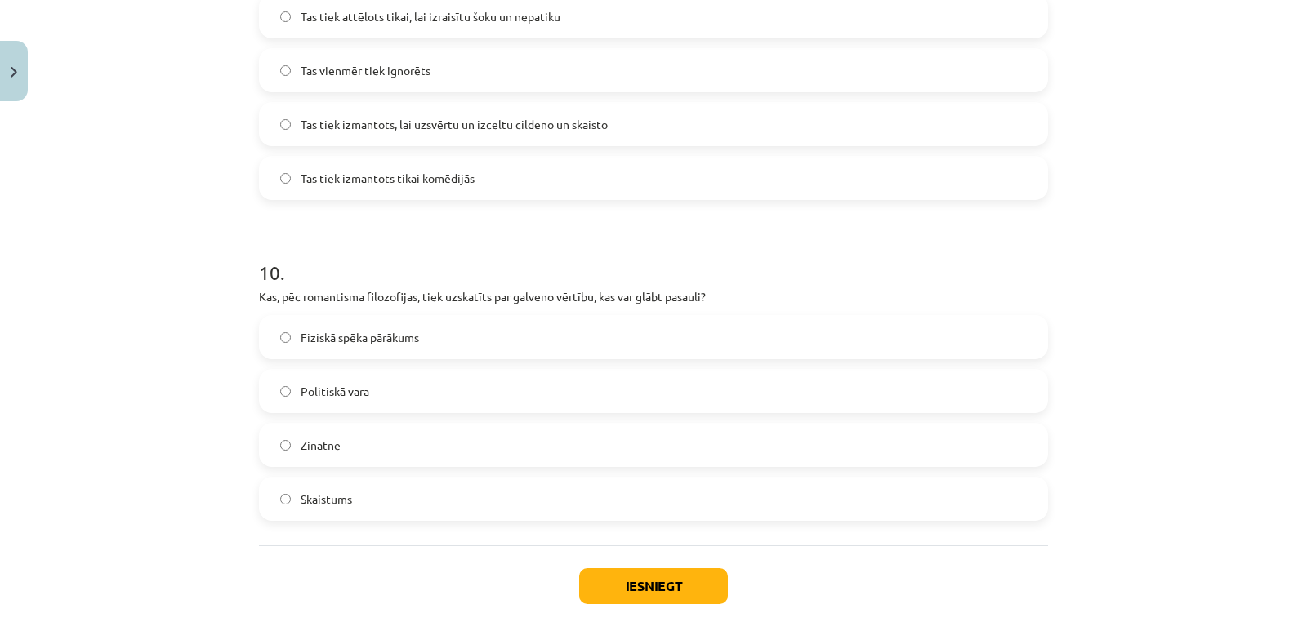
scroll to position [3061, 0]
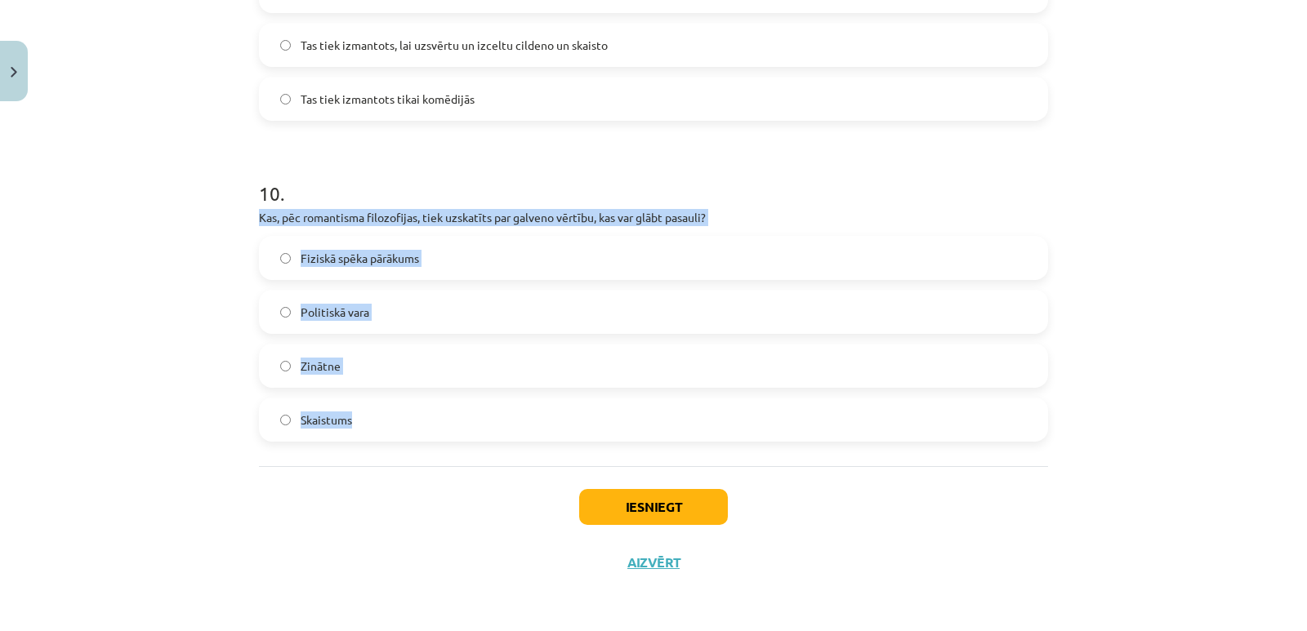
drag, startPoint x: 255, startPoint y: 218, endPoint x: 349, endPoint y: 413, distance: 216.6
click at [349, 413] on div "10 . Kas, pēc romantisma filozofijas, tiek uzskatīts par galveno vērtību, kas v…" at bounding box center [653, 298] width 789 height 288
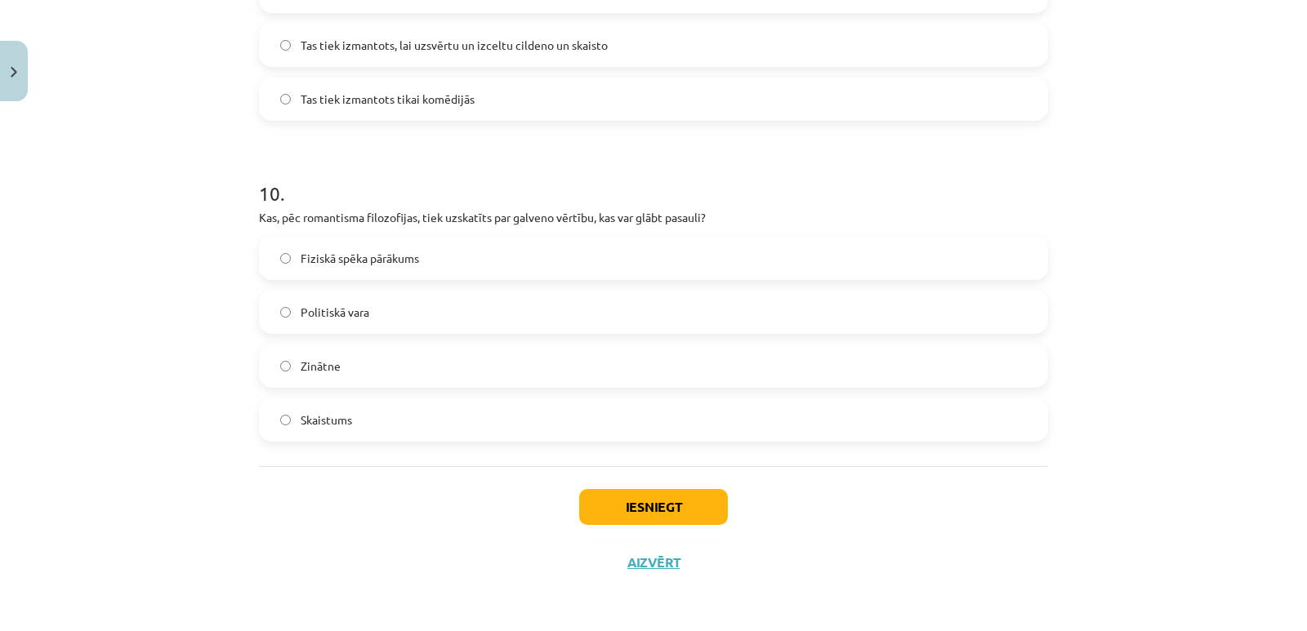
click at [314, 540] on div "Iesniegt Aizvērt" at bounding box center [653, 523] width 789 height 114
click at [287, 426] on label "Skaistums" at bounding box center [654, 419] width 786 height 41
click at [638, 518] on button "Iesniegt" at bounding box center [653, 507] width 149 height 36
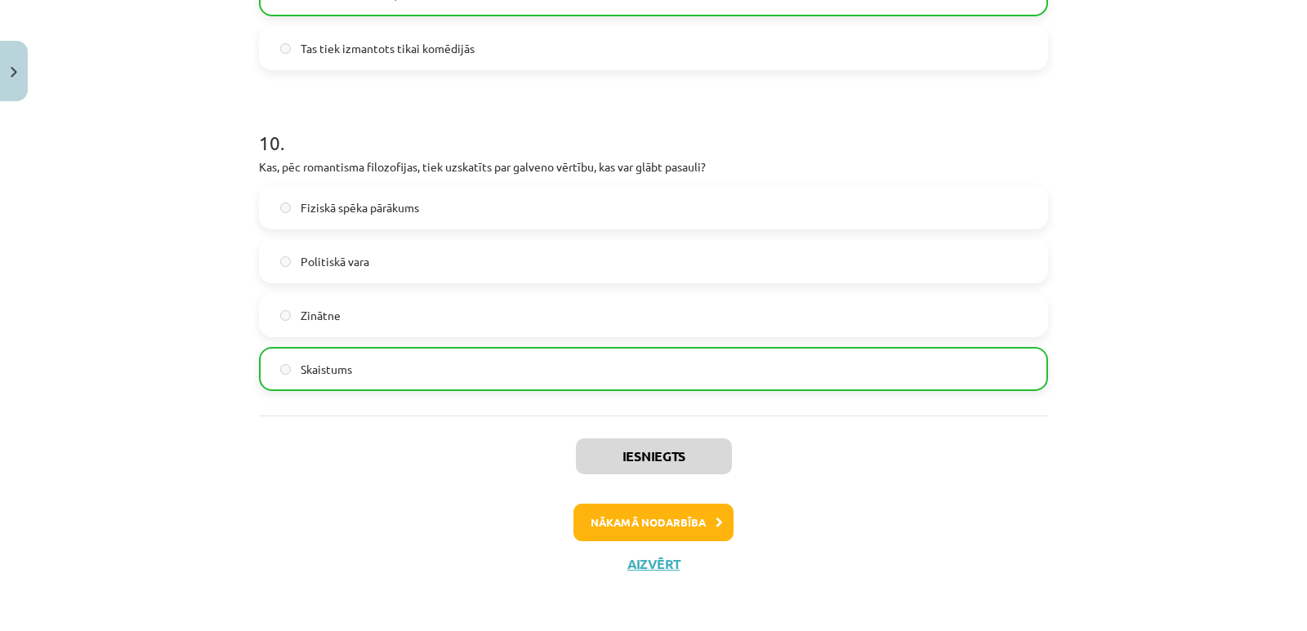
scroll to position [3113, 0]
click at [588, 511] on button "Nākamā nodarbība" at bounding box center [653, 521] width 160 height 38
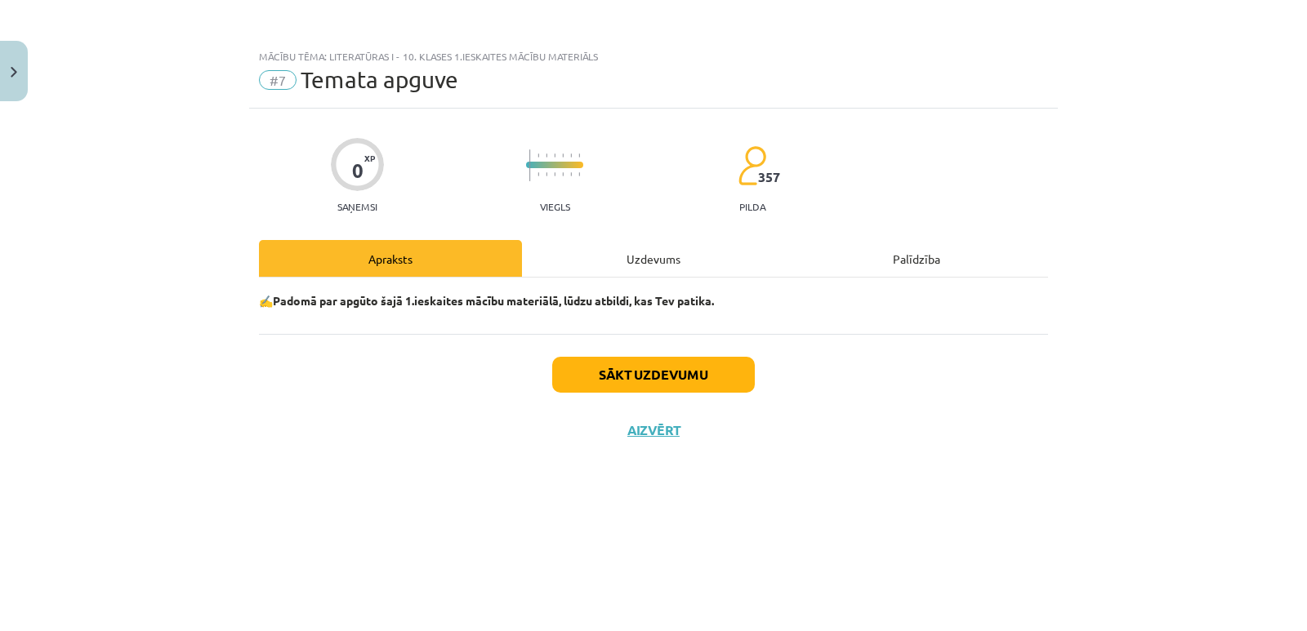
scroll to position [0, 0]
click at [660, 258] on div "Uzdevums" at bounding box center [653, 258] width 263 height 37
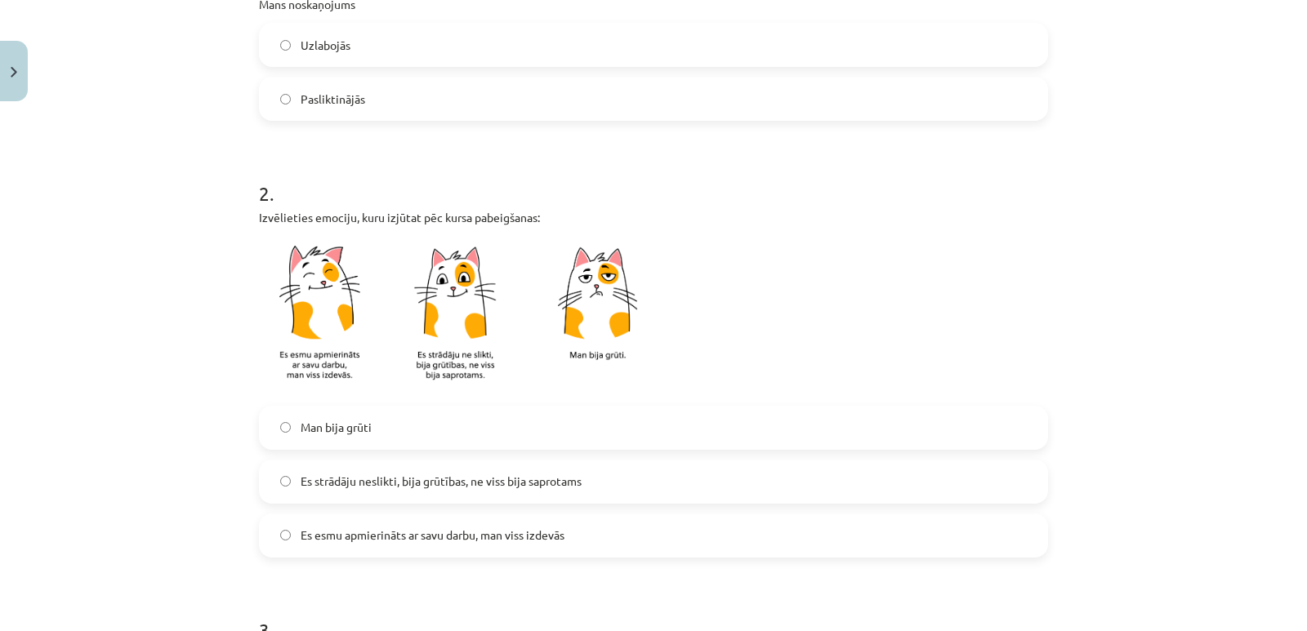
scroll to position [264, 0]
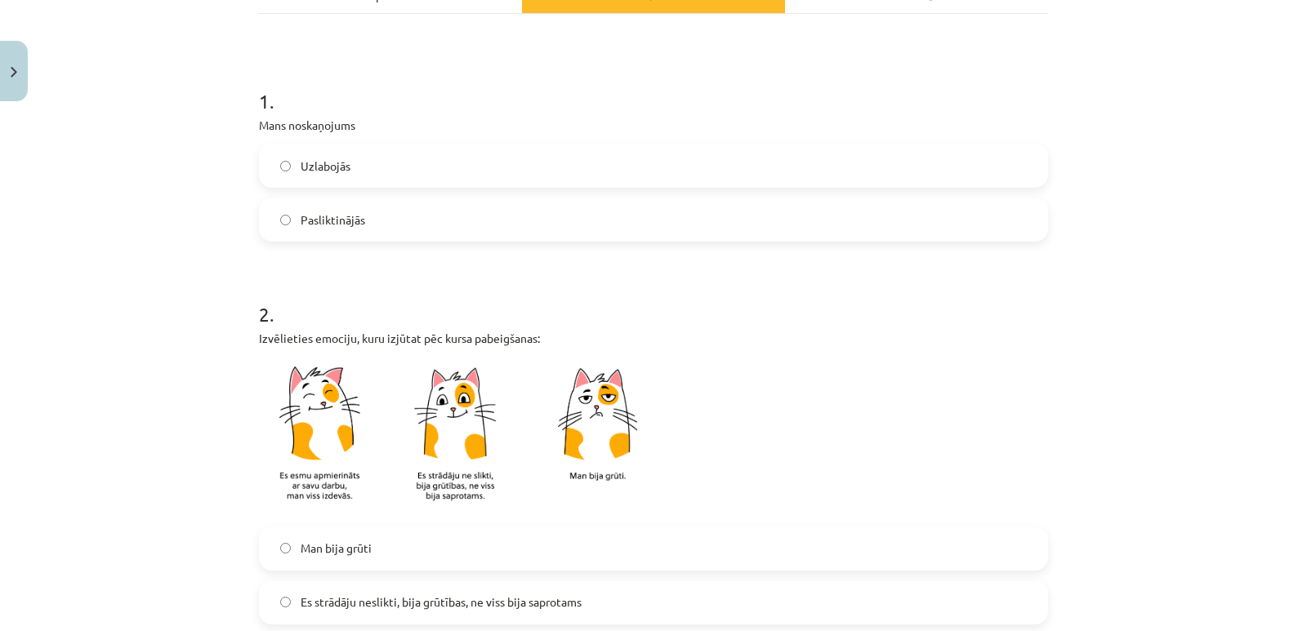
click at [319, 168] on span "Uzlabojās" at bounding box center [326, 166] width 50 height 17
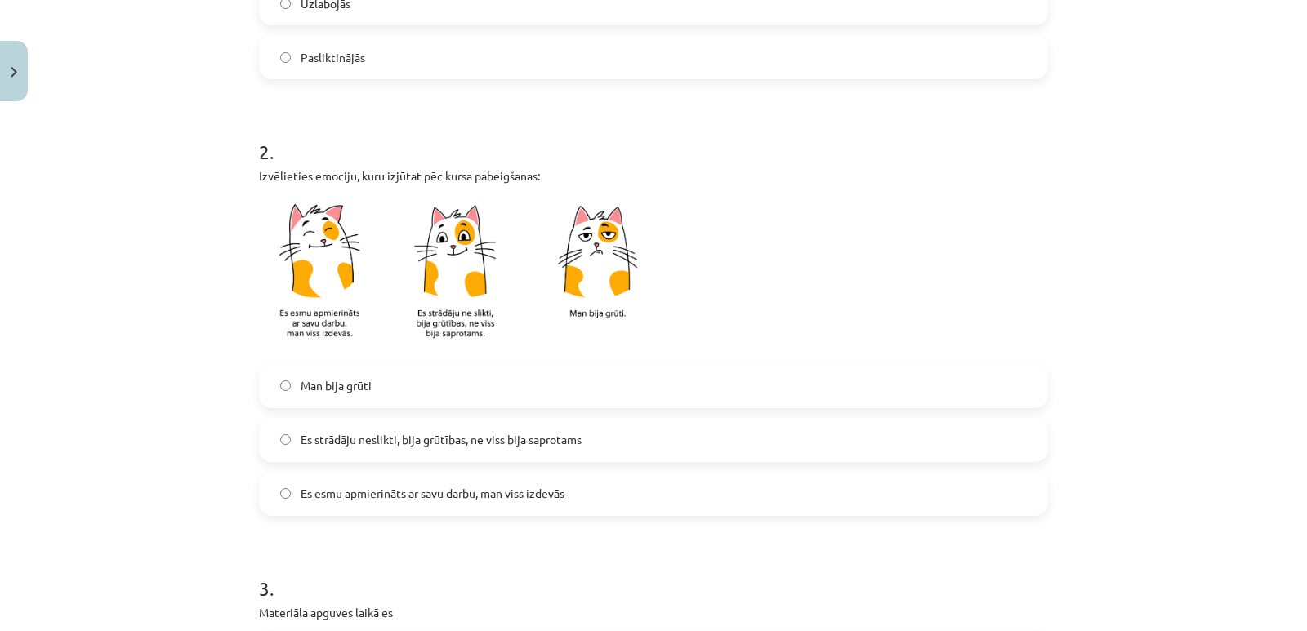
scroll to position [427, 0]
click at [503, 492] on span "Es esmu apmierināts ar savu darbu, man viss izdevās" at bounding box center [433, 492] width 264 height 17
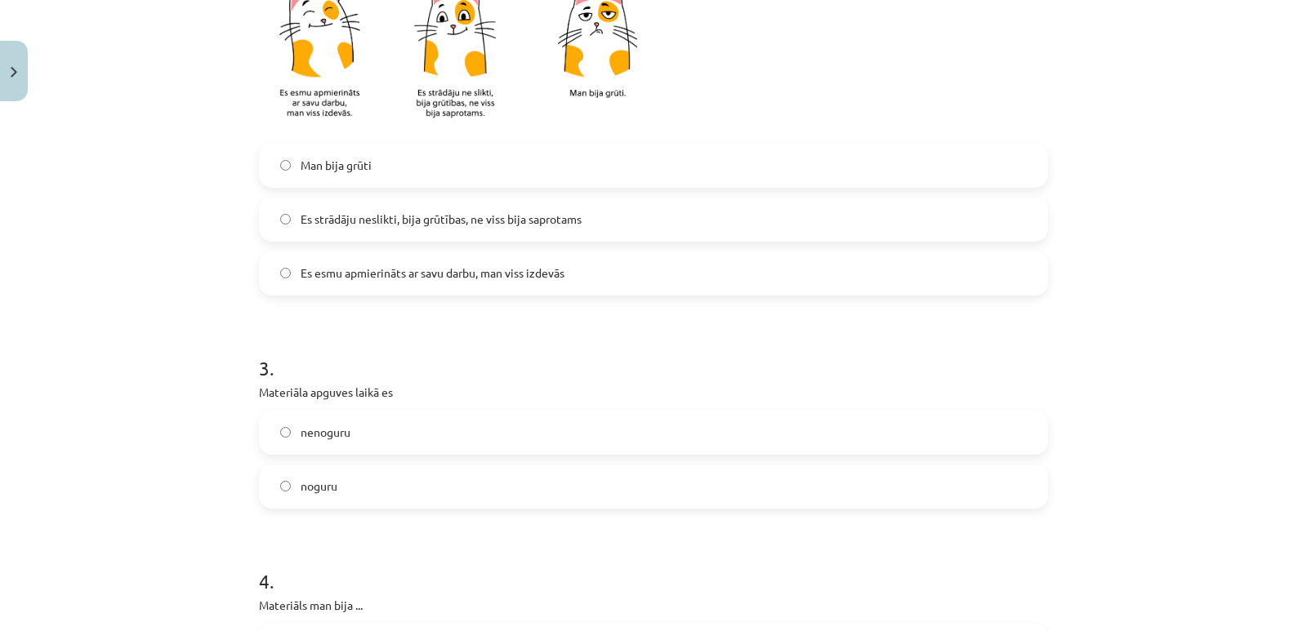
scroll to position [672, 0]
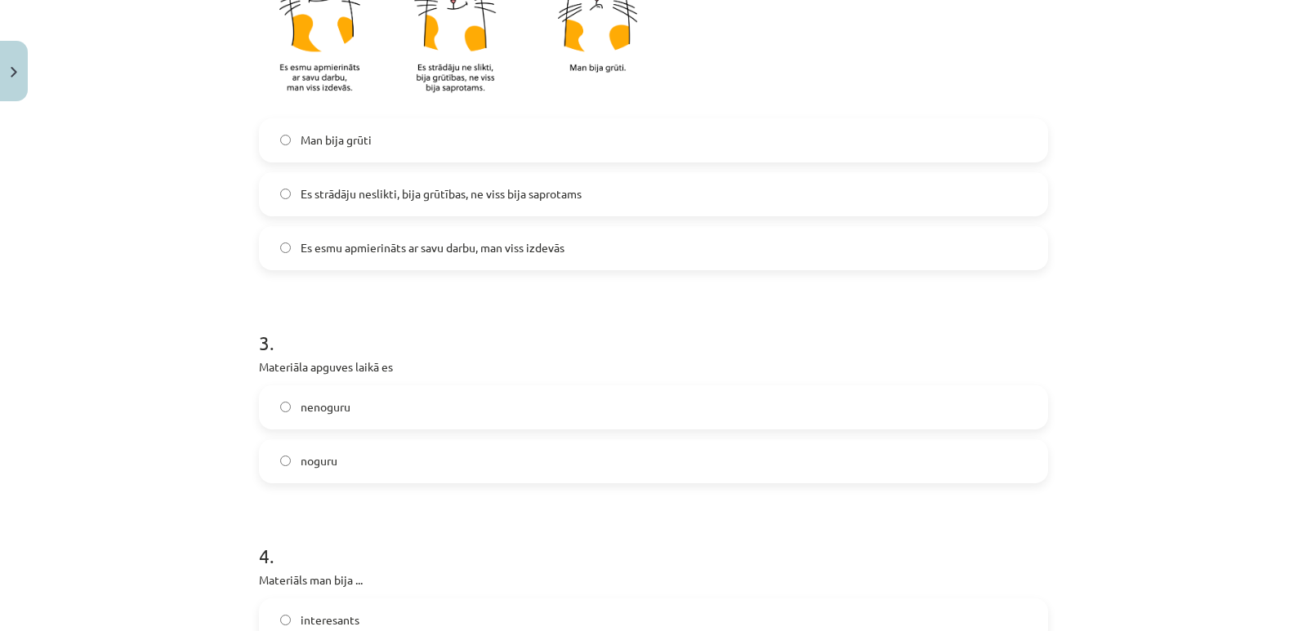
click at [328, 412] on span "nenoguru" at bounding box center [326, 407] width 50 height 17
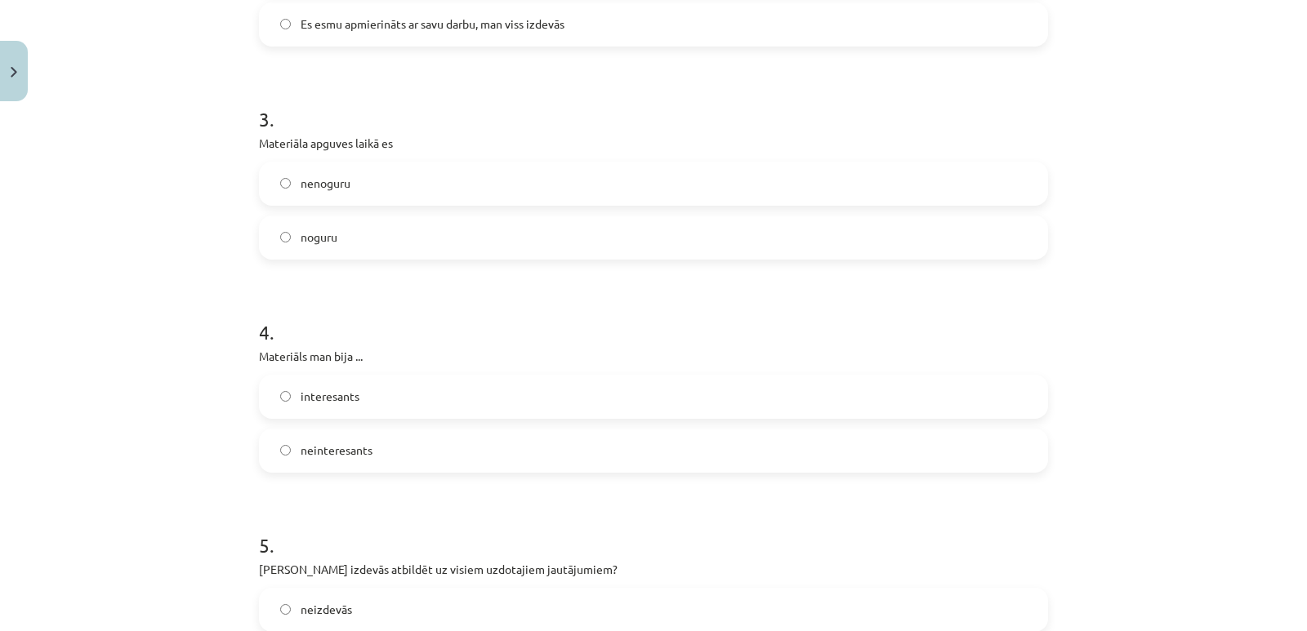
scroll to position [917, 0]
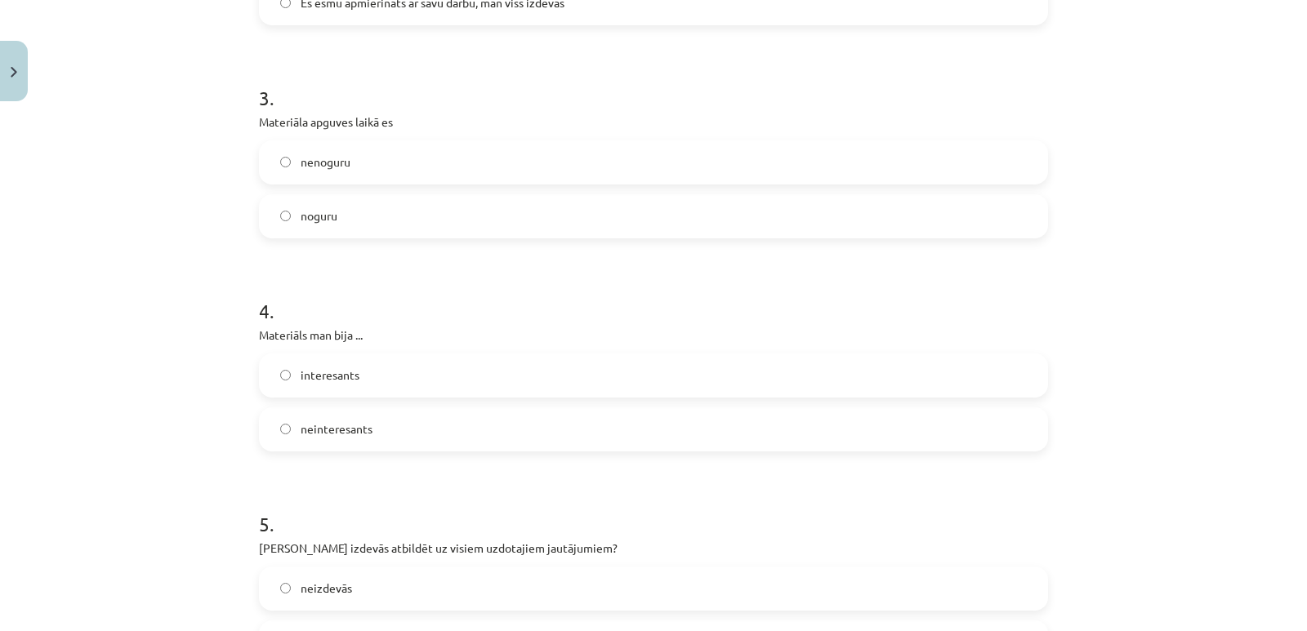
drag, startPoint x: 339, startPoint y: 377, endPoint x: 350, endPoint y: 378, distance: 10.7
click at [340, 377] on span "interesants" at bounding box center [330, 375] width 59 height 17
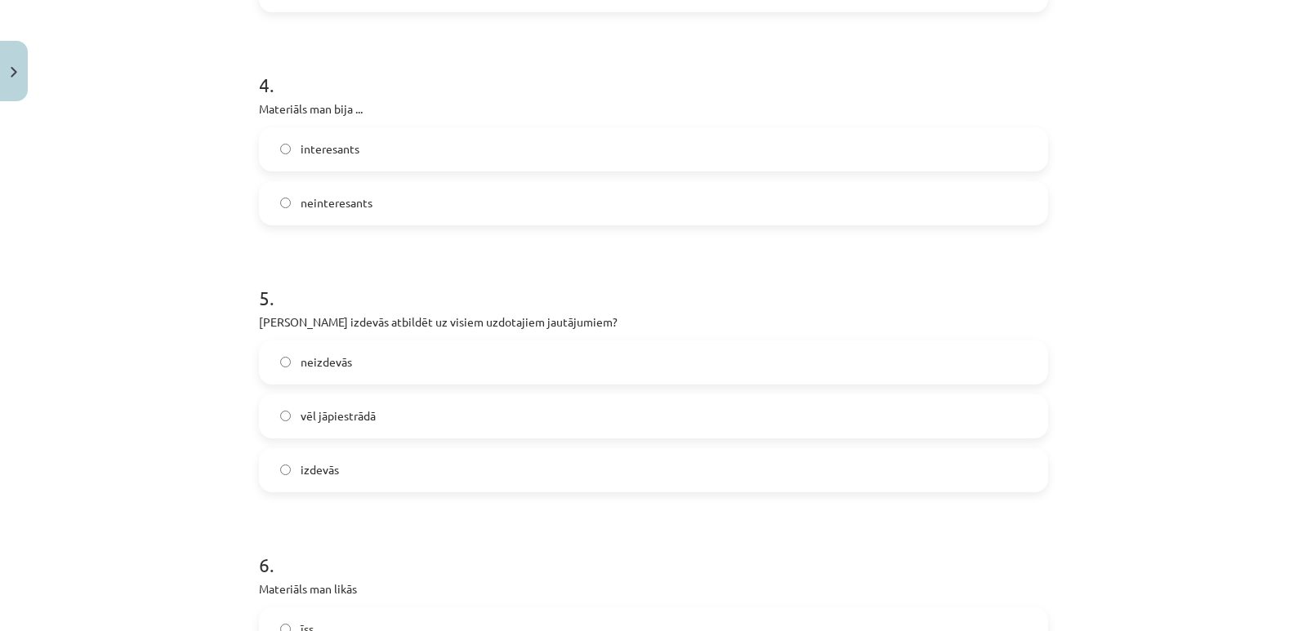
scroll to position [1162, 0]
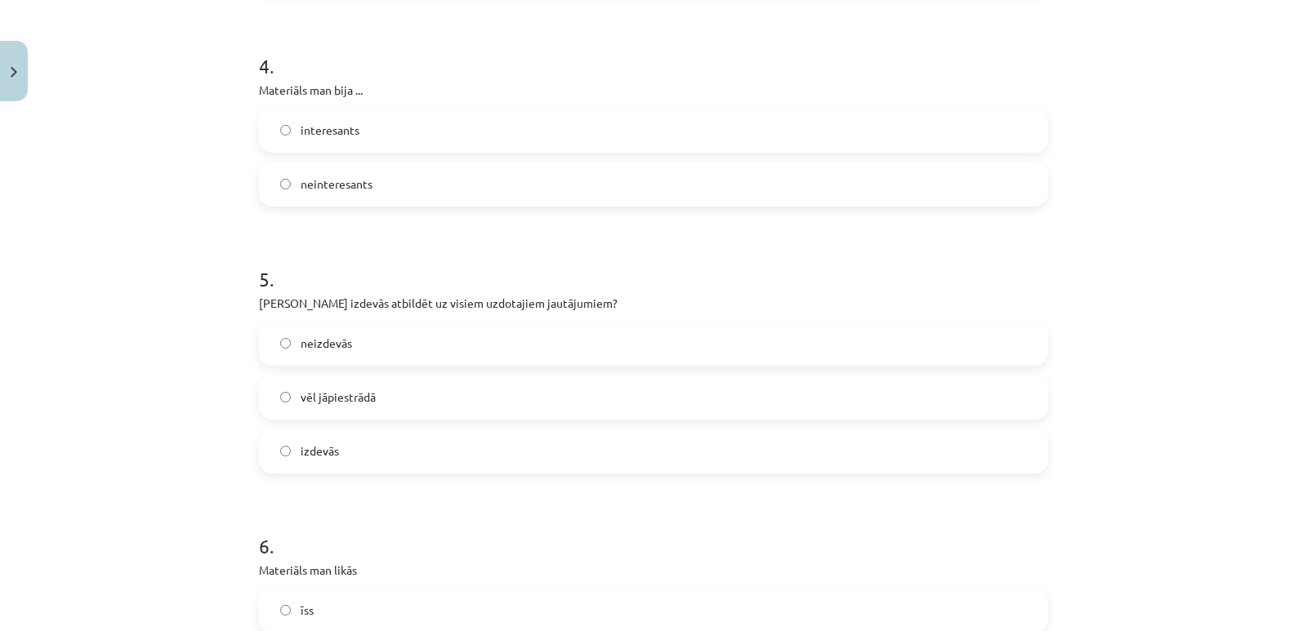
click at [360, 404] on span "vēl jāpiestrādā" at bounding box center [338, 397] width 75 height 17
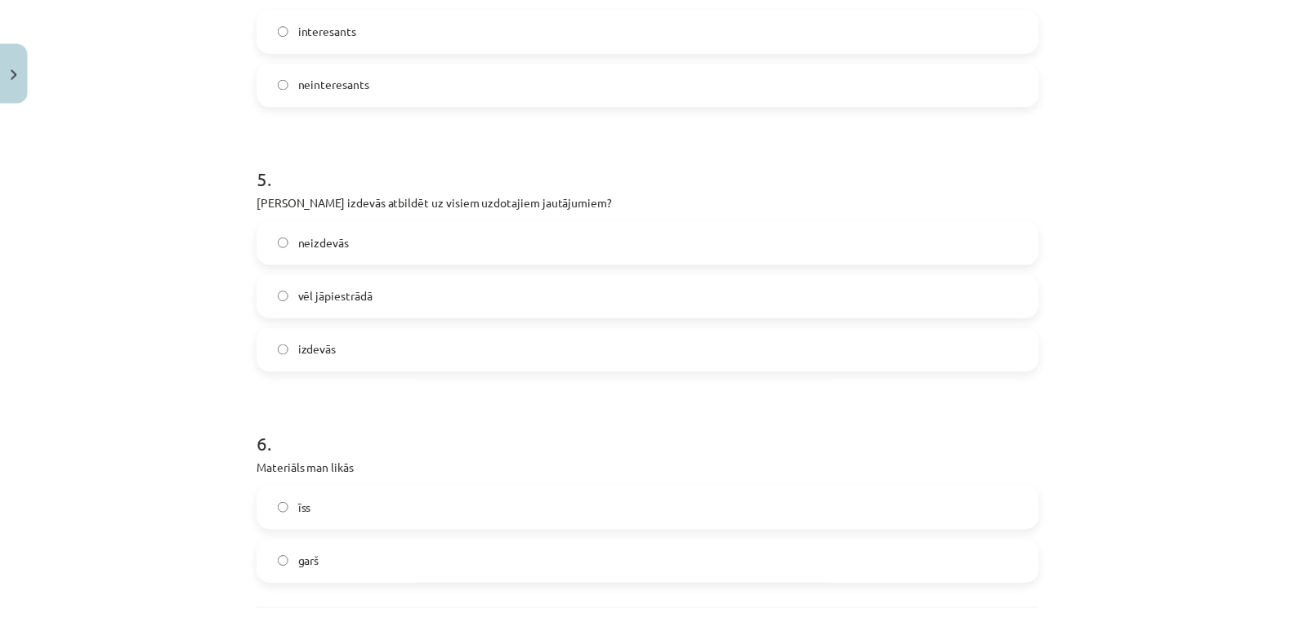
scroll to position [1407, 0]
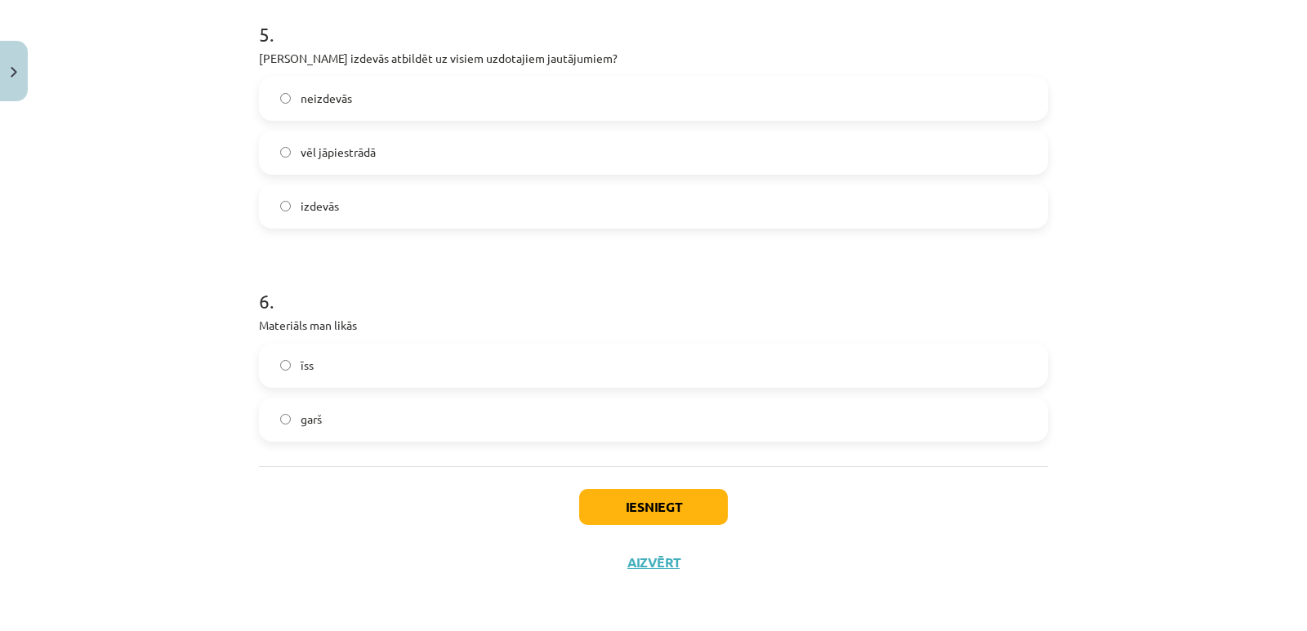
click at [308, 421] on span "garš" at bounding box center [311, 419] width 21 height 17
click at [654, 508] on button "Iesniegt" at bounding box center [653, 507] width 149 height 36
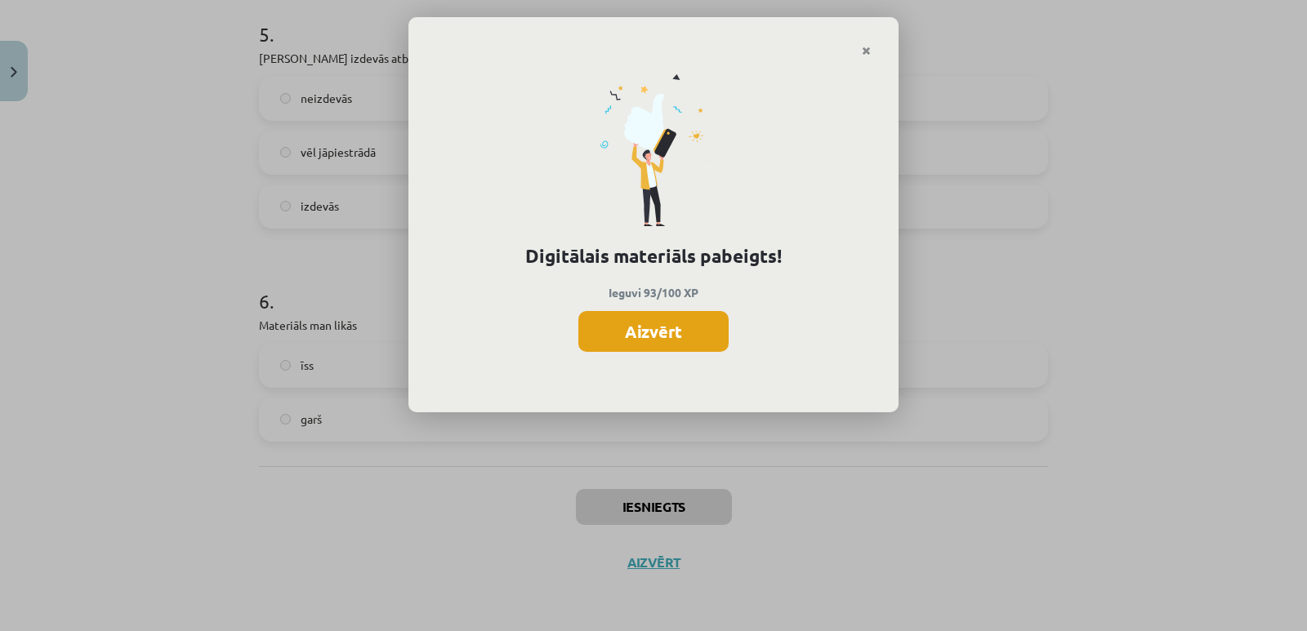
click at [649, 328] on button "Aizvērt" at bounding box center [653, 331] width 150 height 41
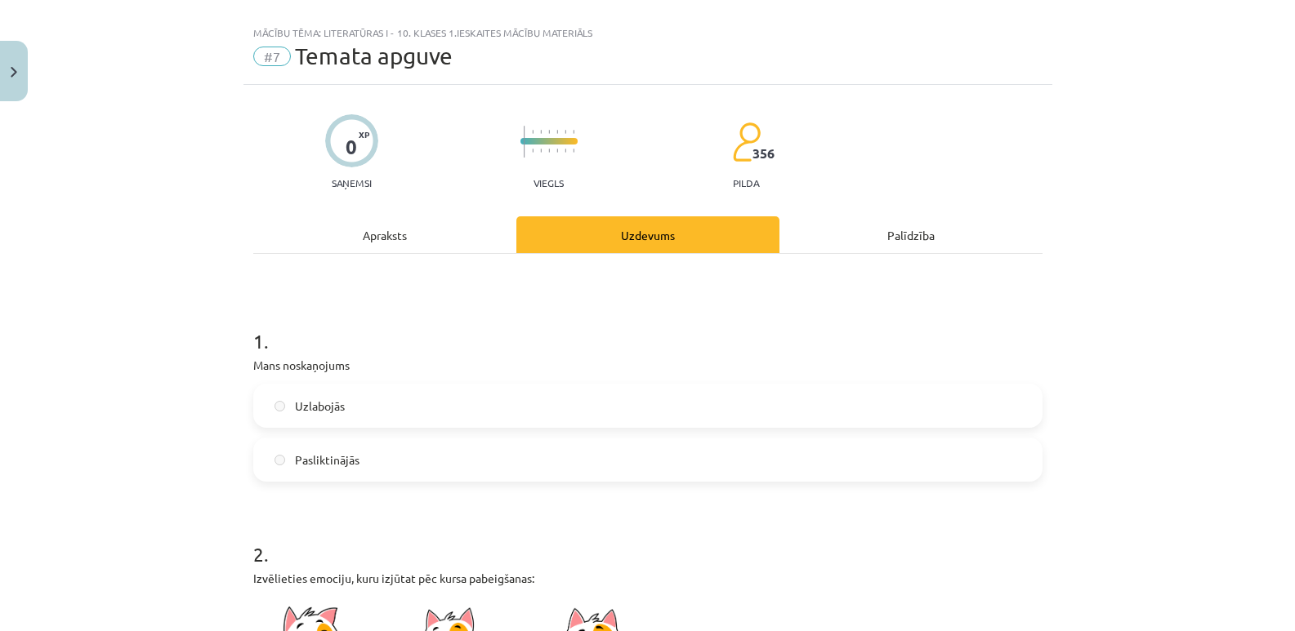
scroll to position [0, 0]
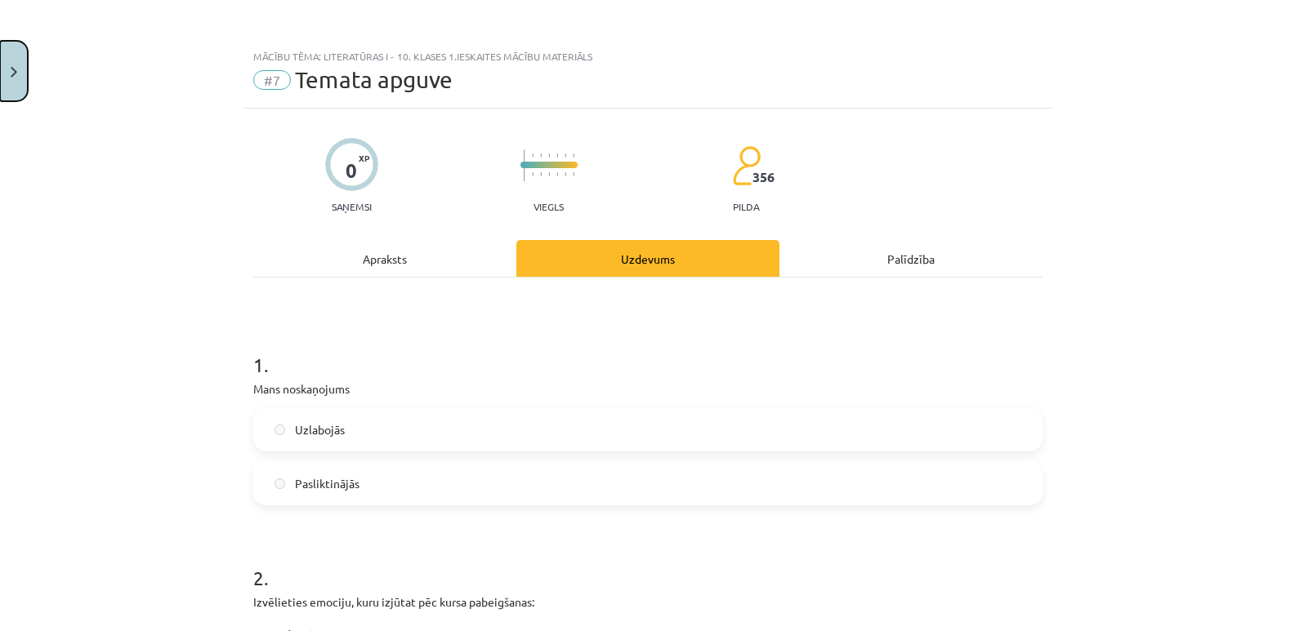
click at [16, 68] on img "Close" at bounding box center [14, 72] width 7 height 11
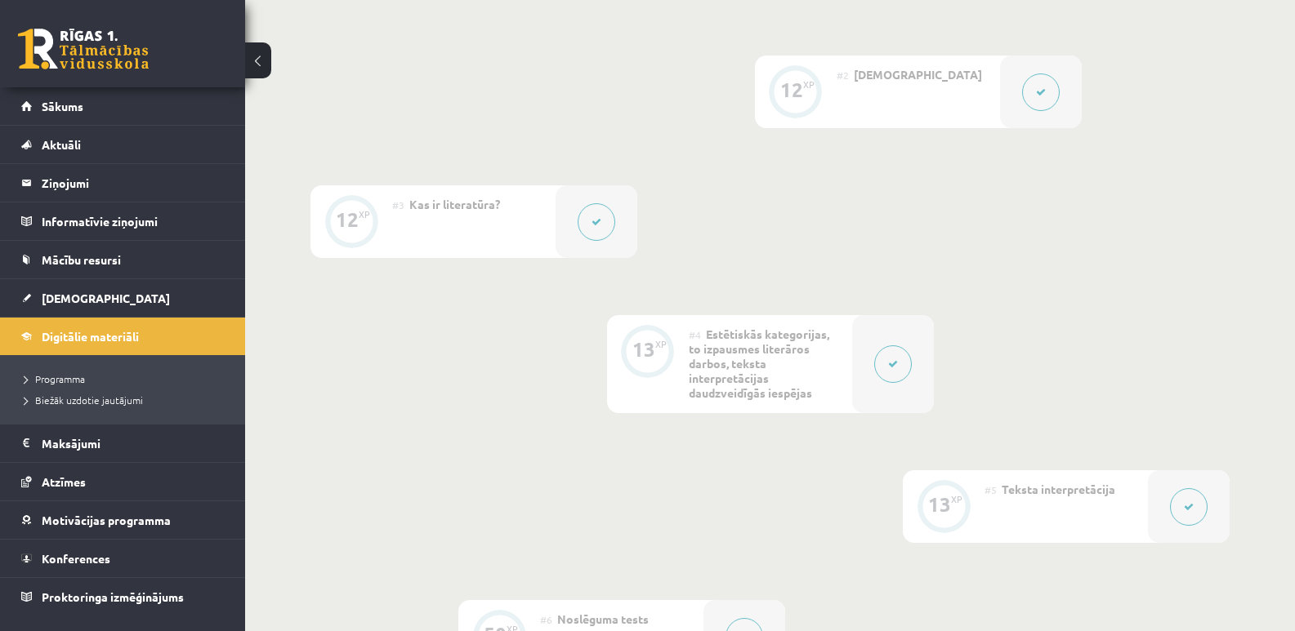
scroll to position [490, 0]
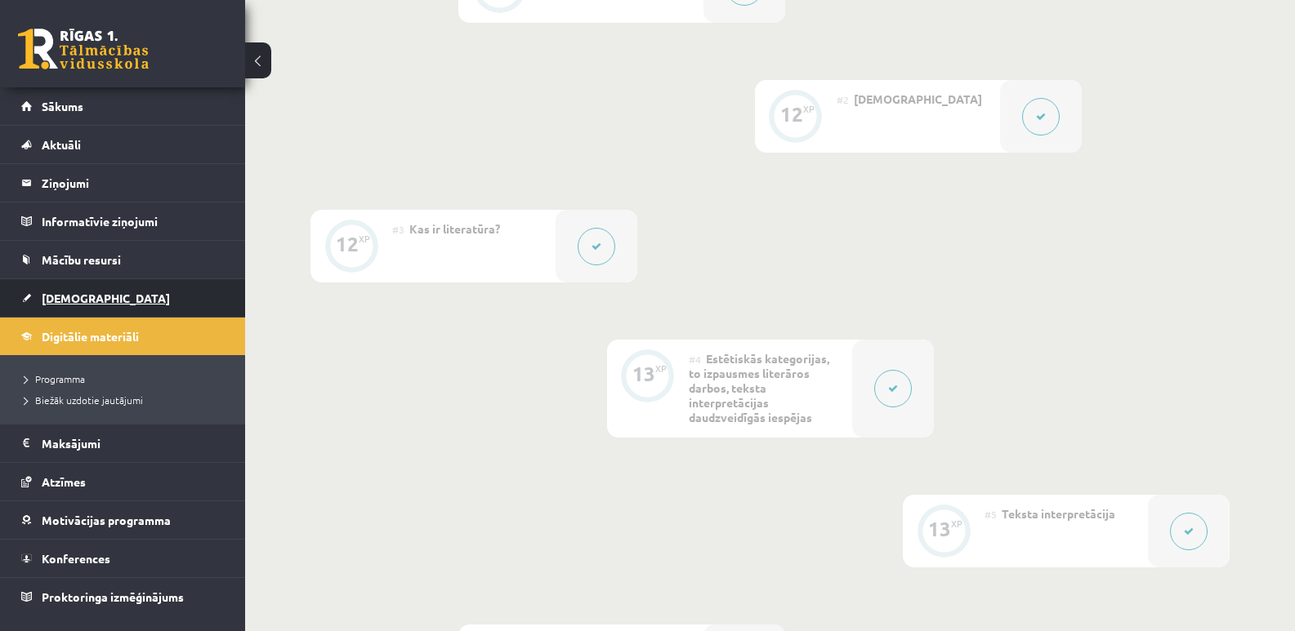
click at [79, 298] on span "[DEMOGRAPHIC_DATA]" at bounding box center [106, 298] width 128 height 15
